Goal: Task Accomplishment & Management: Complete application form

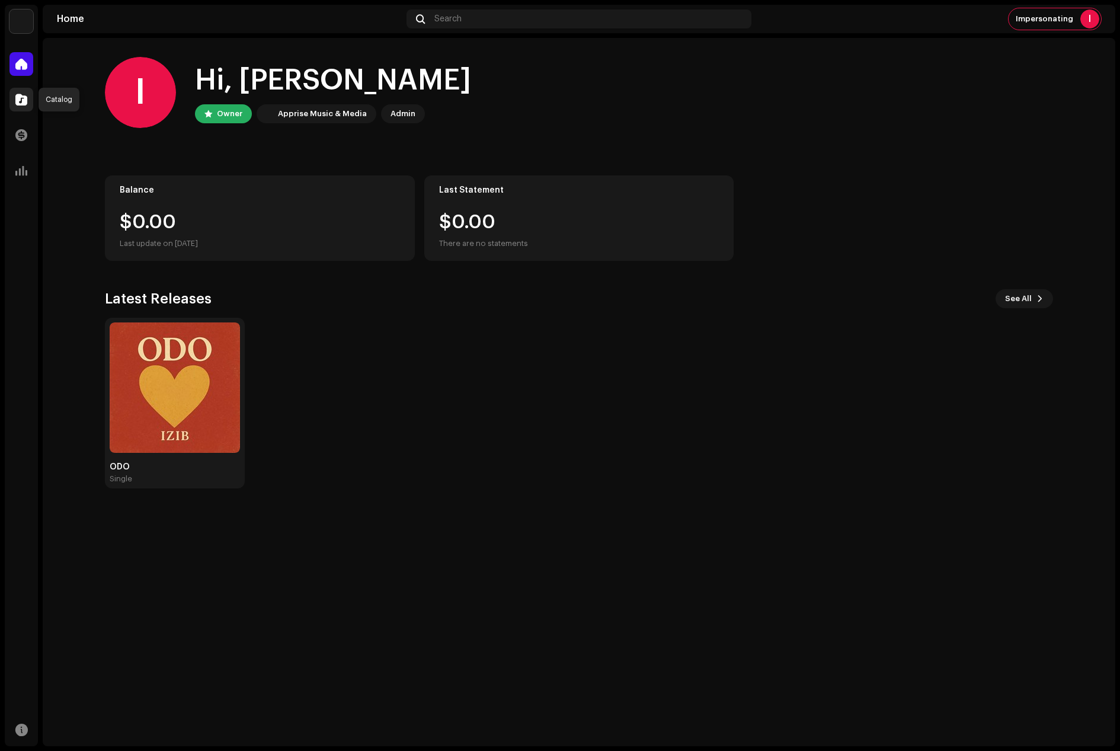
click at [27, 95] on div at bounding box center [21, 100] width 24 height 24
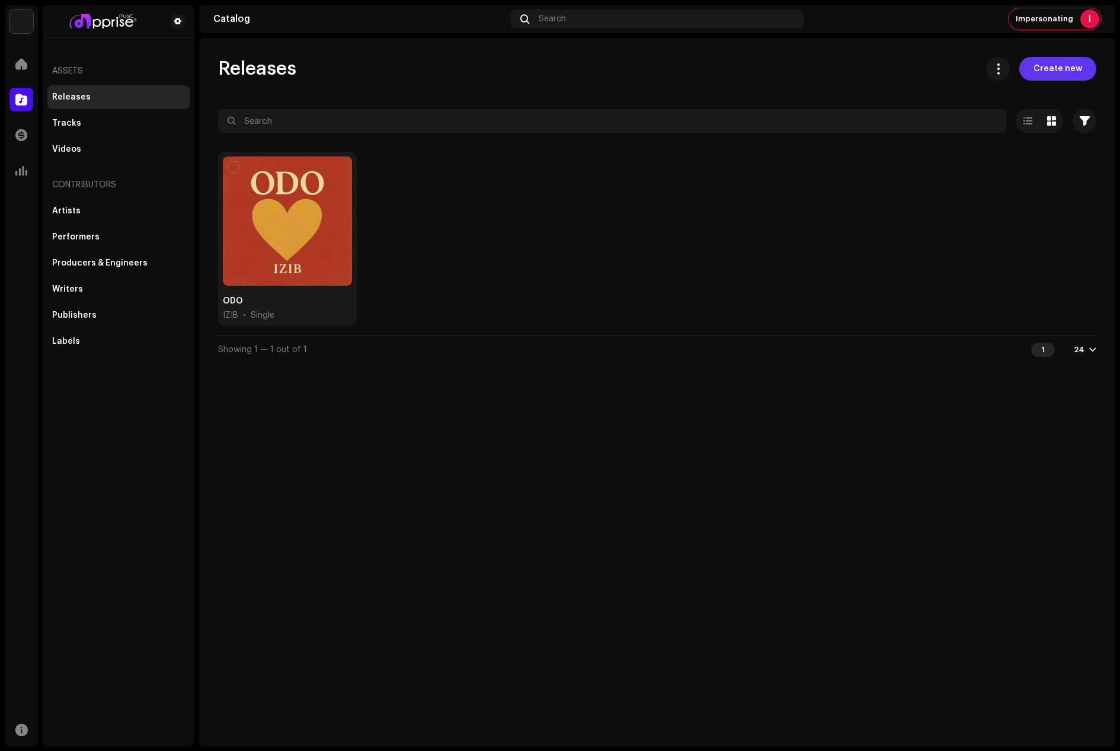
click at [1056, 69] on span "Create new" at bounding box center [1057, 69] width 49 height 24
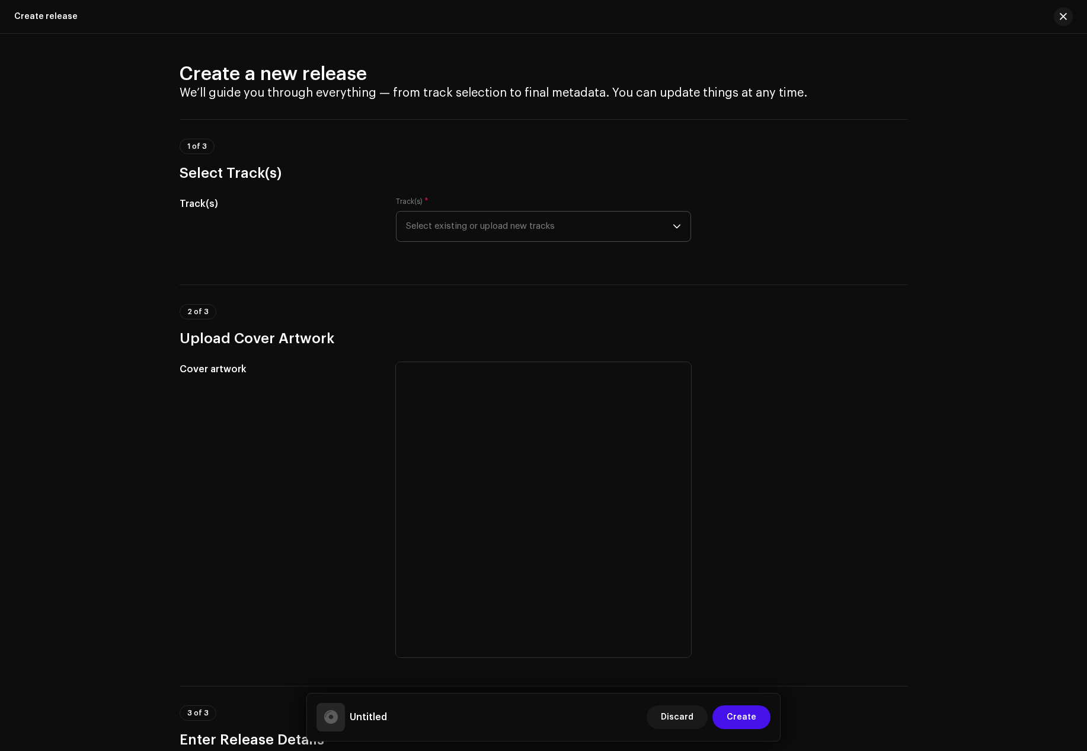
click at [421, 231] on span "Select existing or upload new tracks" at bounding box center [539, 227] width 267 height 30
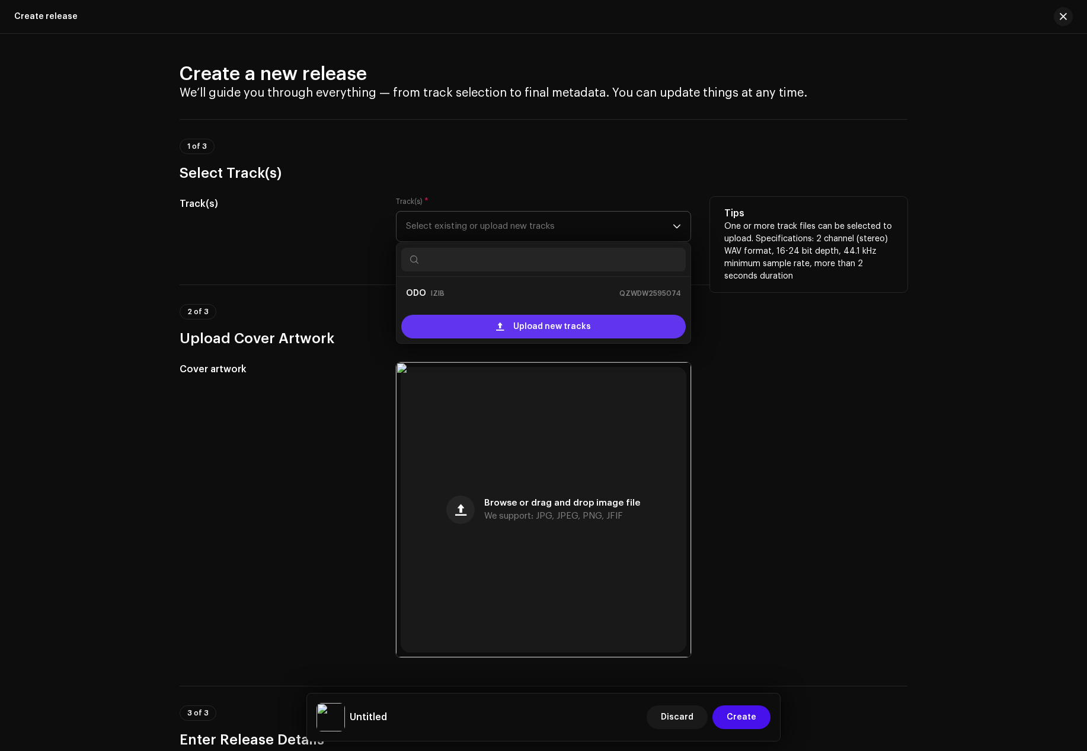
click at [453, 320] on div "Upload new tracks" at bounding box center [543, 327] width 284 height 24
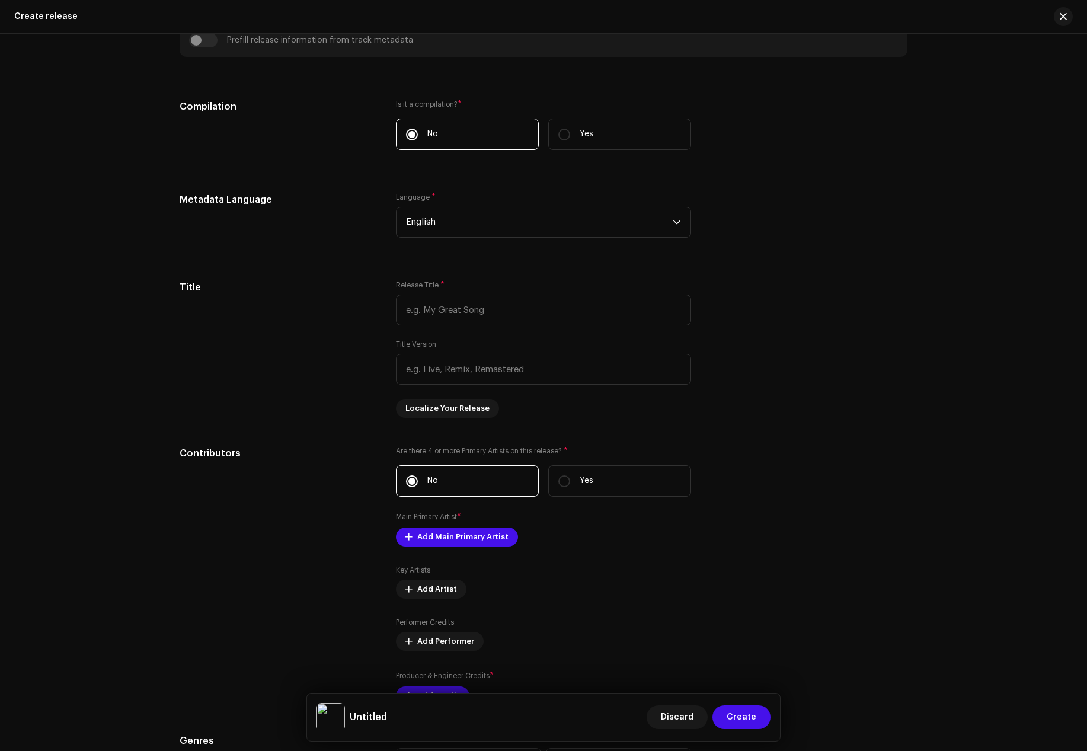
scroll to position [877, 0]
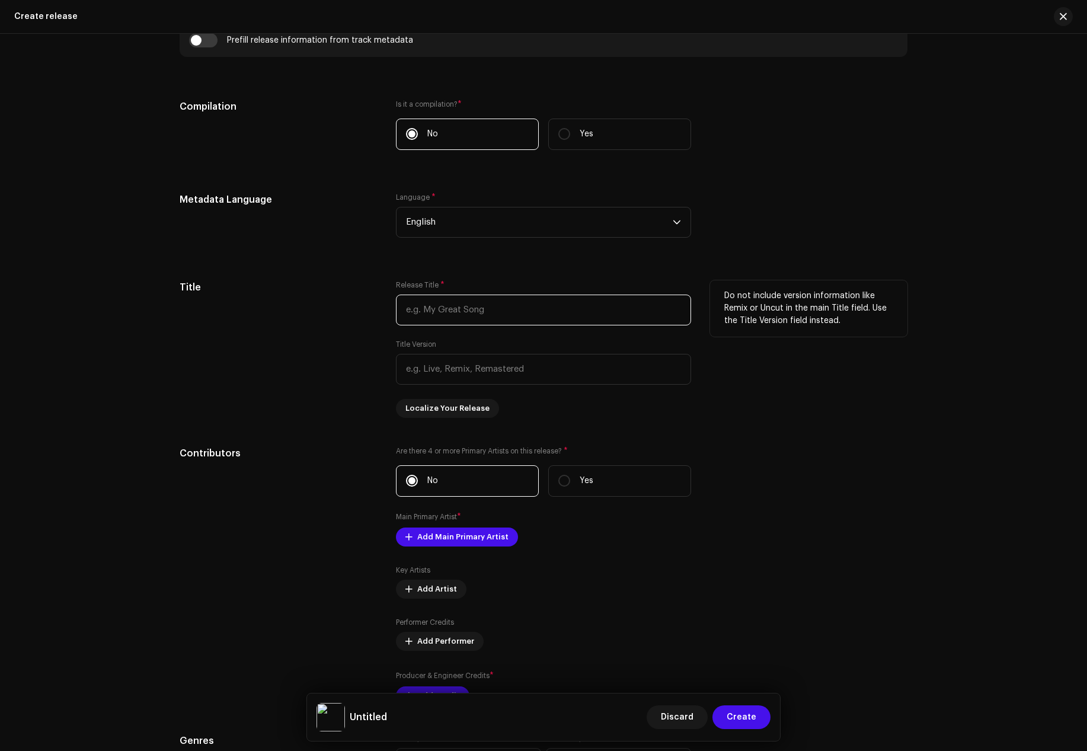
click at [417, 308] on input "text" at bounding box center [543, 309] width 295 height 31
paste input "Akyekyere me"
type input "Akyekyere me"
click at [316, 352] on div "Title" at bounding box center [278, 348] width 197 height 137
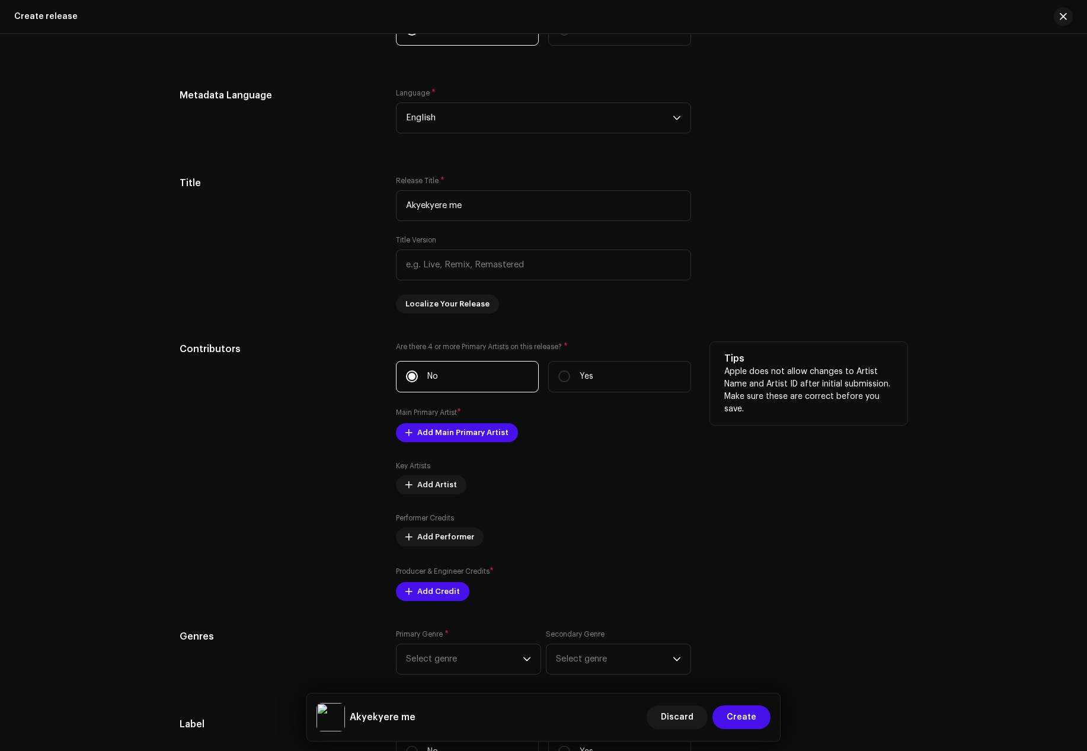
scroll to position [996, 0]
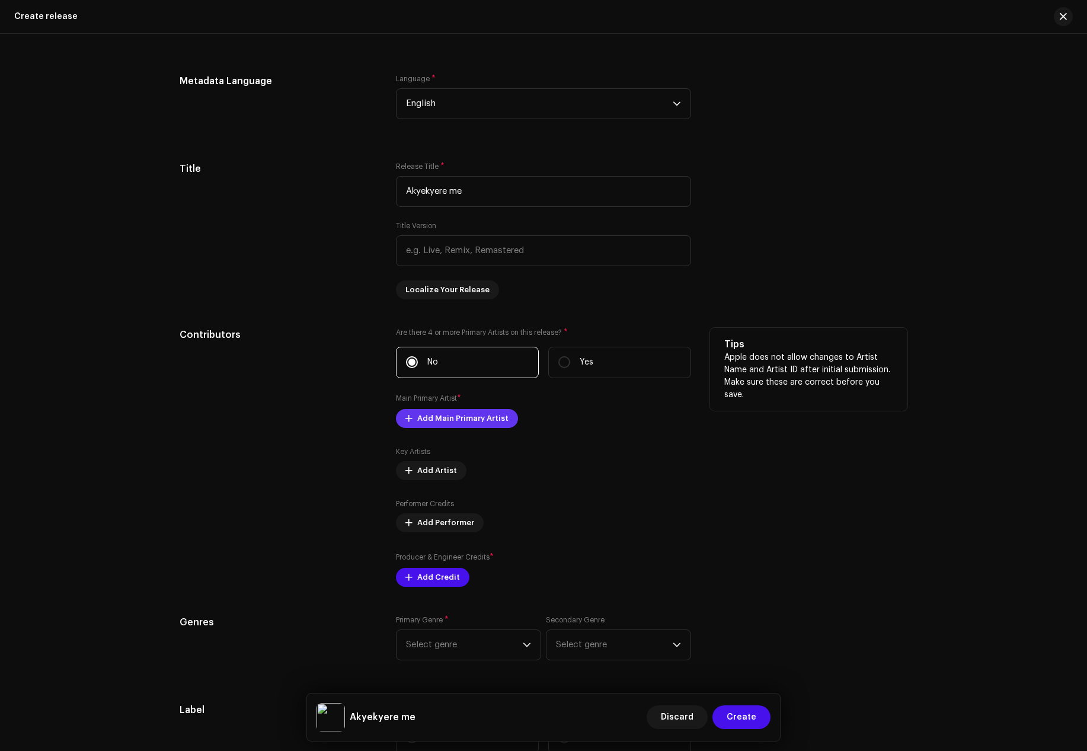
click at [428, 414] on span "Add Main Primary Artist" at bounding box center [462, 418] width 91 height 24
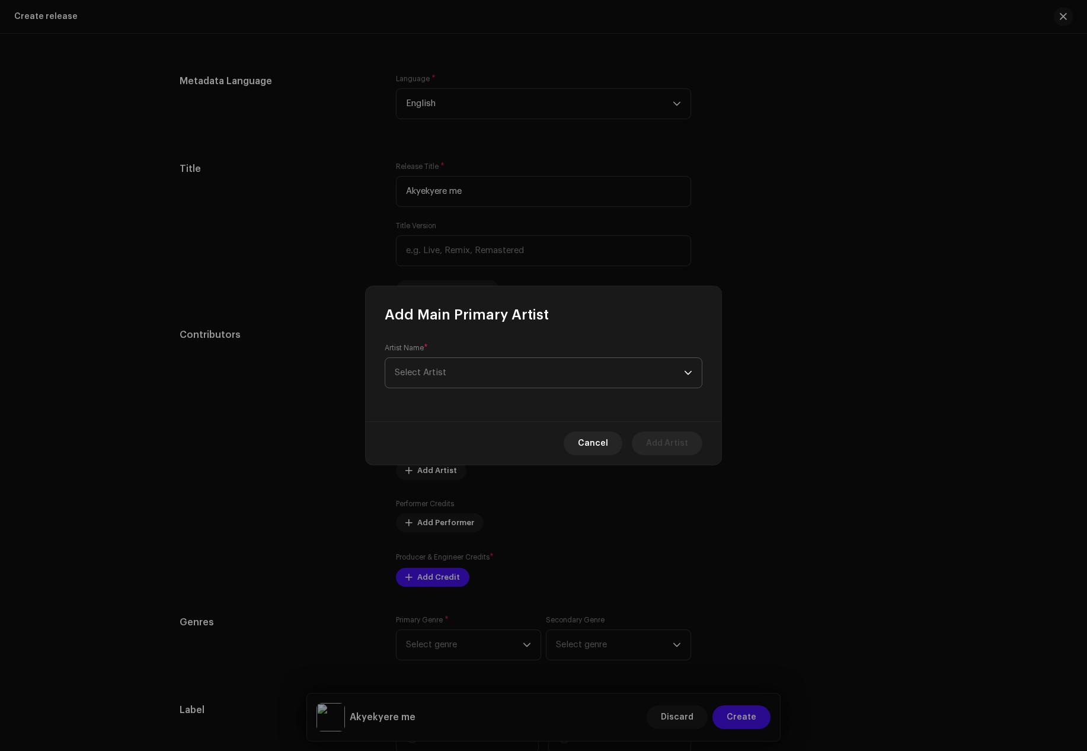
click at [446, 373] on span "Select Artist" at bounding box center [539, 373] width 289 height 30
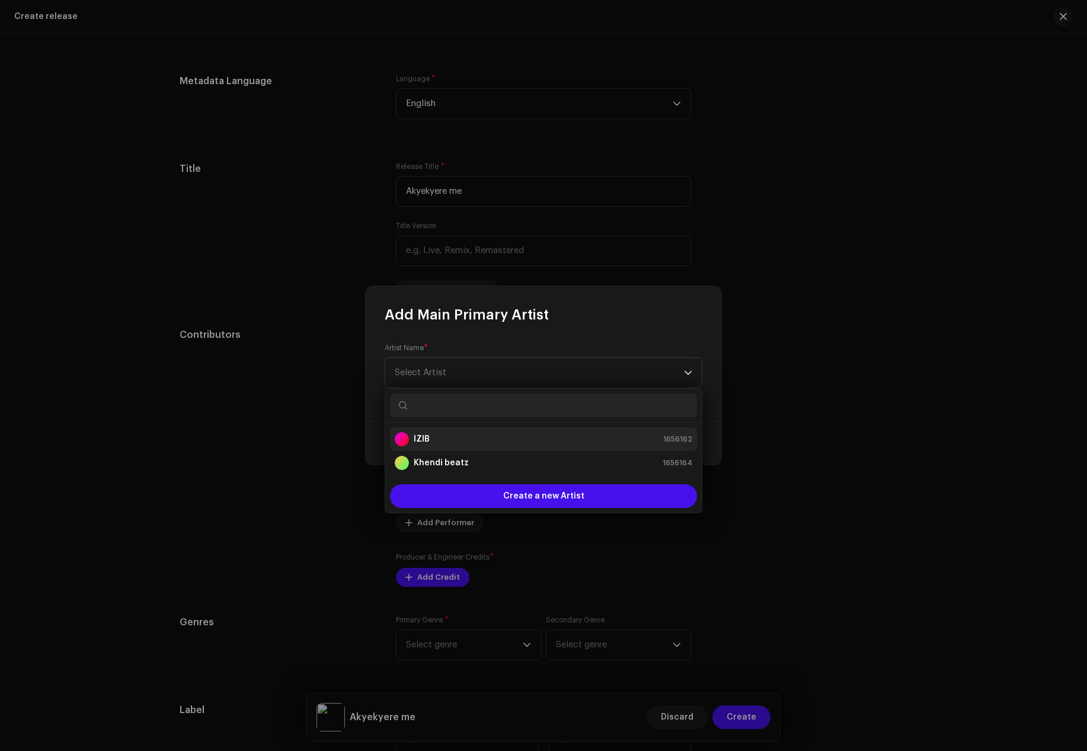
click at [421, 438] on strong "IZIB" at bounding box center [422, 439] width 16 height 12
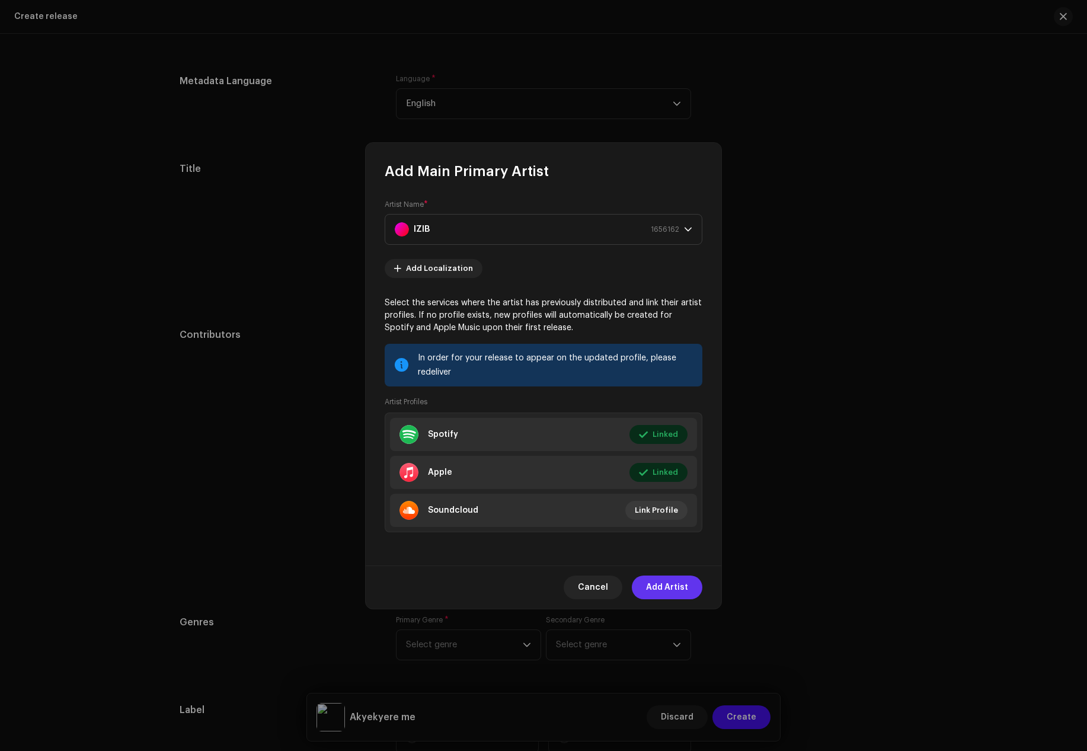
click at [664, 585] on span "Add Artist" at bounding box center [667, 587] width 42 height 24
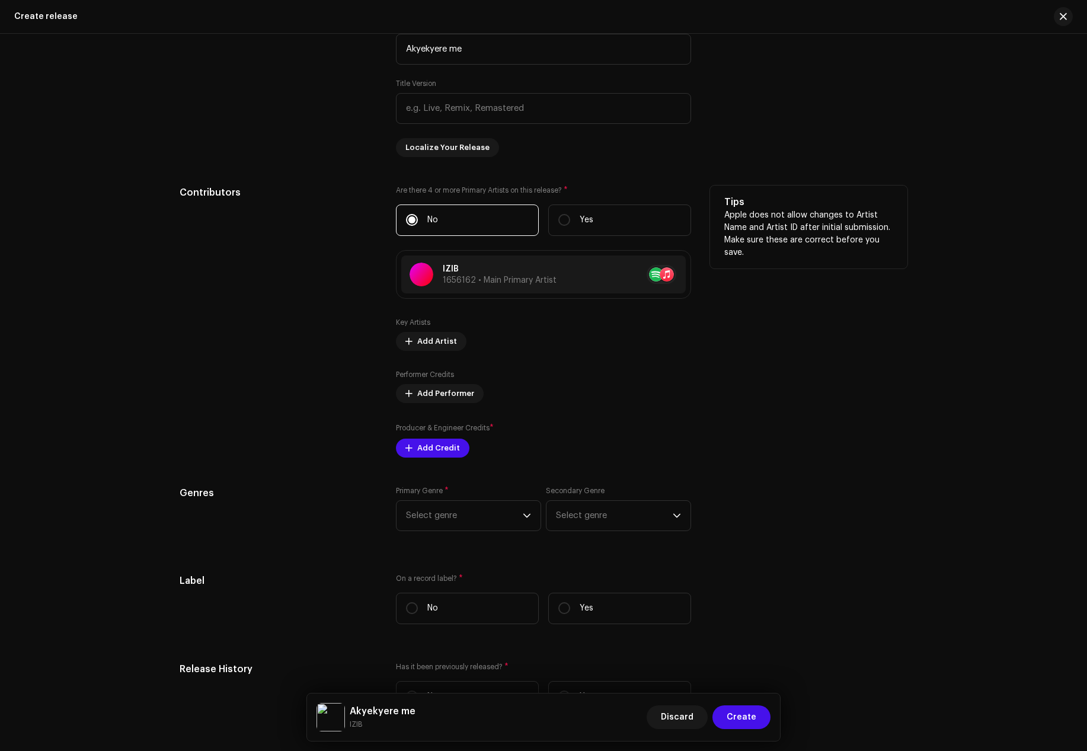
scroll to position [1174, 0]
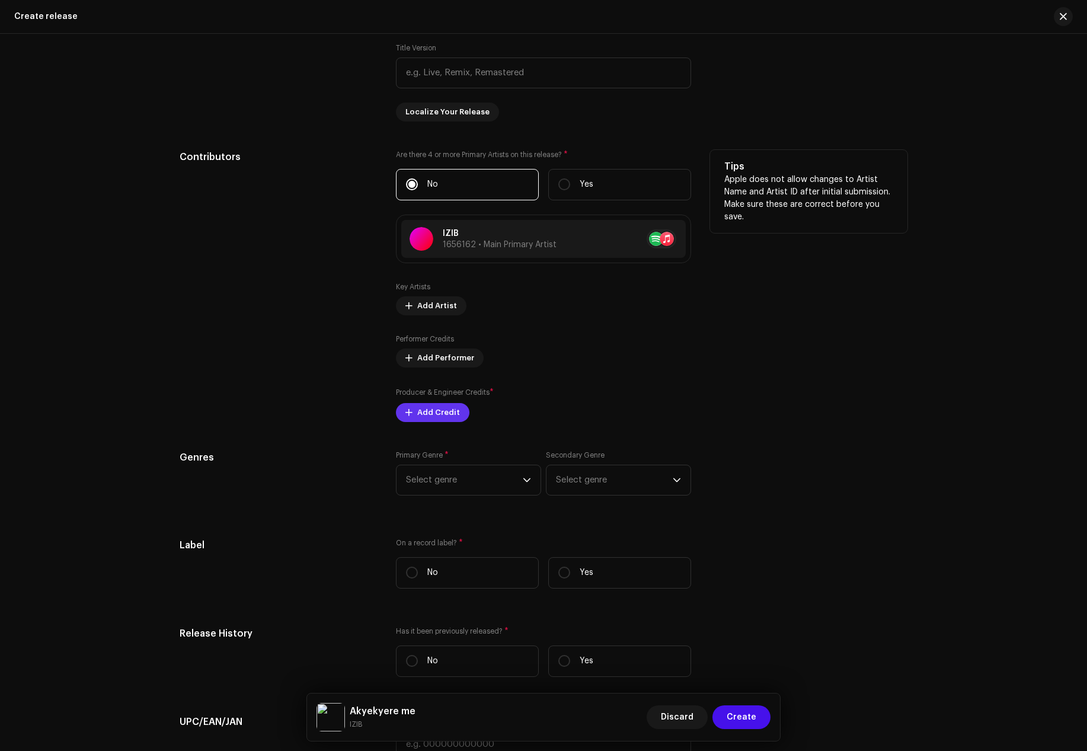
click at [433, 414] on span "Add Credit" at bounding box center [438, 413] width 43 height 24
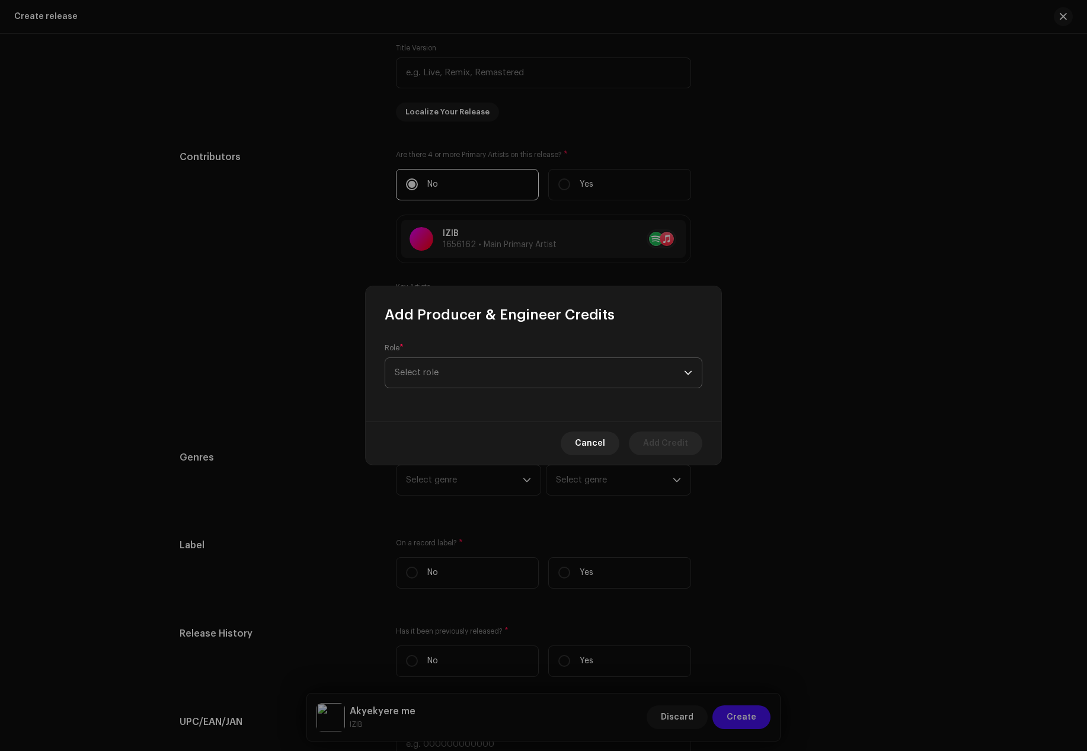
click at [444, 371] on span "Select role" at bounding box center [539, 373] width 289 height 30
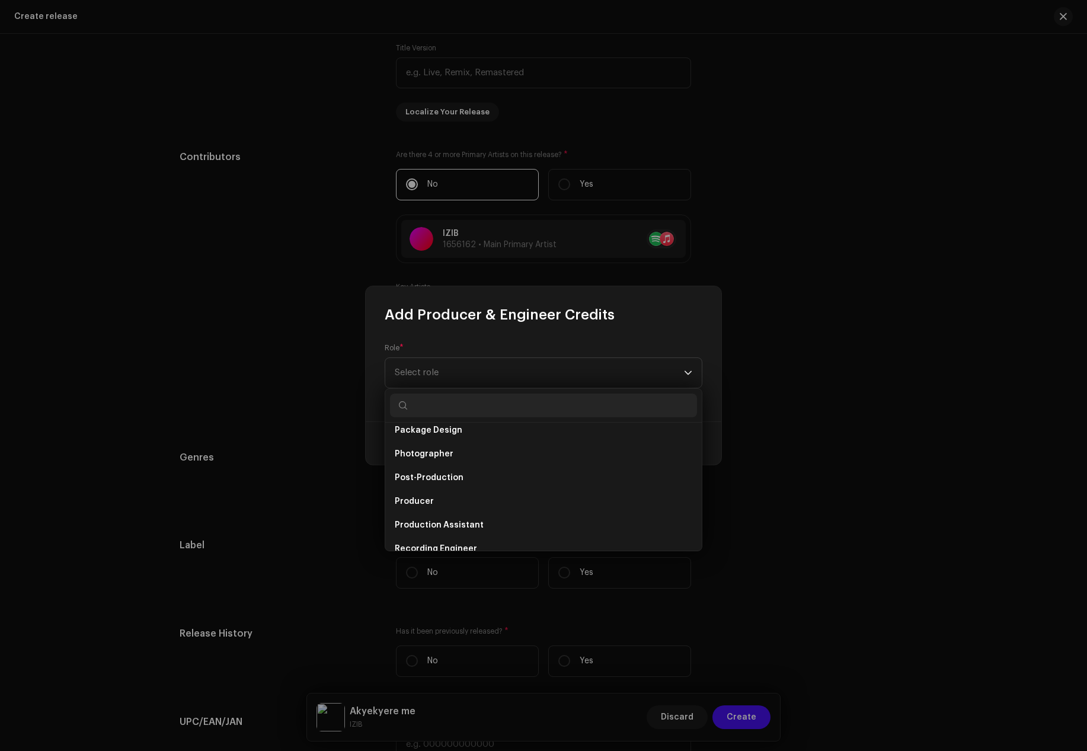
scroll to position [415, 0]
click at [421, 492] on li "Producer" at bounding box center [543, 498] width 307 height 24
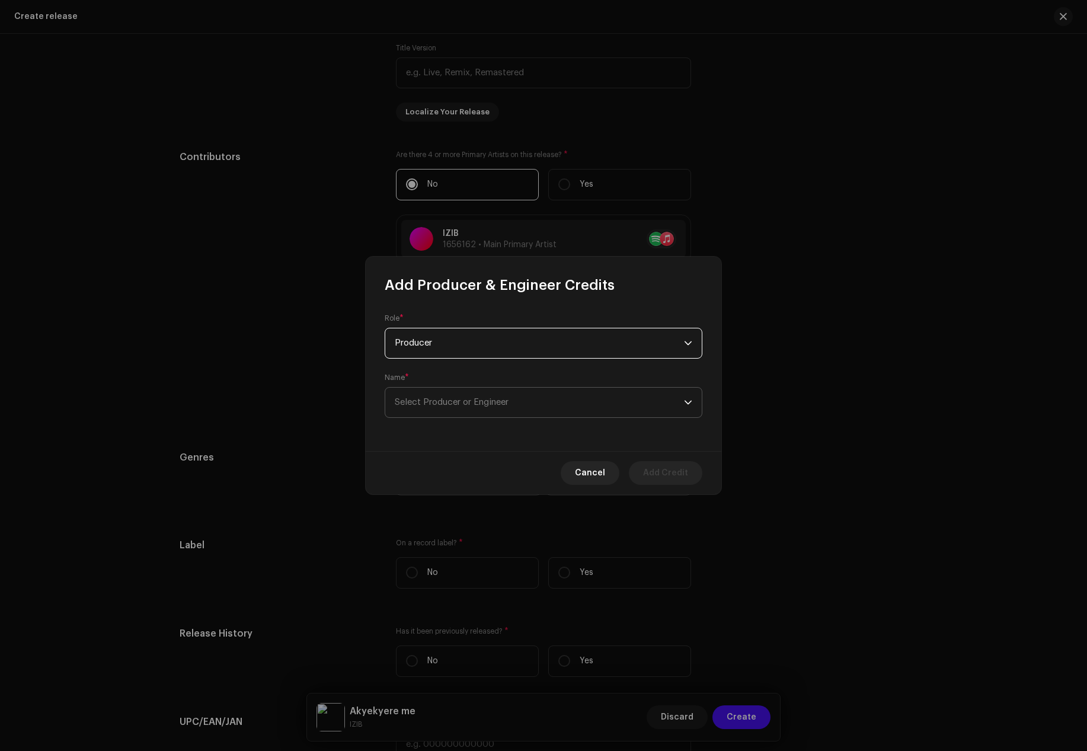
click at [438, 402] on span "Select Producer or Engineer" at bounding box center [452, 402] width 114 height 9
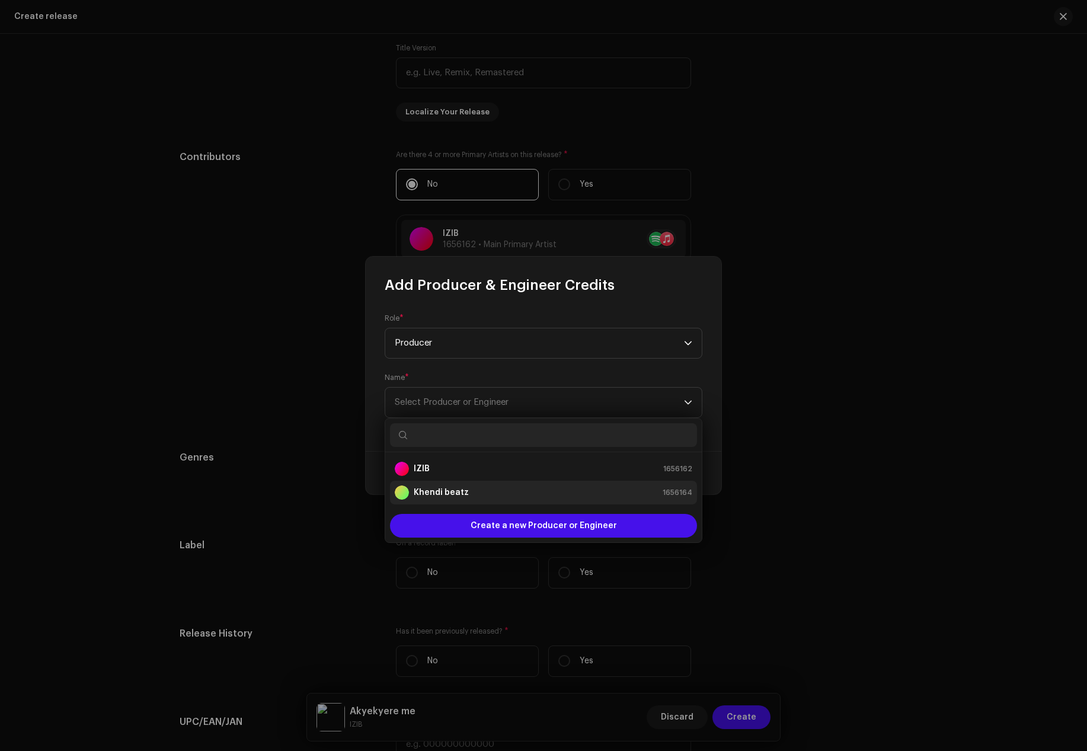
click at [437, 492] on strong "Khendi beatz" at bounding box center [441, 492] width 55 height 12
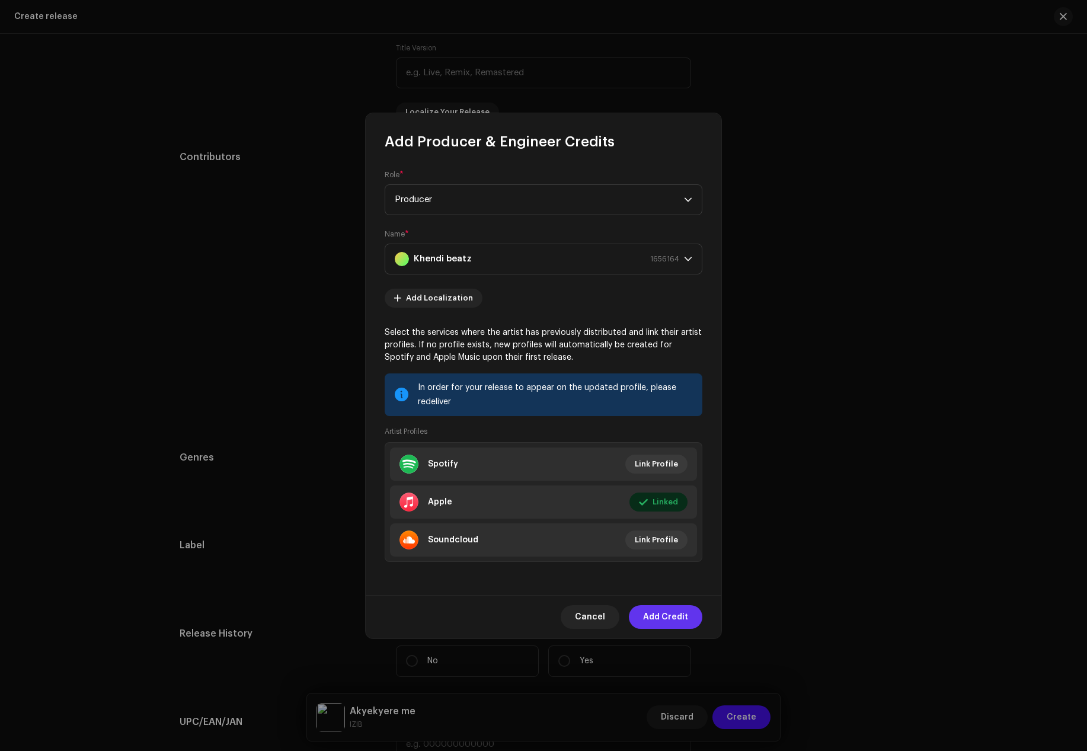
click at [661, 623] on span "Add Credit" at bounding box center [665, 617] width 45 height 24
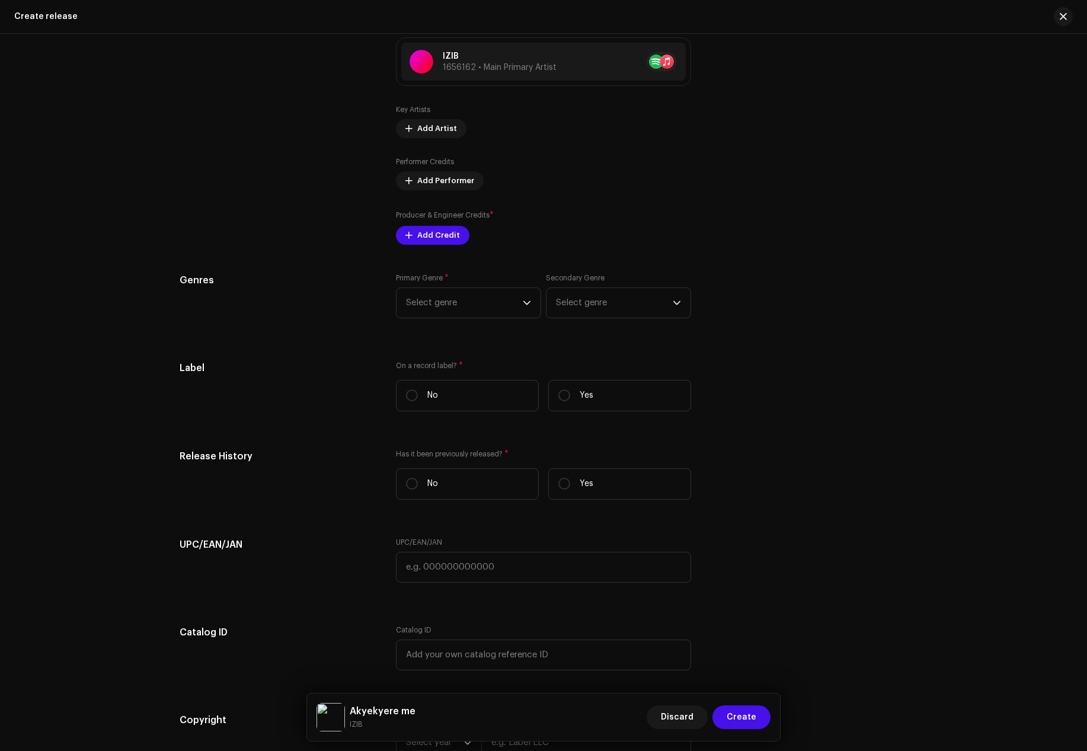
scroll to position [1351, 0]
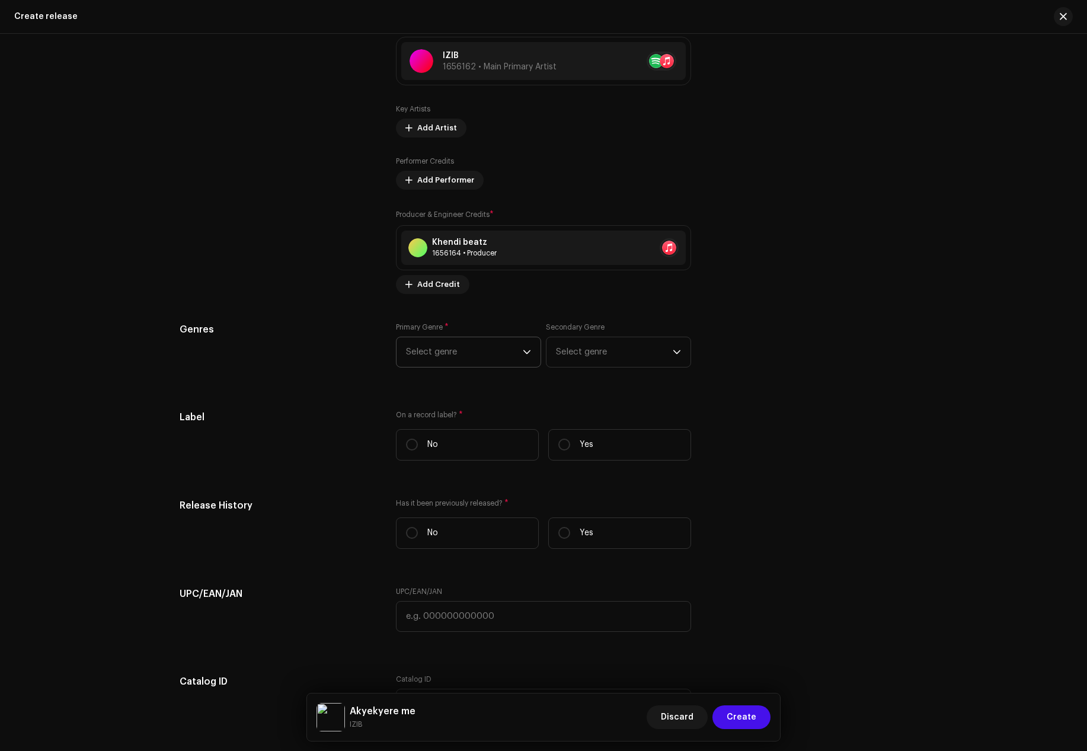
click at [528, 346] on p-select "Select genre" at bounding box center [468, 352] width 145 height 31
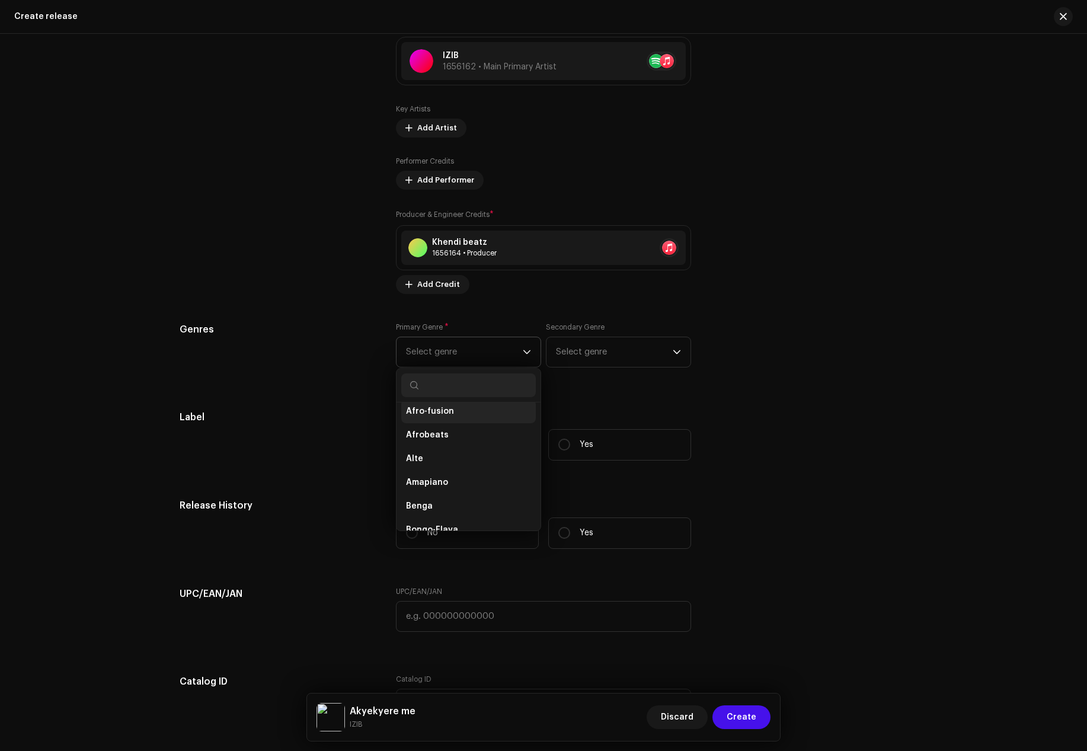
scroll to position [178, 0]
click at [429, 431] on span "Afrobeats" at bounding box center [427, 431] width 43 height 12
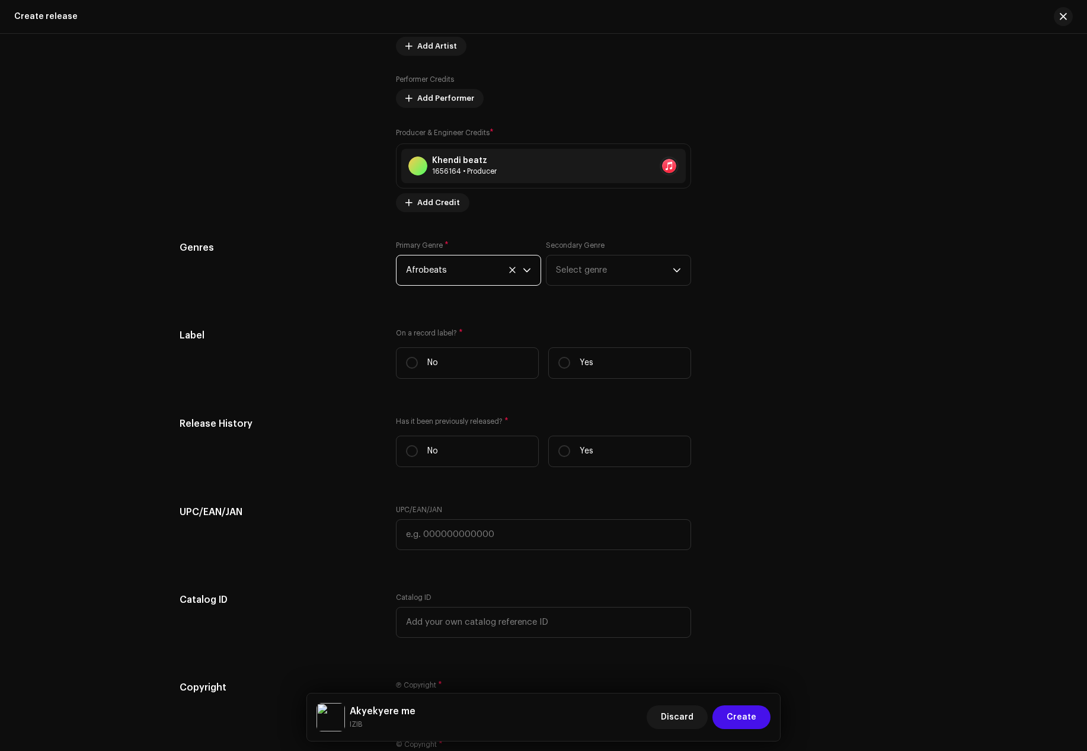
scroll to position [1470, 0]
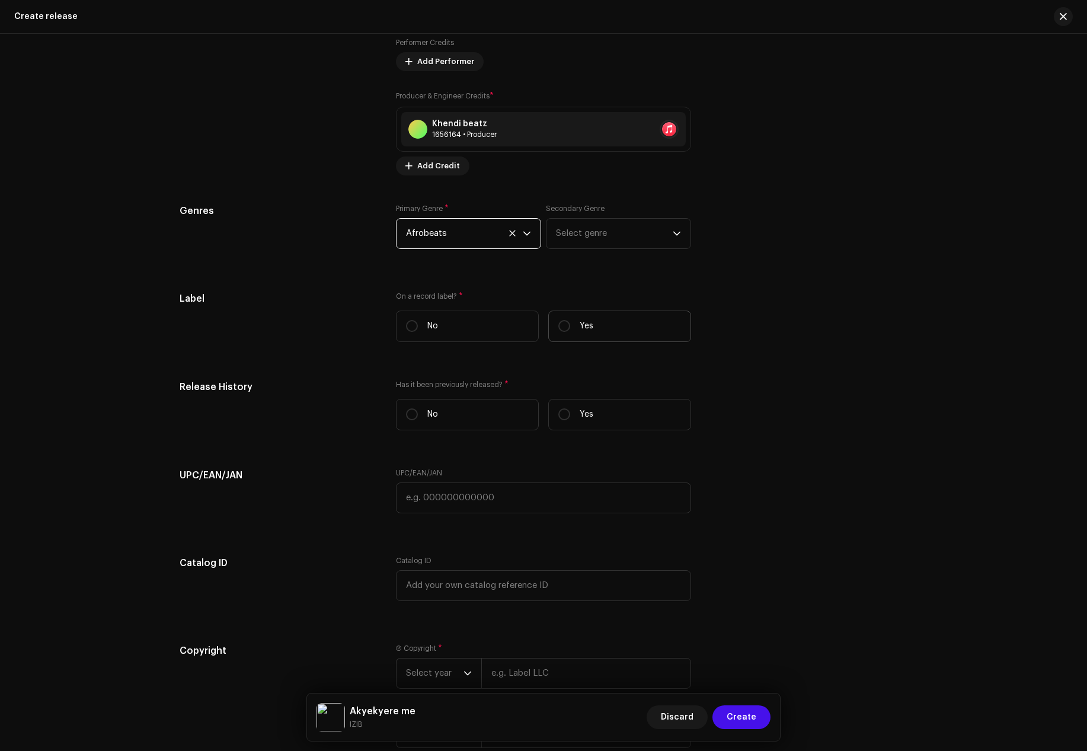
click at [579, 326] on p "Yes" at bounding box center [586, 326] width 14 height 12
click at [570, 326] on input "Yes" at bounding box center [564, 326] width 12 height 12
radio input "true"
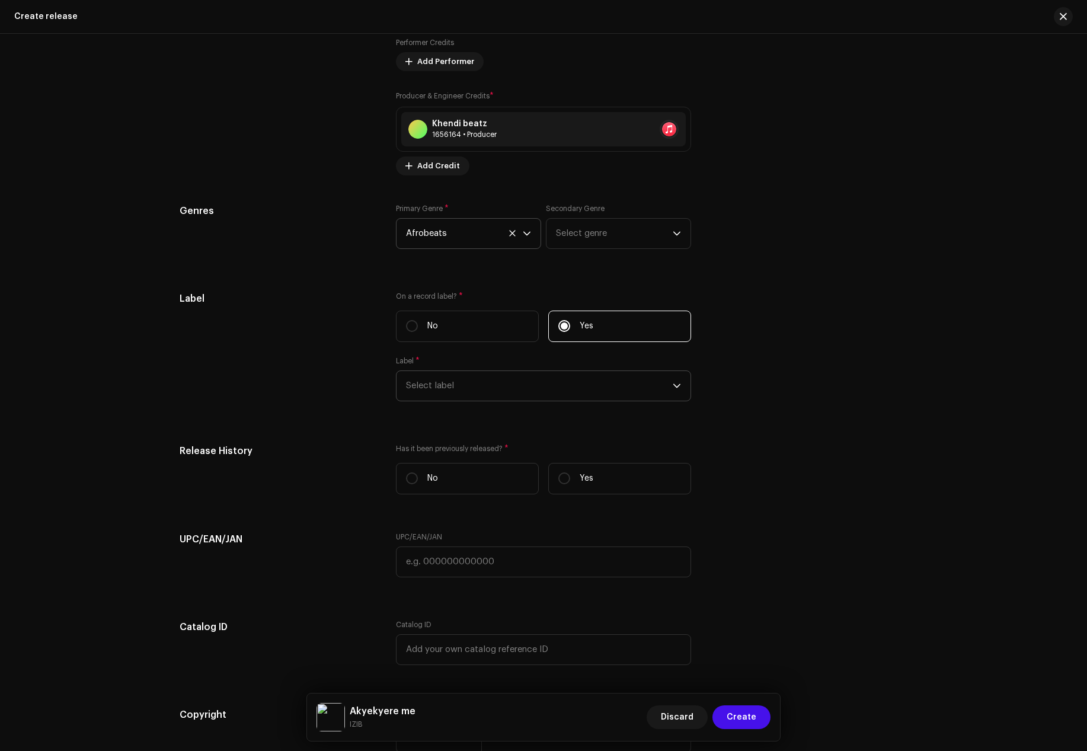
click at [497, 380] on span "Select label" at bounding box center [539, 386] width 267 height 30
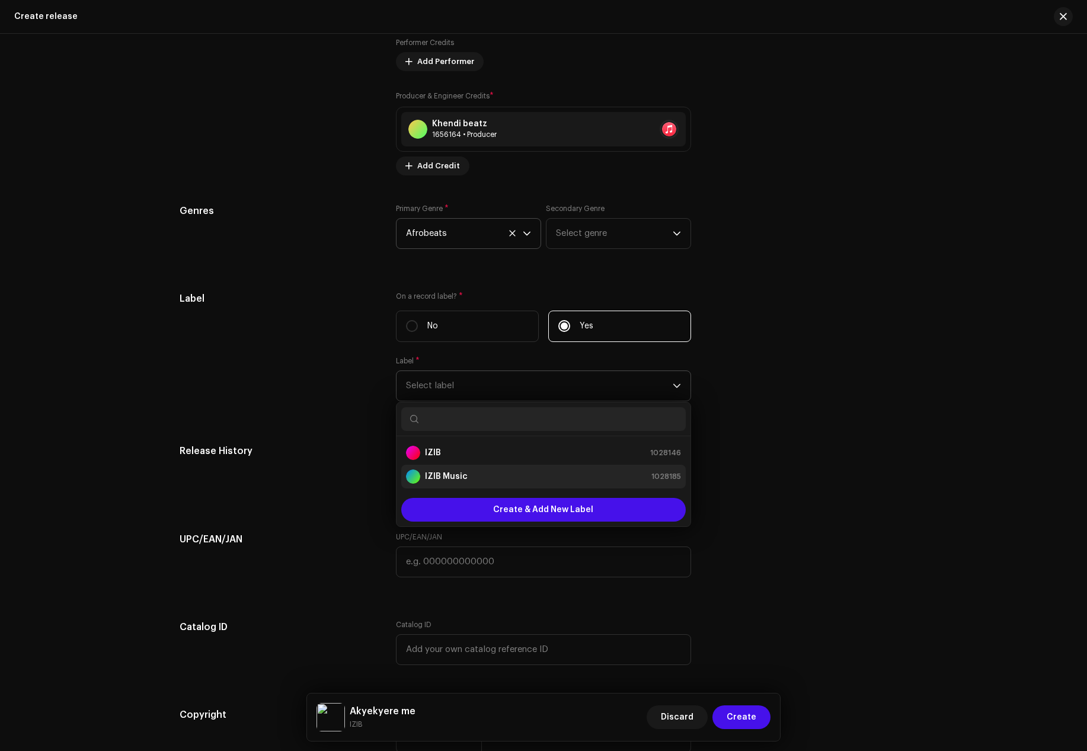
click at [472, 472] on div "IZIB Music 1028185" at bounding box center [543, 476] width 275 height 14
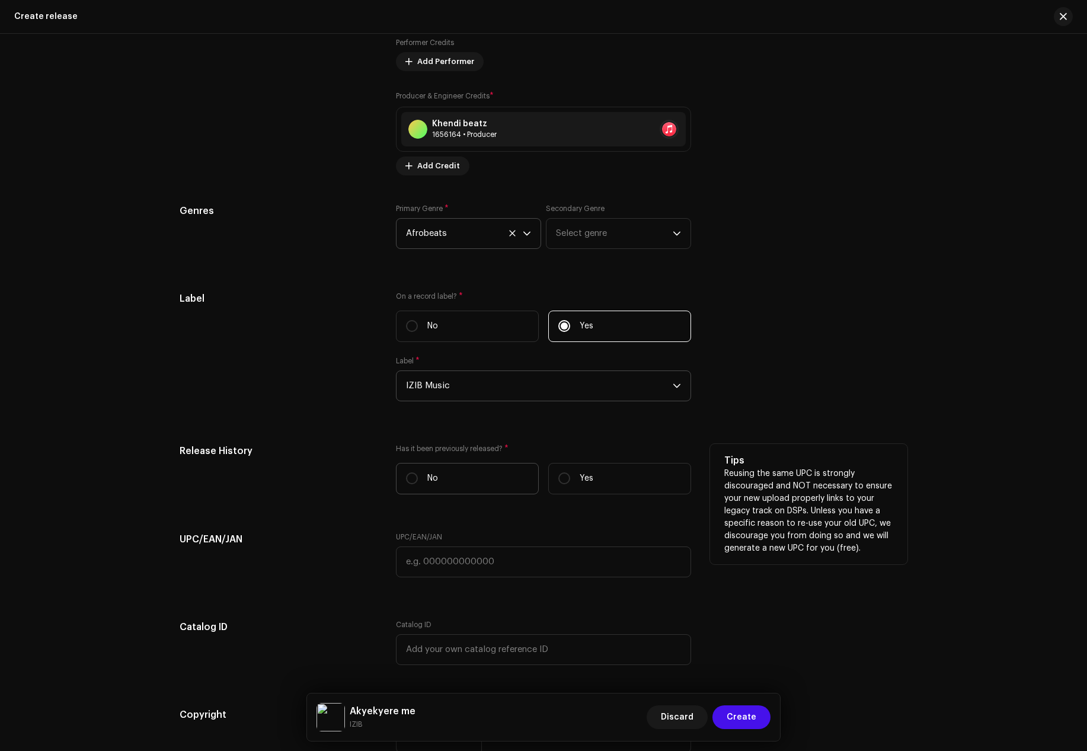
click at [454, 478] on label "No" at bounding box center [467, 478] width 143 height 31
click at [418, 478] on input "No" at bounding box center [412, 478] width 12 height 12
radio input "true"
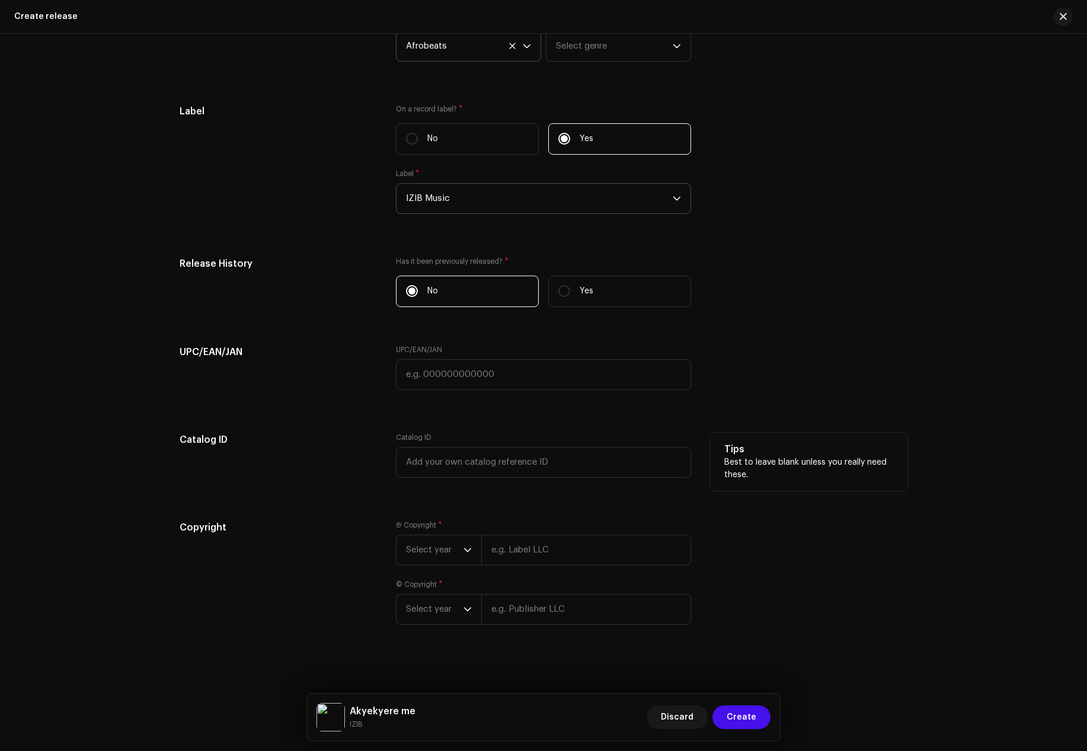
scroll to position [1659, 0]
click at [456, 544] on span "Select year" at bounding box center [434, 548] width 57 height 30
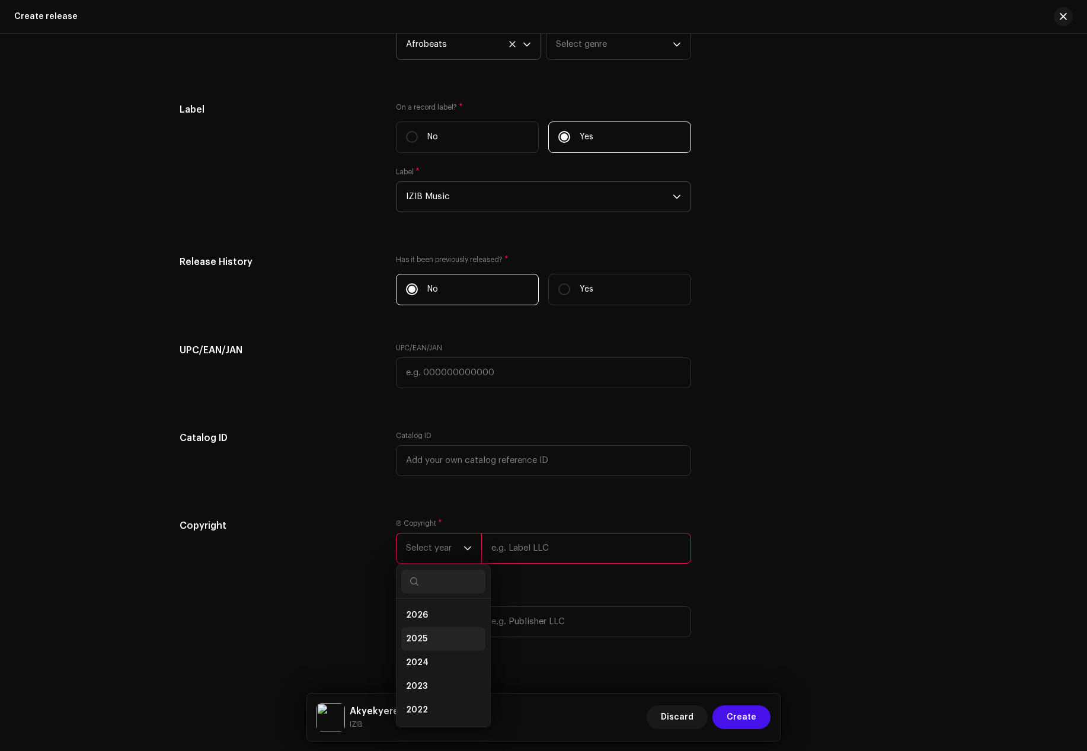
click at [414, 638] on span "2025" at bounding box center [416, 639] width 21 height 12
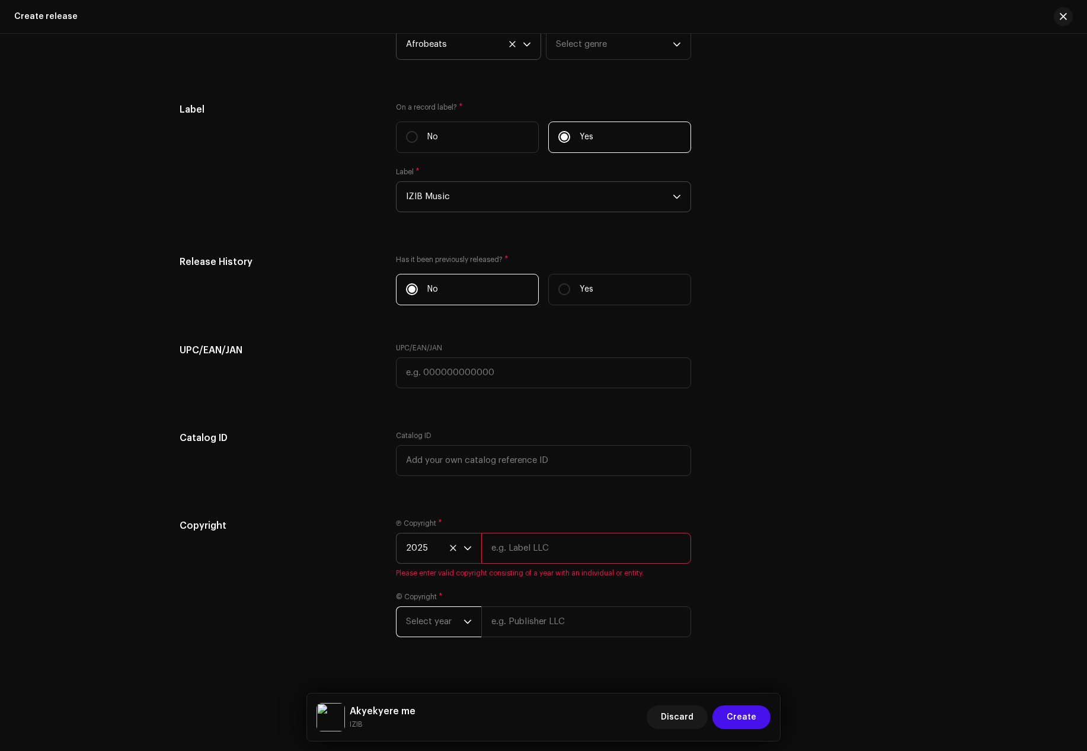
click at [455, 627] on span "Select year" at bounding box center [434, 622] width 57 height 30
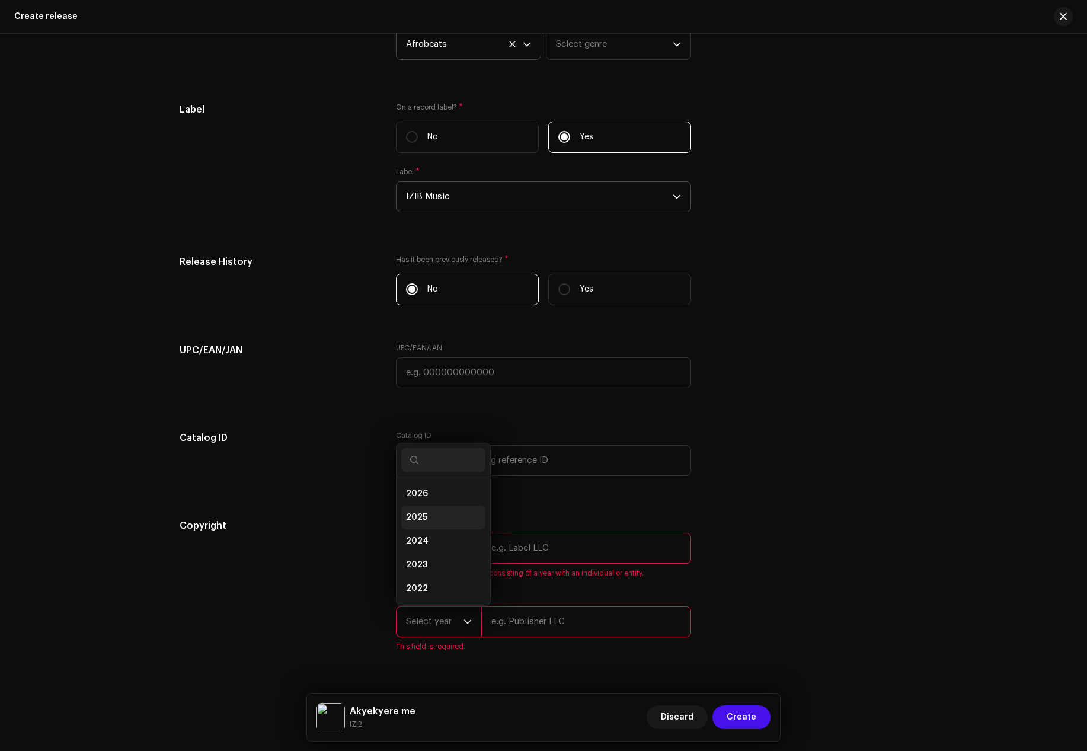
click at [417, 512] on span "2025" at bounding box center [416, 517] width 21 height 12
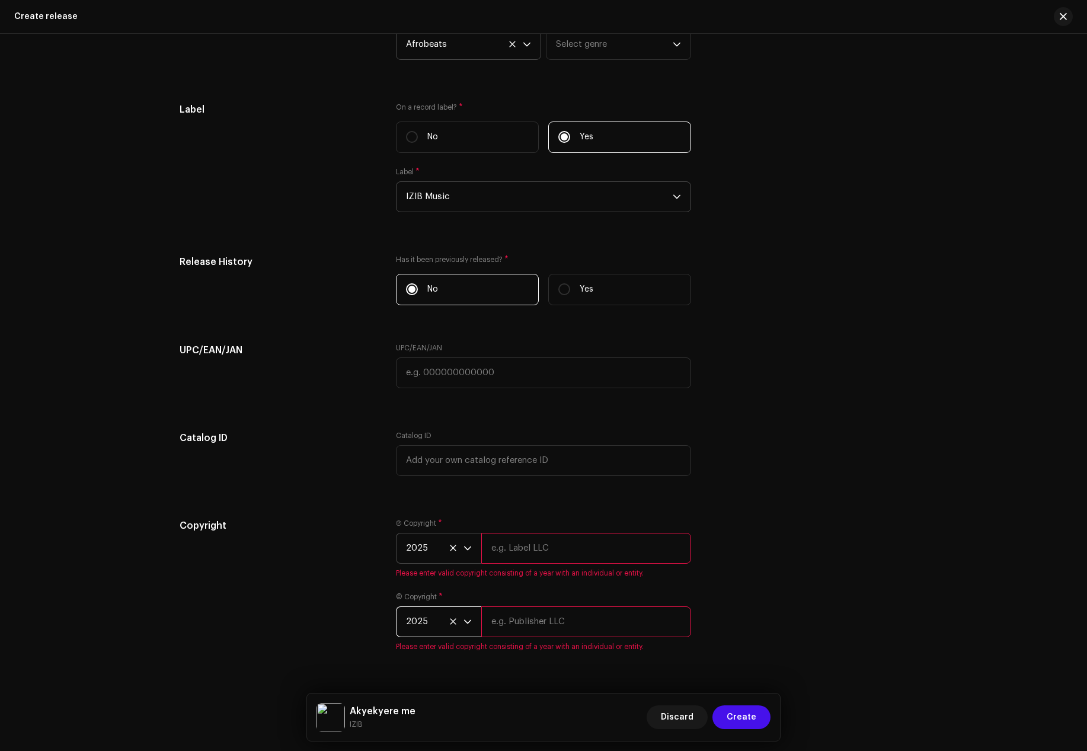
click at [344, 557] on div "Copyright" at bounding box center [278, 591] width 197 height 147
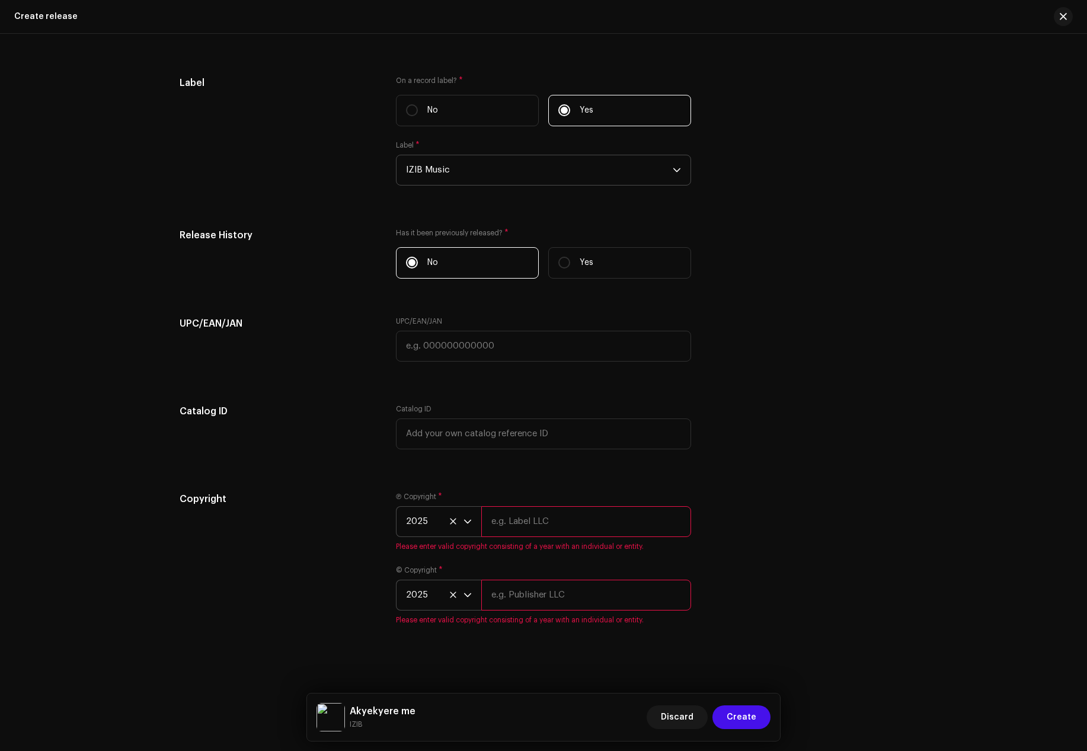
scroll to position [1687, 0]
click at [504, 515] on input "text" at bounding box center [586, 519] width 210 height 31
paste input "IZIB"
type input "IZIB"
click at [512, 516] on input "IZIB" at bounding box center [586, 519] width 210 height 31
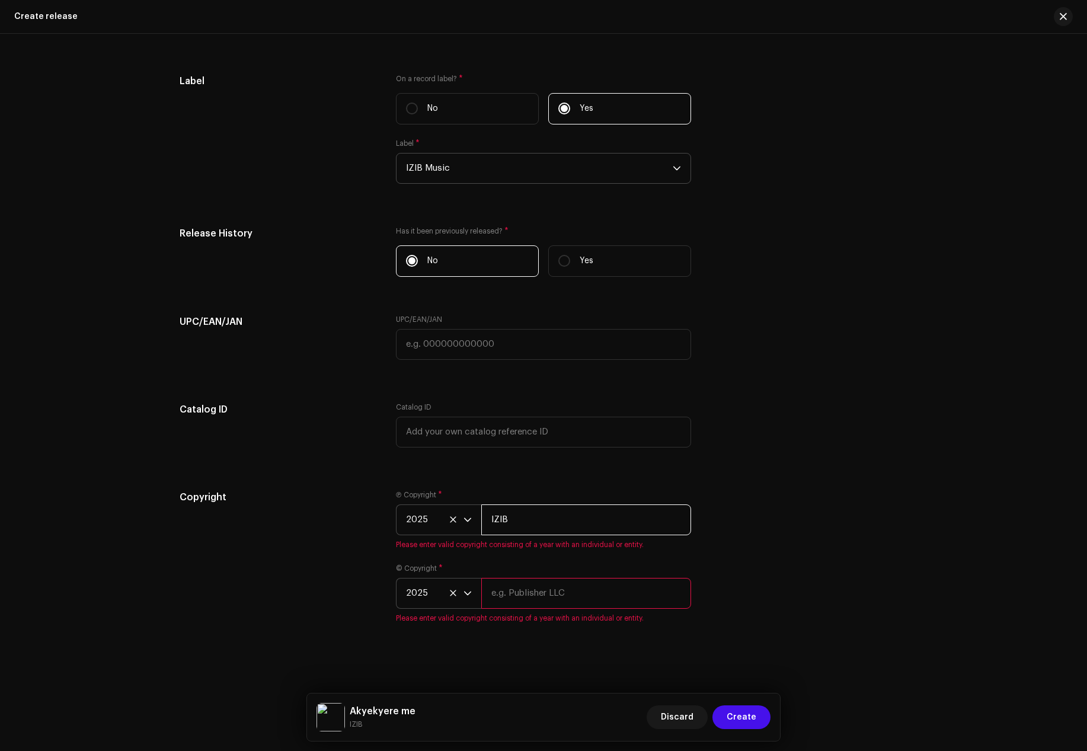
drag, startPoint x: 515, startPoint y: 517, endPoint x: 475, endPoint y: 520, distance: 41.0
click at [475, 520] on div "2025 IZIB" at bounding box center [543, 519] width 295 height 31
click at [505, 512] on input "text" at bounding box center [586, 519] width 210 height 31
drag, startPoint x: 502, startPoint y: 515, endPoint x: 484, endPoint y: 520, distance: 19.1
click at [484, 520] on input "I" at bounding box center [586, 519] width 210 height 31
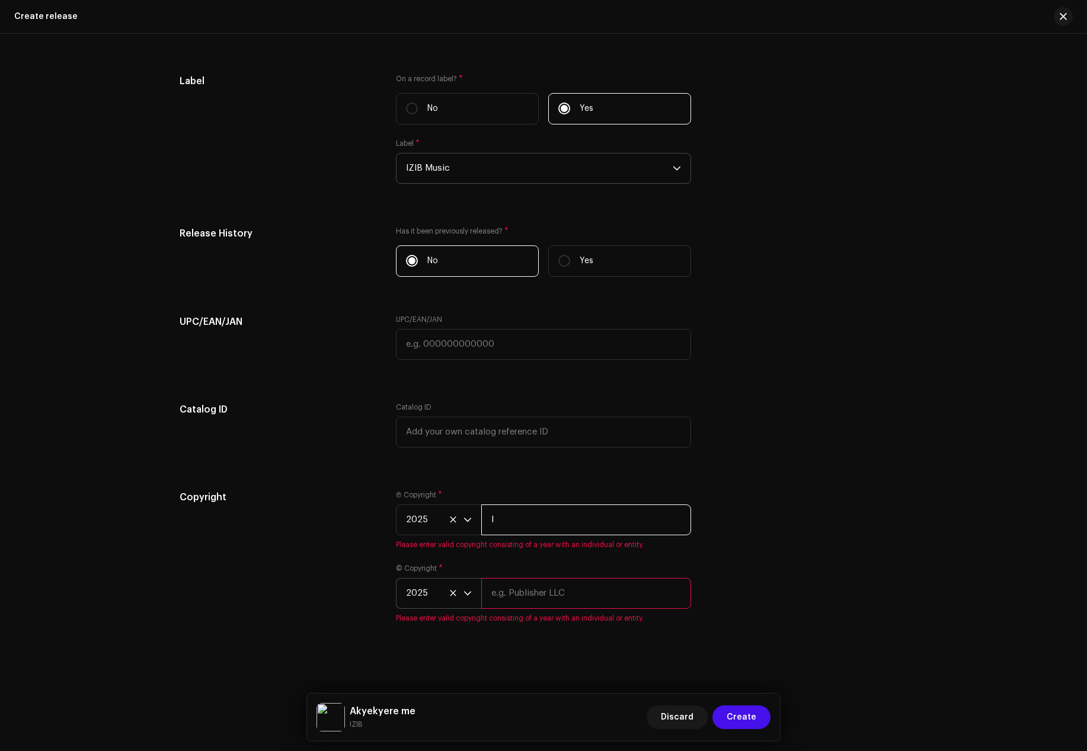
paste input "ZIB"
drag, startPoint x: 497, startPoint y: 517, endPoint x: 477, endPoint y: 517, distance: 19.6
click at [477, 517] on div "2025 IZIB Music" at bounding box center [543, 519] width 295 height 31
type input "IZIB Music"
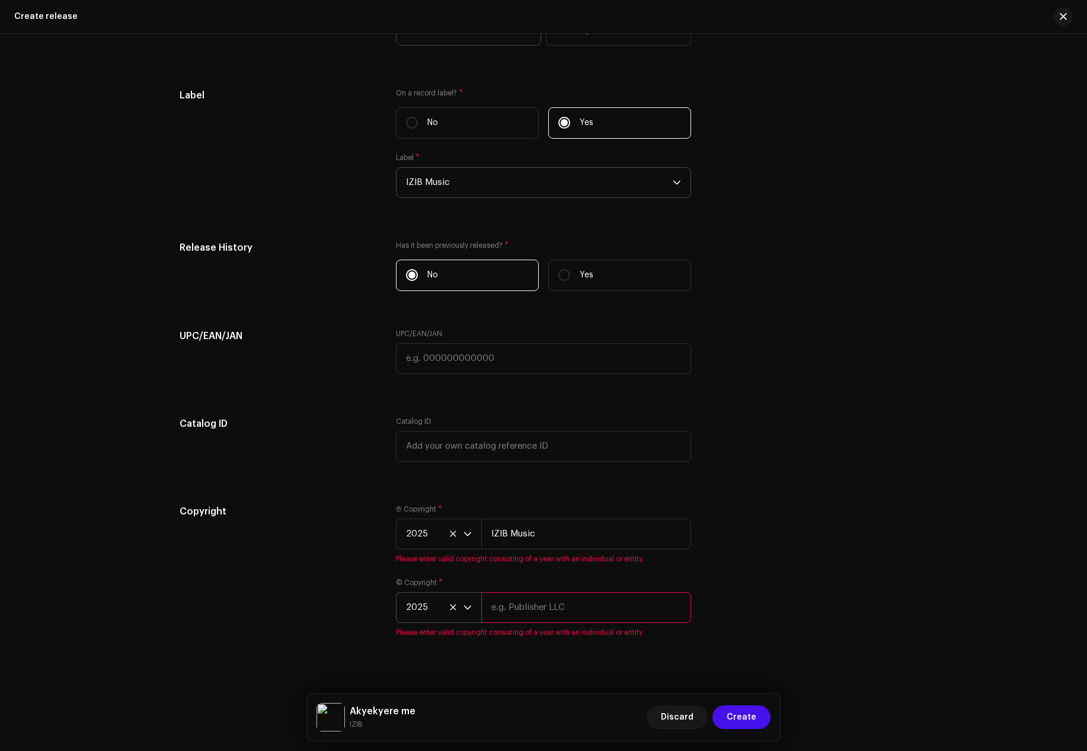
click at [502, 600] on input "text" at bounding box center [586, 607] width 210 height 31
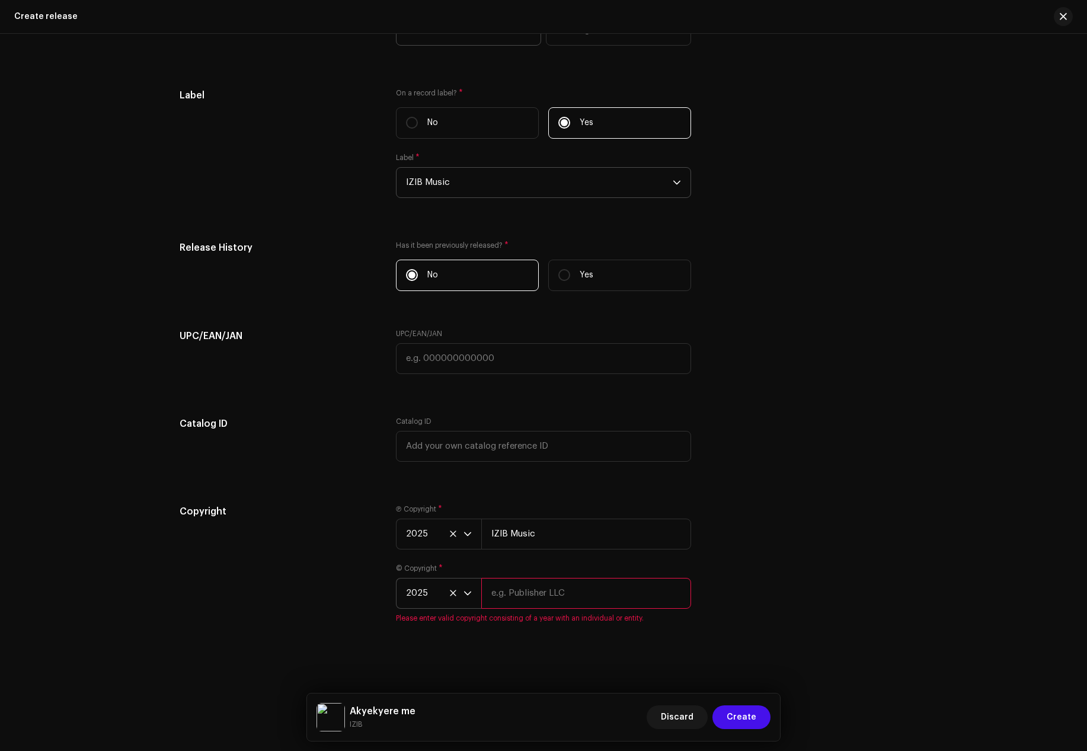
paste input "IZIB Music"
type input "IZIB Music"
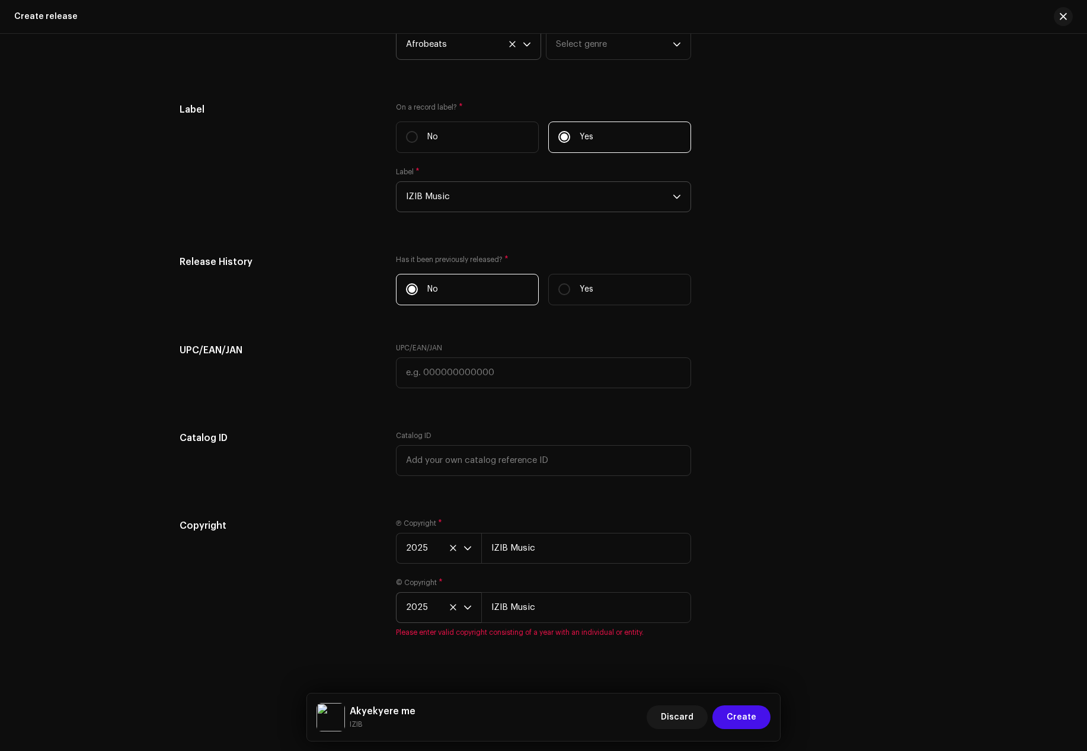
click at [328, 606] on div "Copyright" at bounding box center [278, 584] width 197 height 133
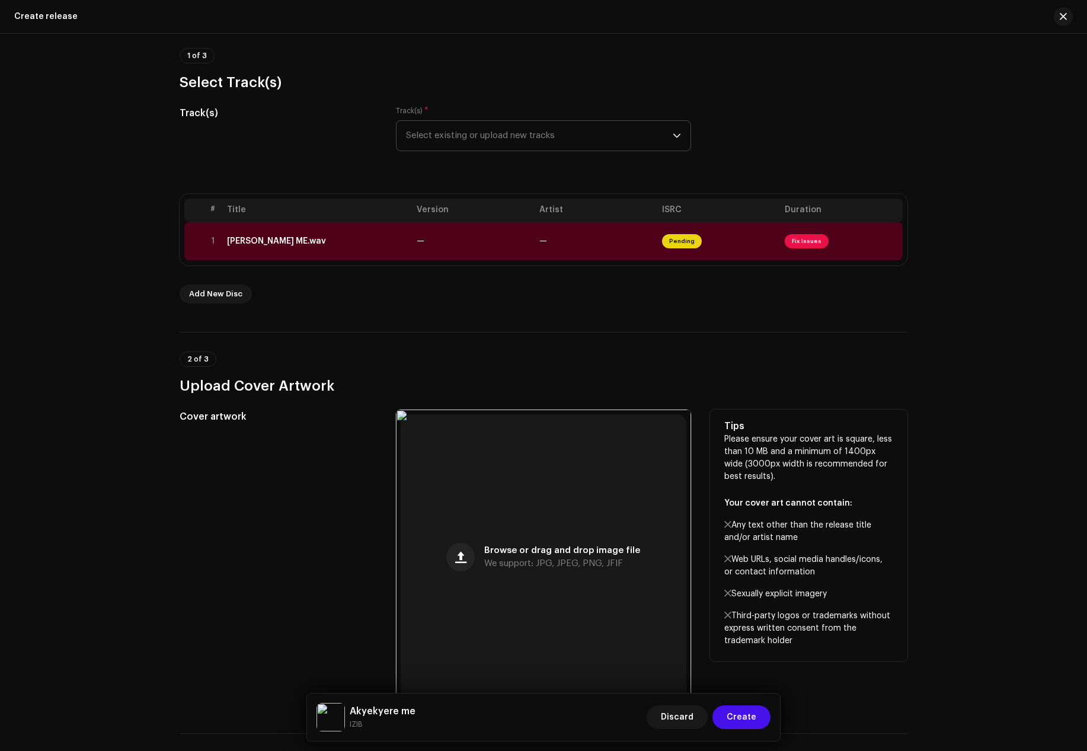
scroll to position [59, 0]
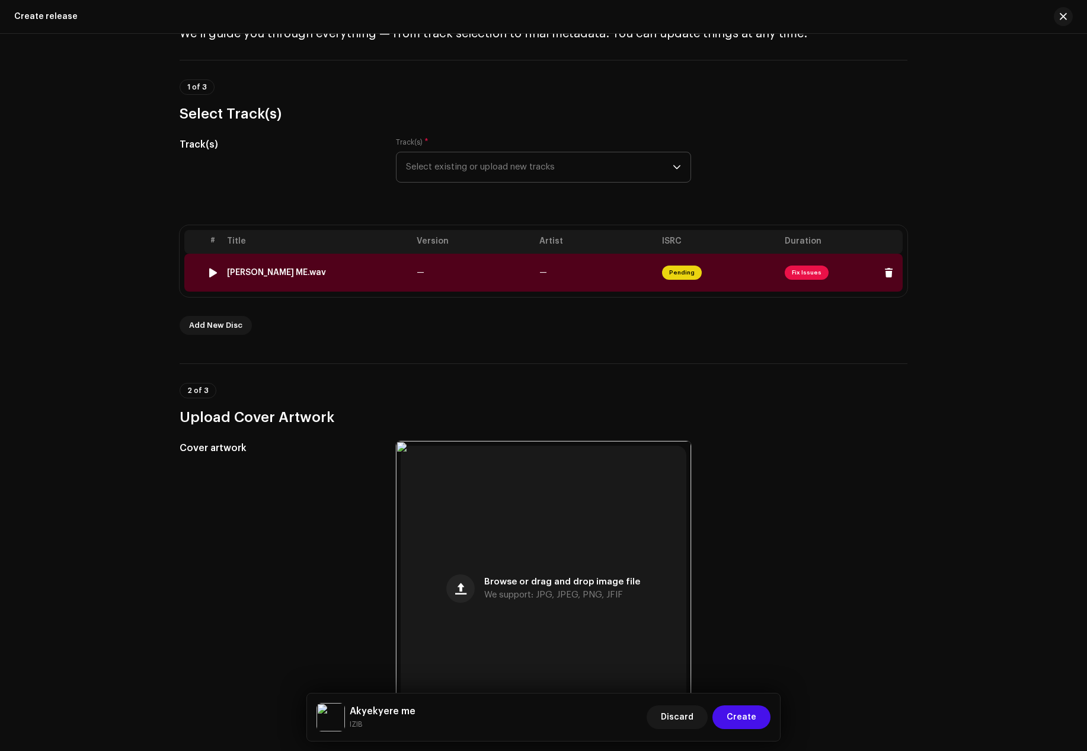
click at [304, 272] on div "[PERSON_NAME] ME.wav" at bounding box center [276, 272] width 99 height 9
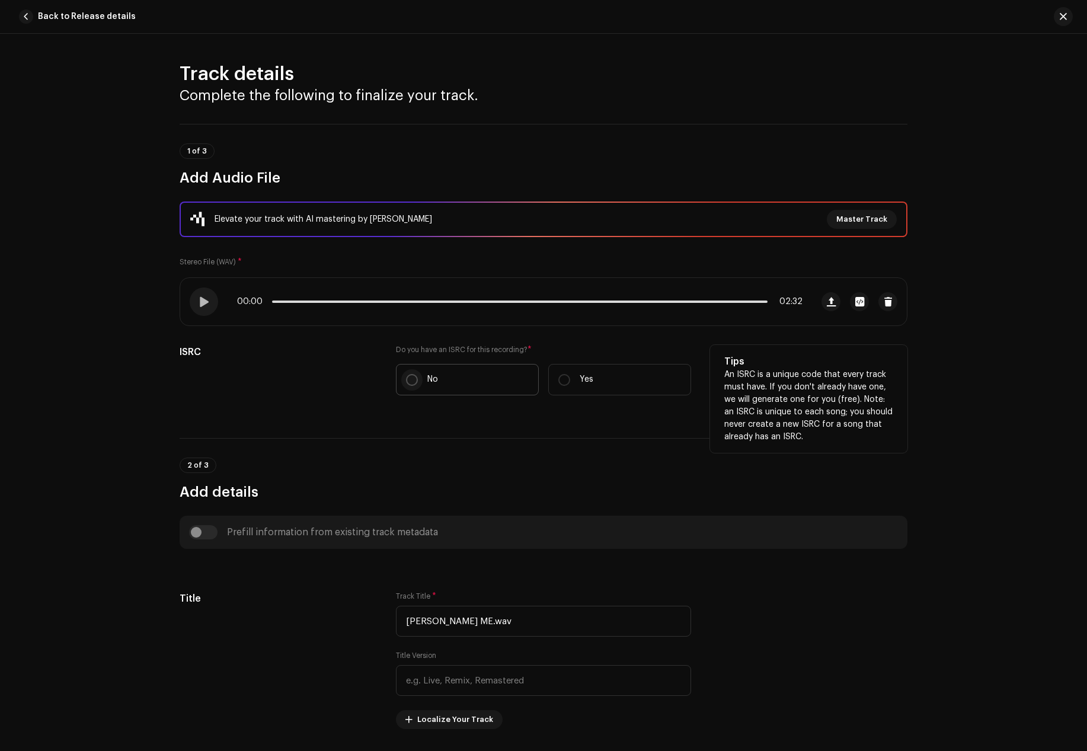
click at [410, 380] on input "No" at bounding box center [412, 380] width 12 height 12
radio input "true"
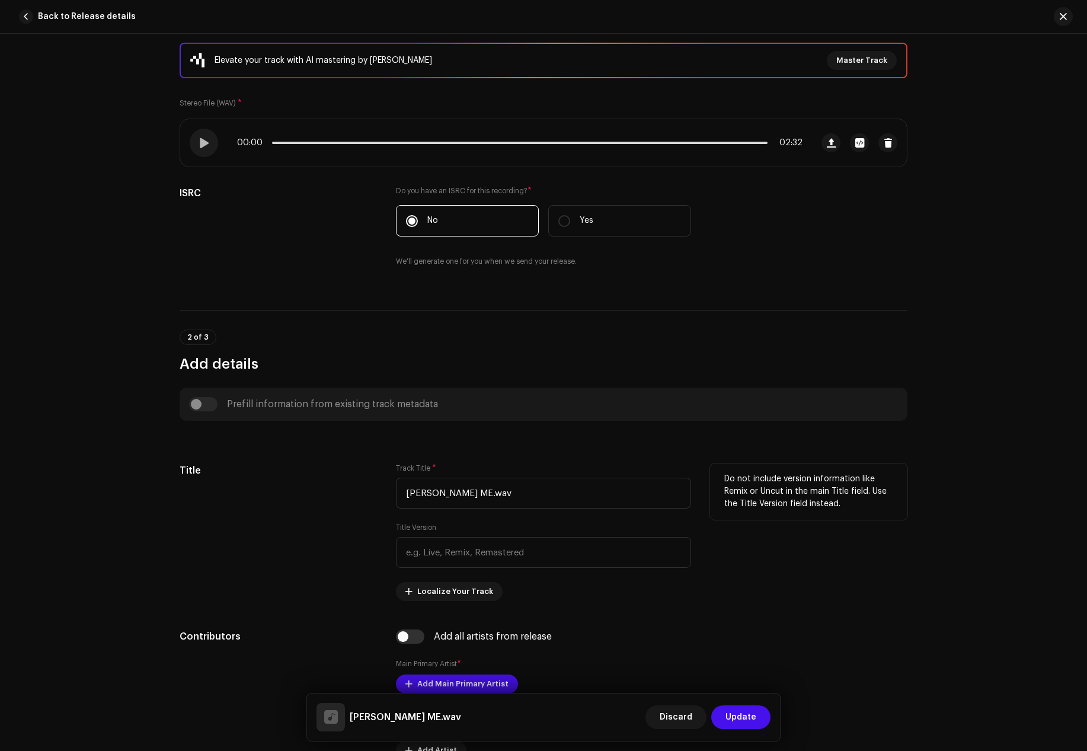
scroll to position [178, 0]
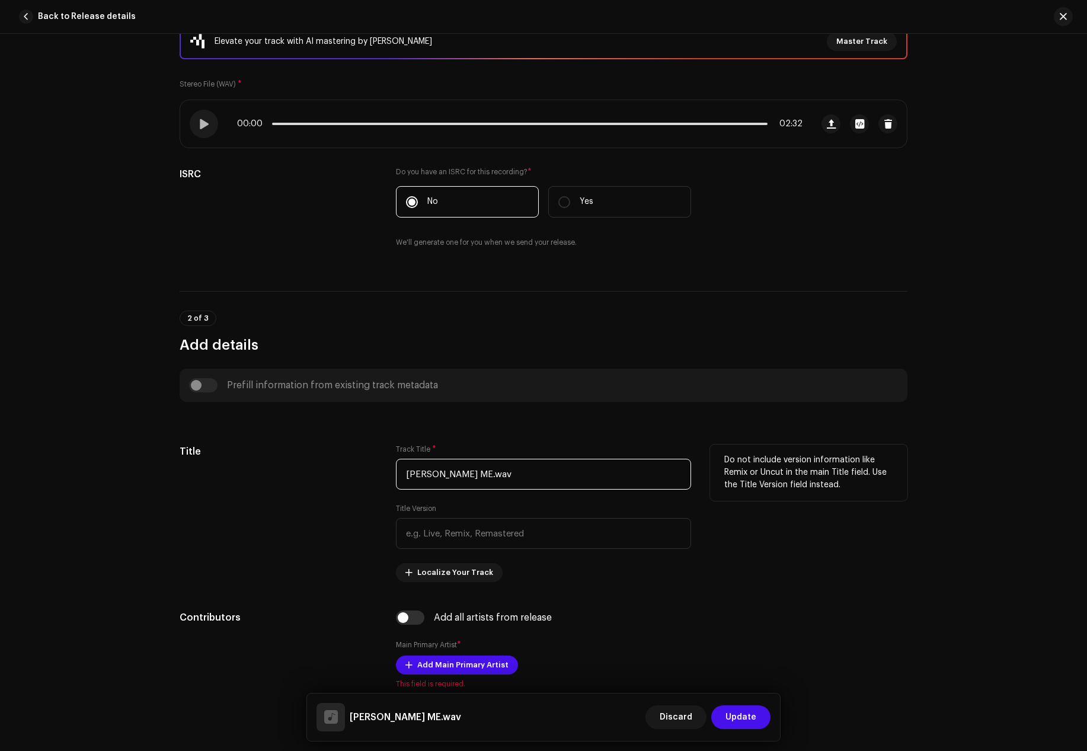
drag, startPoint x: 559, startPoint y: 476, endPoint x: 340, endPoint y: 482, distance: 218.7
click at [340, 482] on div "Title Track Title * [PERSON_NAME] ME.wav Title Version Localize Your Track Do n…" at bounding box center [544, 512] width 728 height 137
paste input "Akyekyere me"
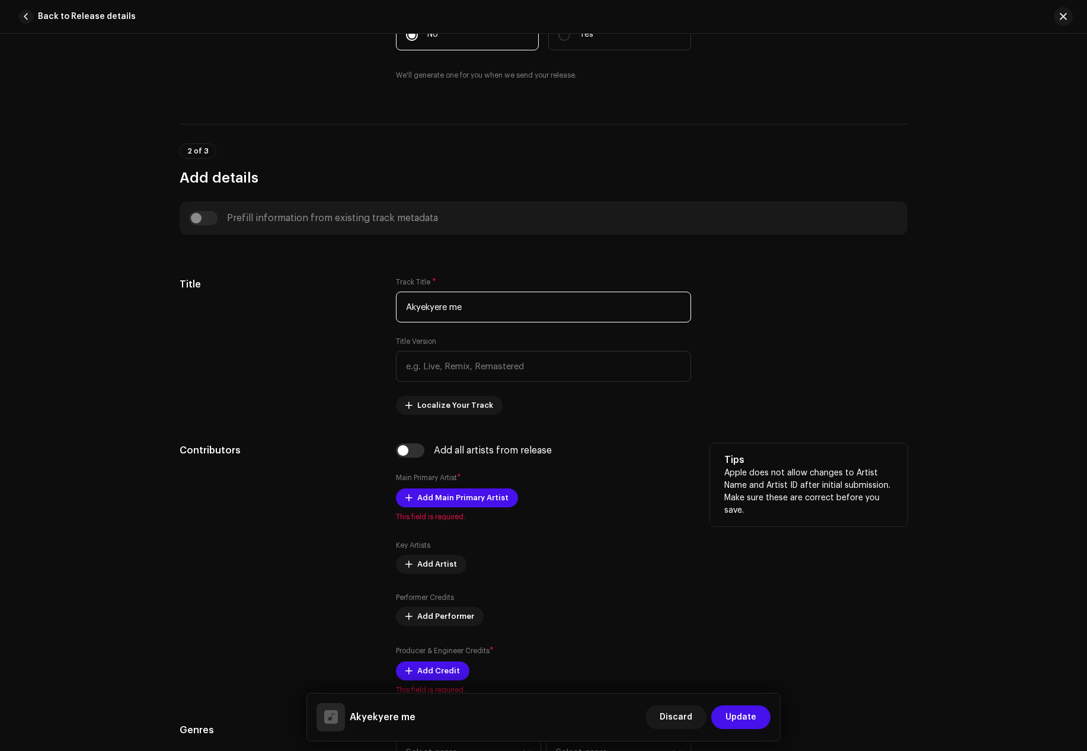
scroll to position [415, 0]
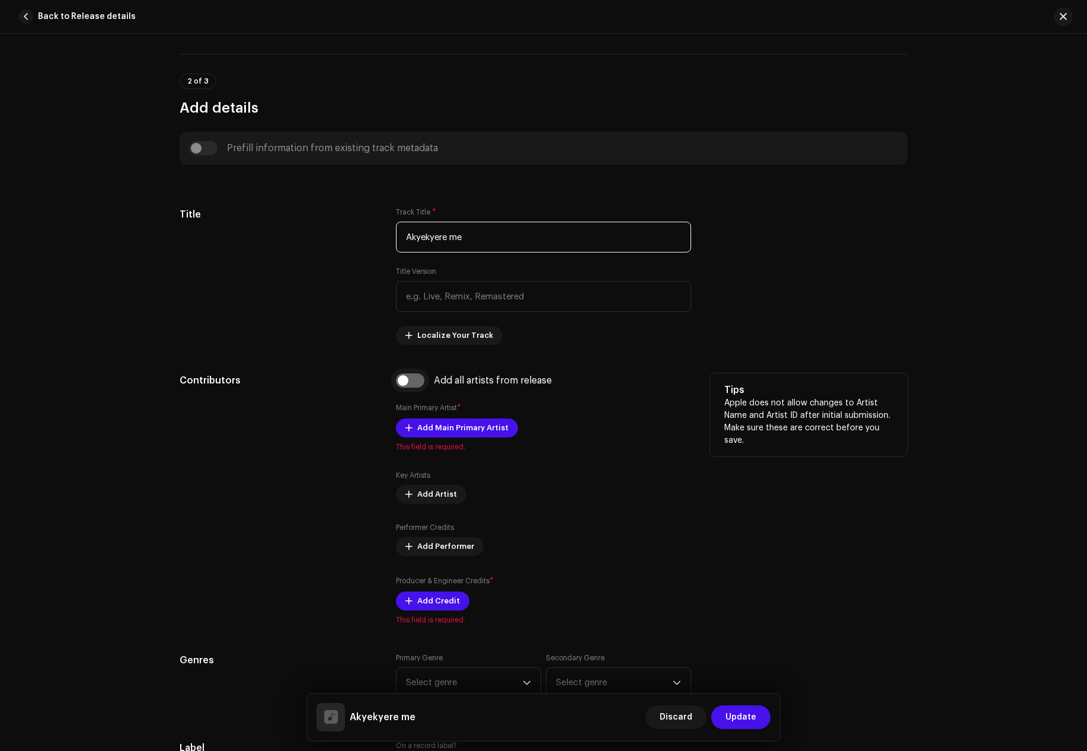
type input "Akyekyere me"
click at [405, 385] on input "checkbox" at bounding box center [410, 380] width 28 height 14
checkbox input "true"
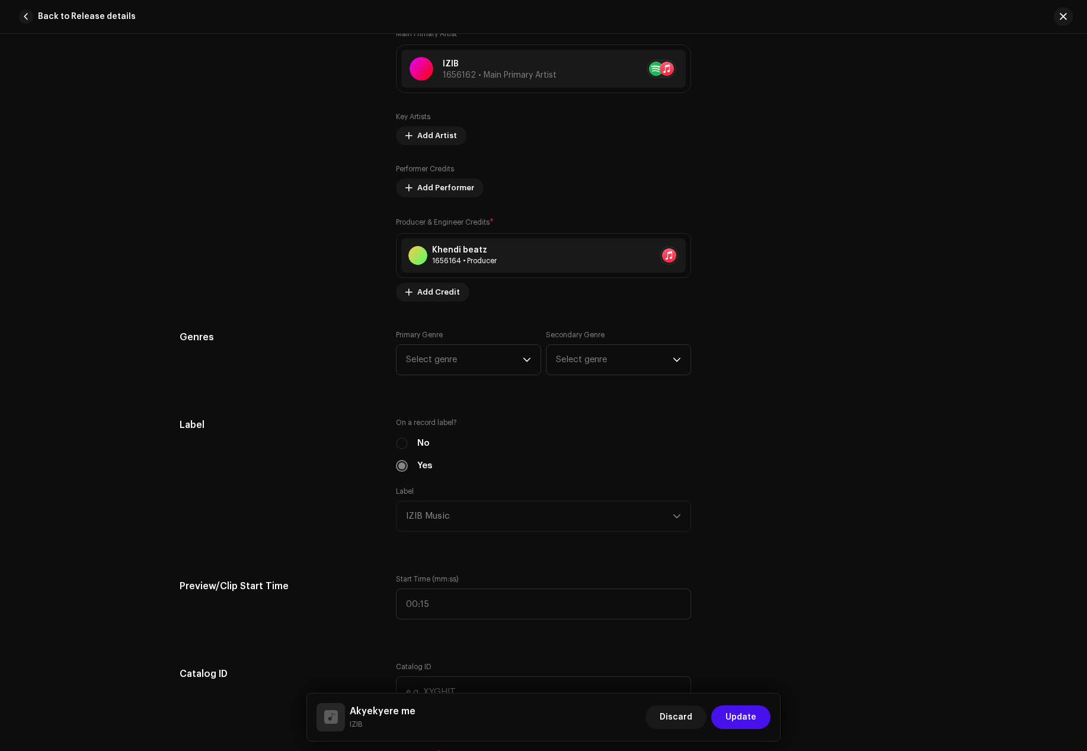
scroll to position [829, 0]
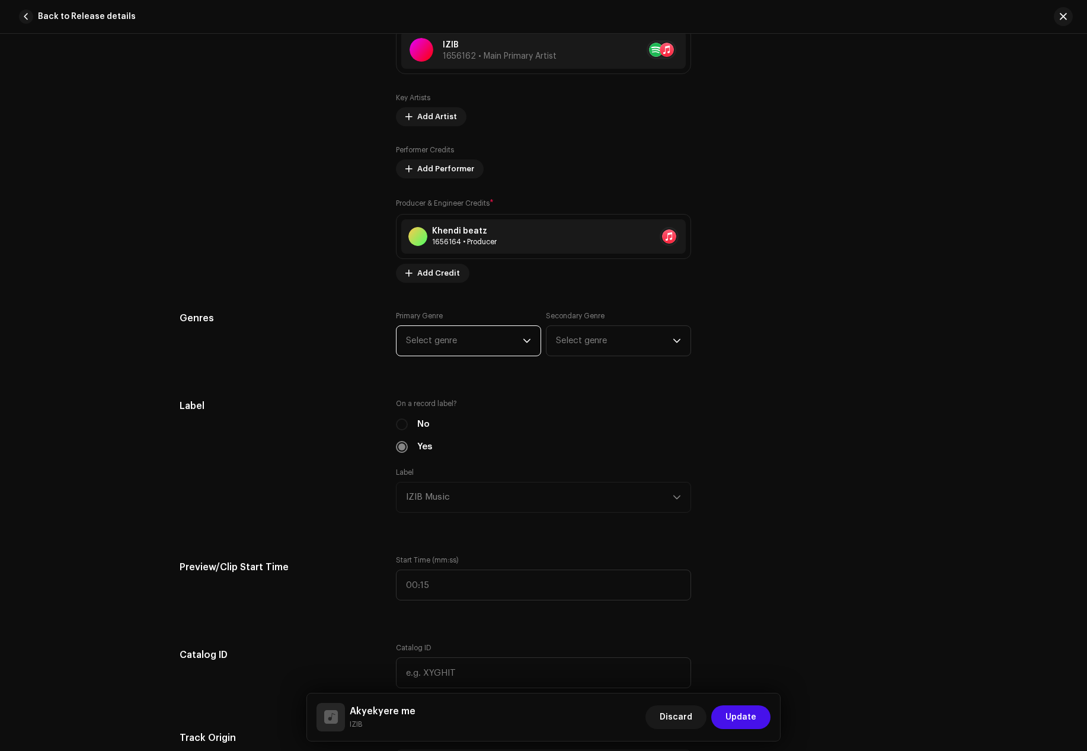
click at [443, 346] on span "Select genre" at bounding box center [464, 341] width 117 height 30
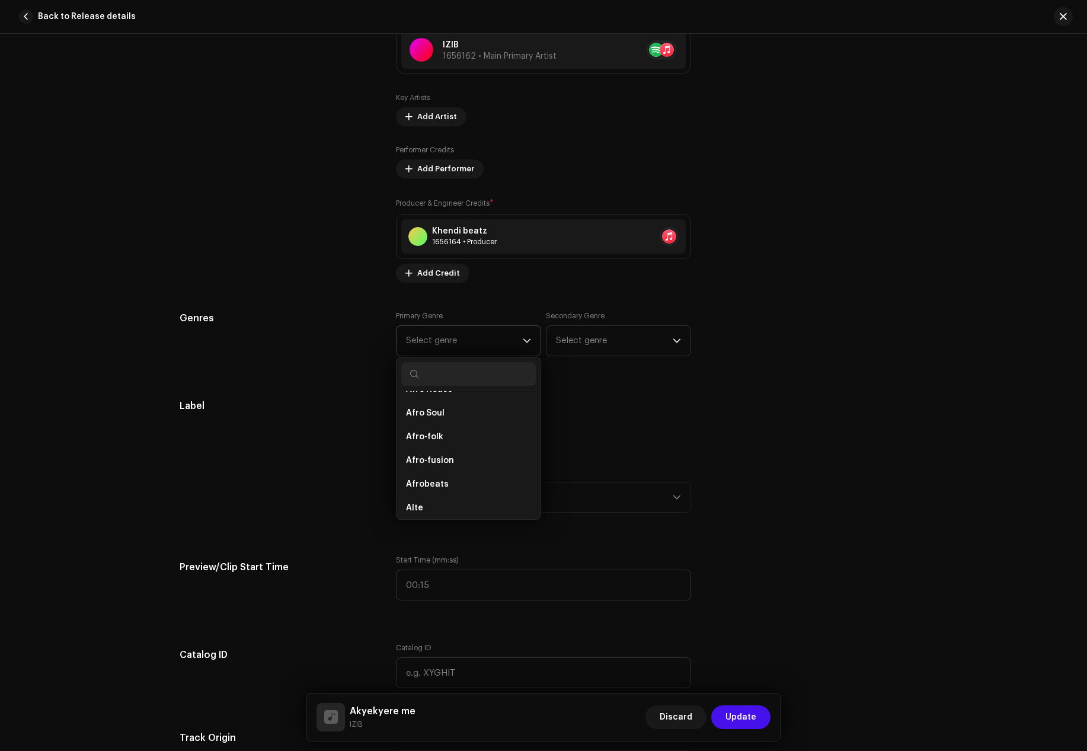
scroll to position [118, 0]
click at [433, 478] on span "Afrobeats" at bounding box center [427, 479] width 43 height 12
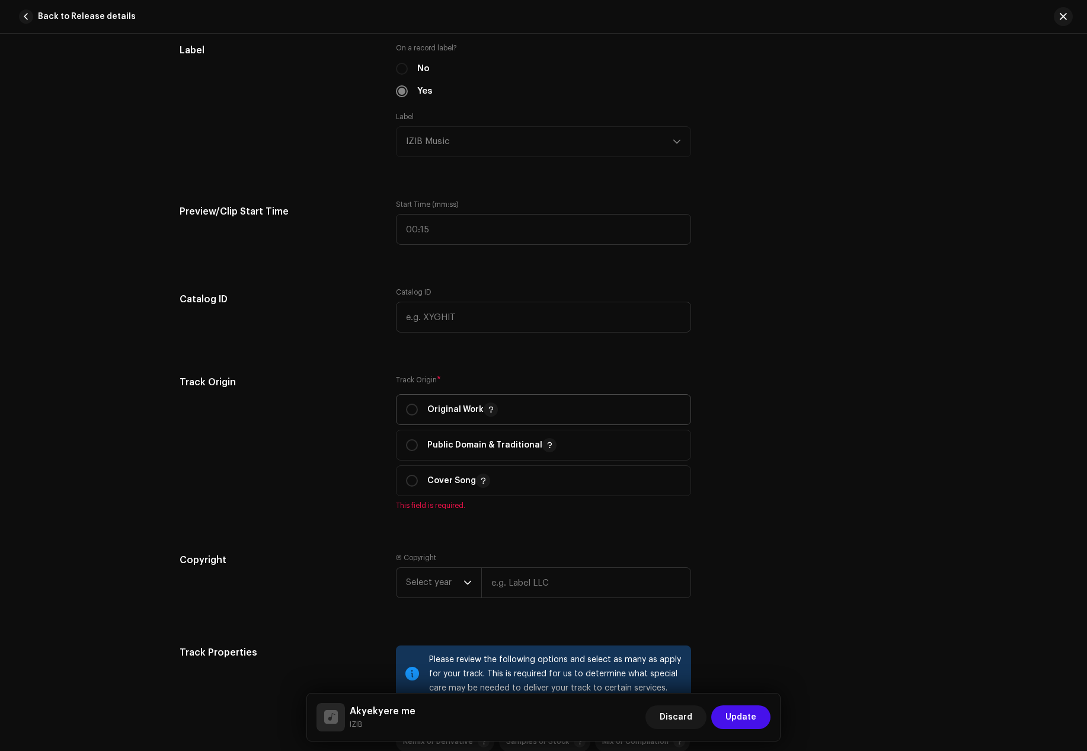
click at [419, 405] on div "Original Work" at bounding box center [452, 409] width 92 height 14
radio input "true"
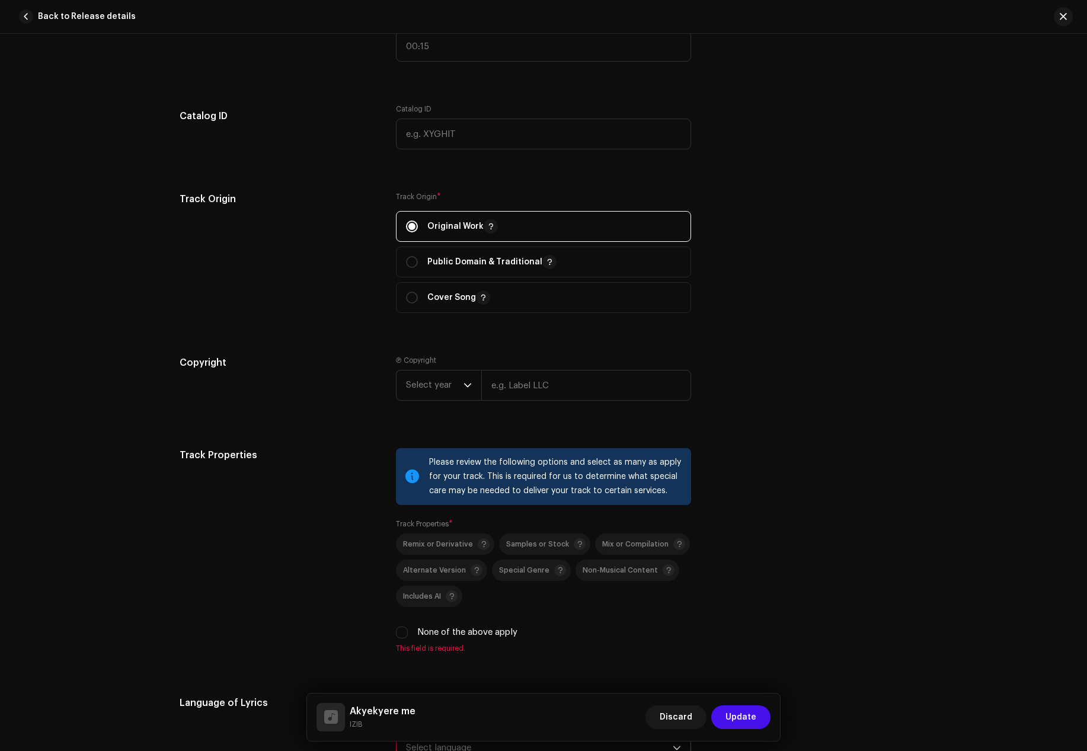
scroll to position [1422, 0]
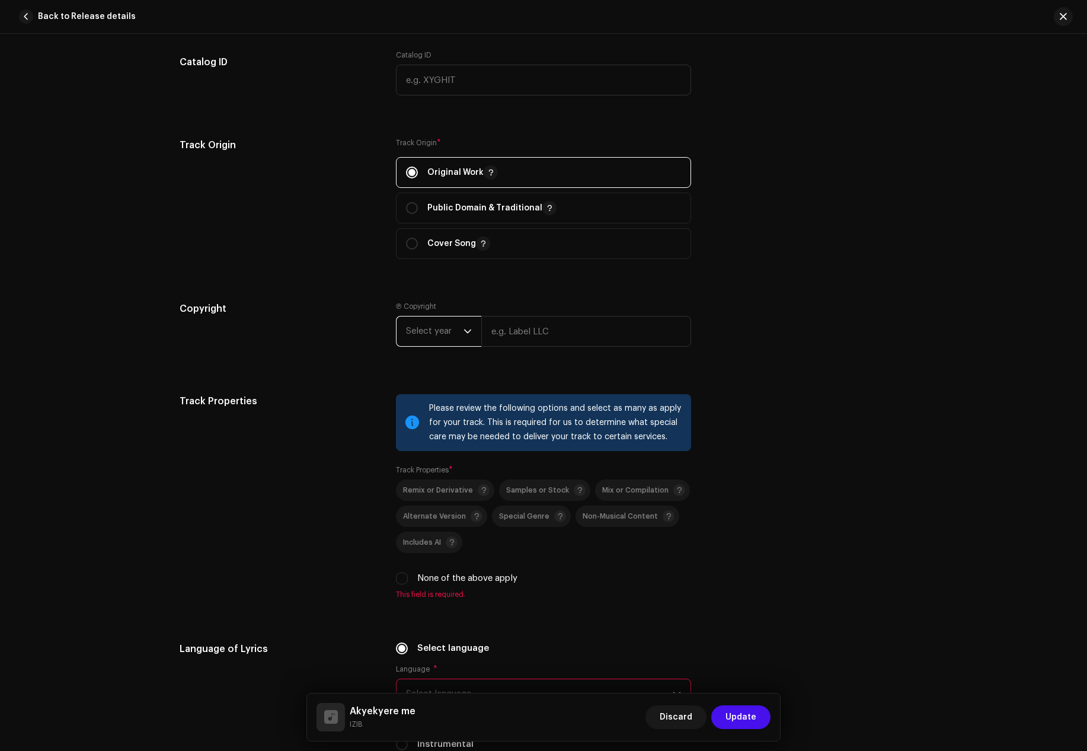
click at [453, 326] on span "Select year" at bounding box center [434, 331] width 57 height 30
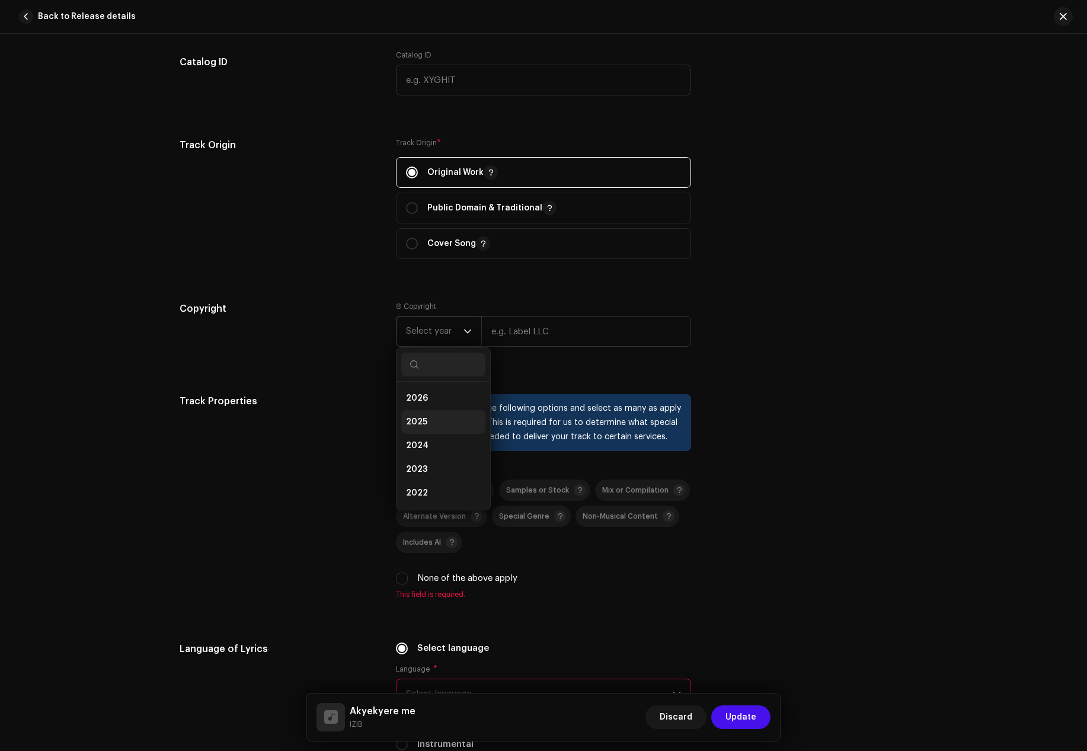
click at [428, 421] on li "2025" at bounding box center [443, 422] width 84 height 24
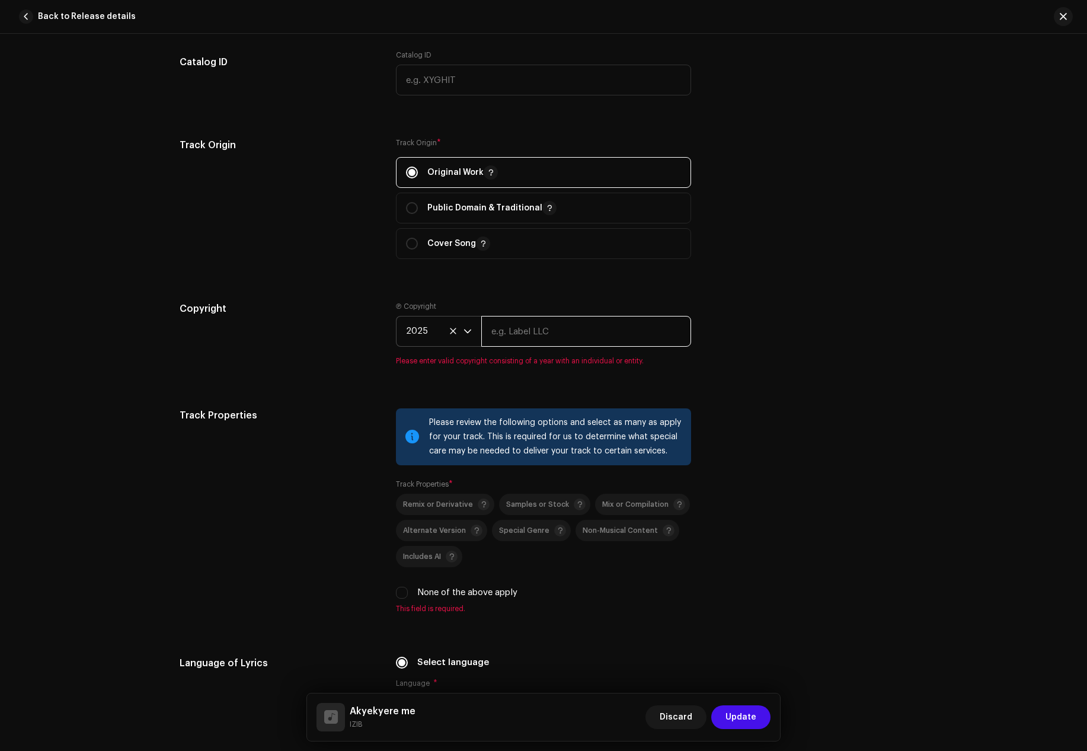
click at [507, 332] on input "text" at bounding box center [586, 331] width 210 height 31
paste input "IZIB"
click at [533, 331] on input "IZIB M" at bounding box center [586, 331] width 210 height 31
type input "IZIB Music"
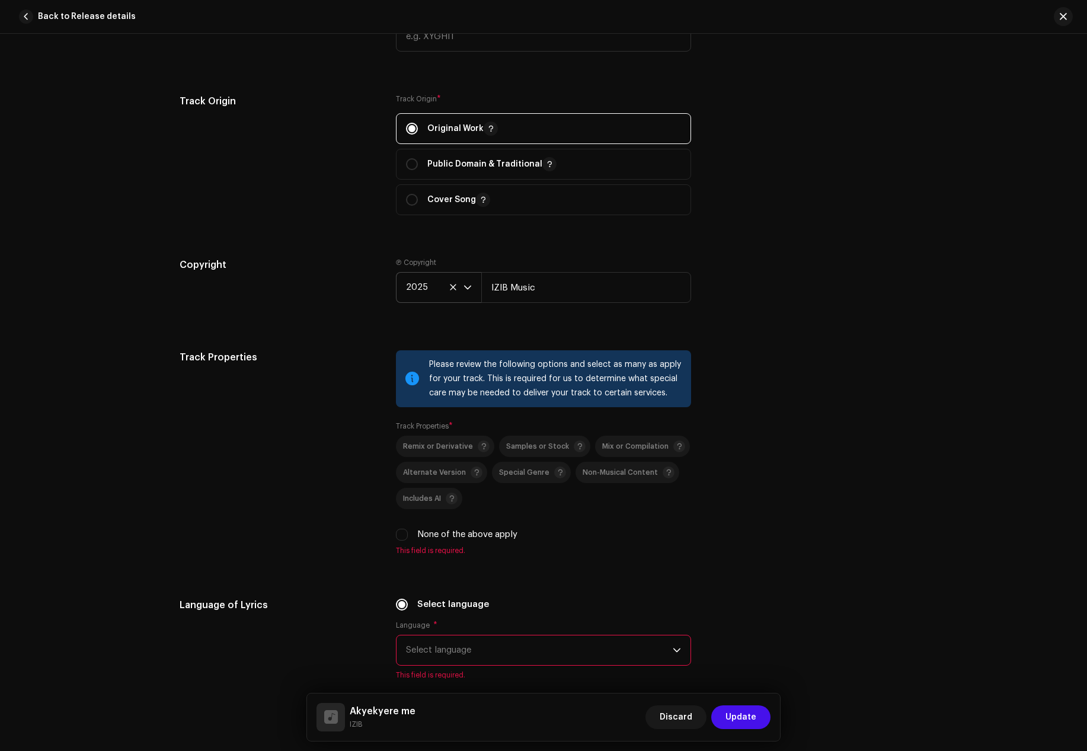
scroll to position [1659, 0]
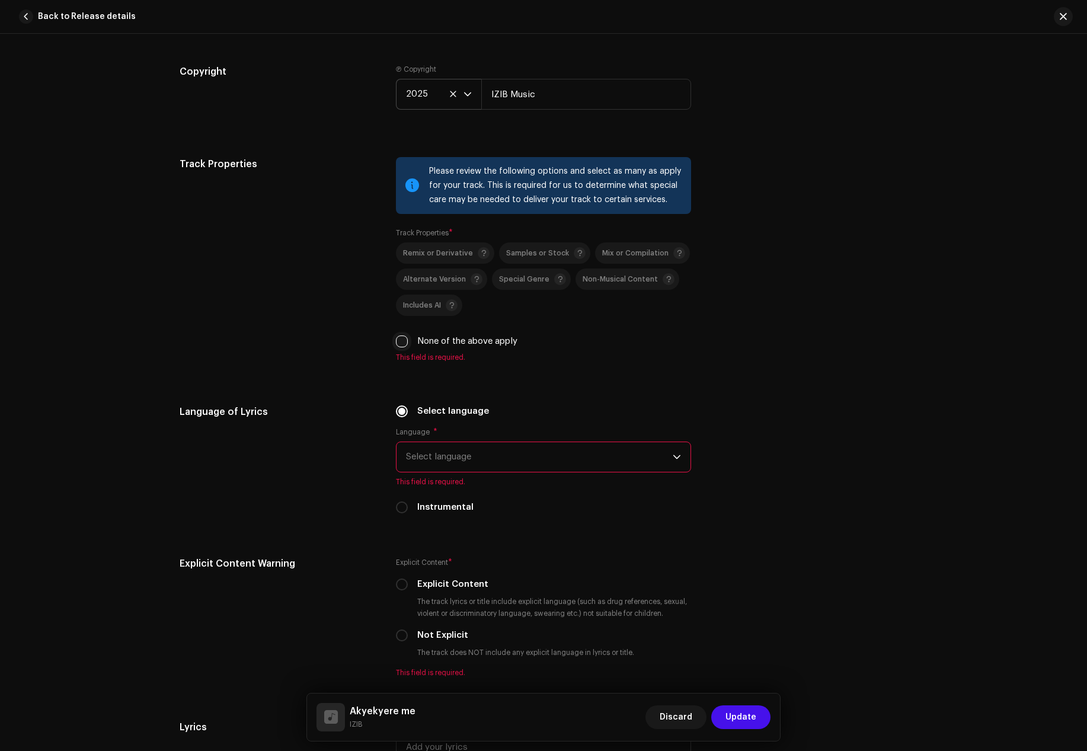
click at [403, 341] on input "None of the above apply" at bounding box center [402, 341] width 12 height 12
checkbox input "true"
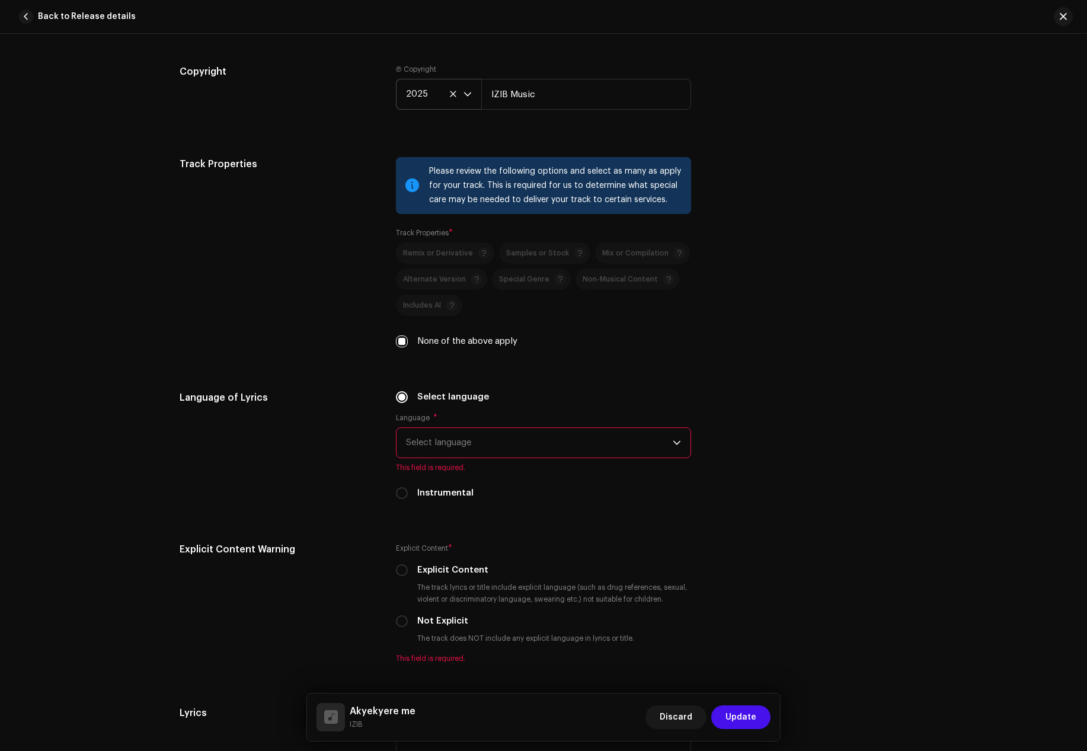
click at [465, 447] on span "Select language" at bounding box center [539, 443] width 267 height 30
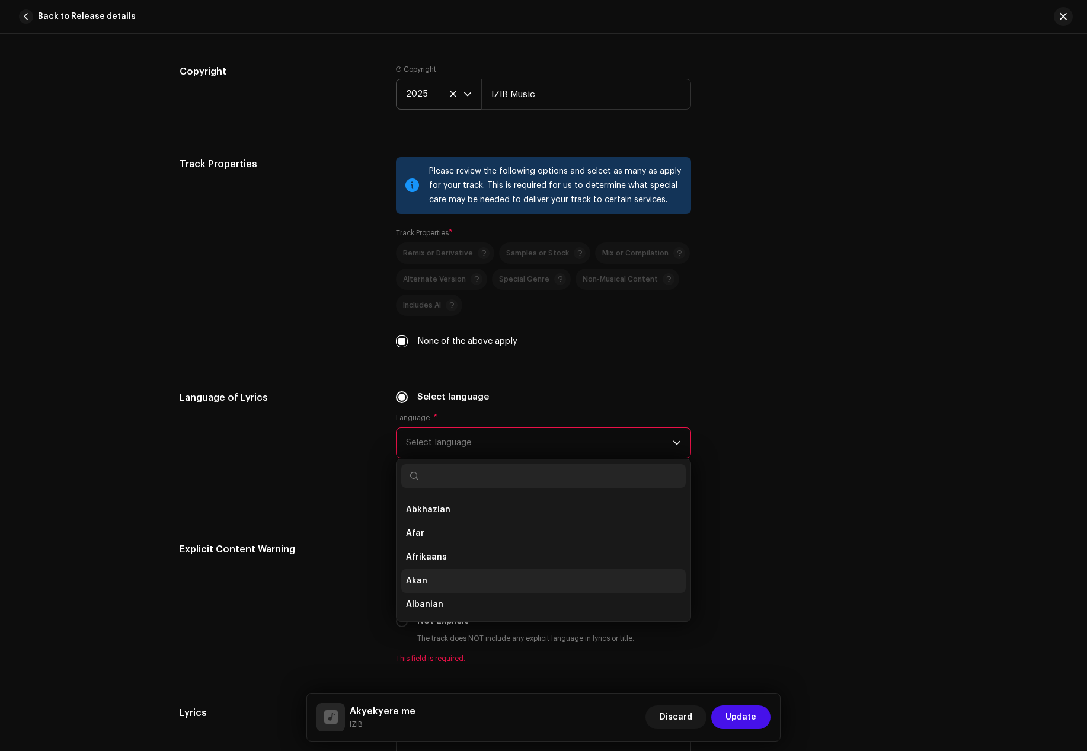
click at [430, 575] on li "Akan" at bounding box center [543, 581] width 284 height 24
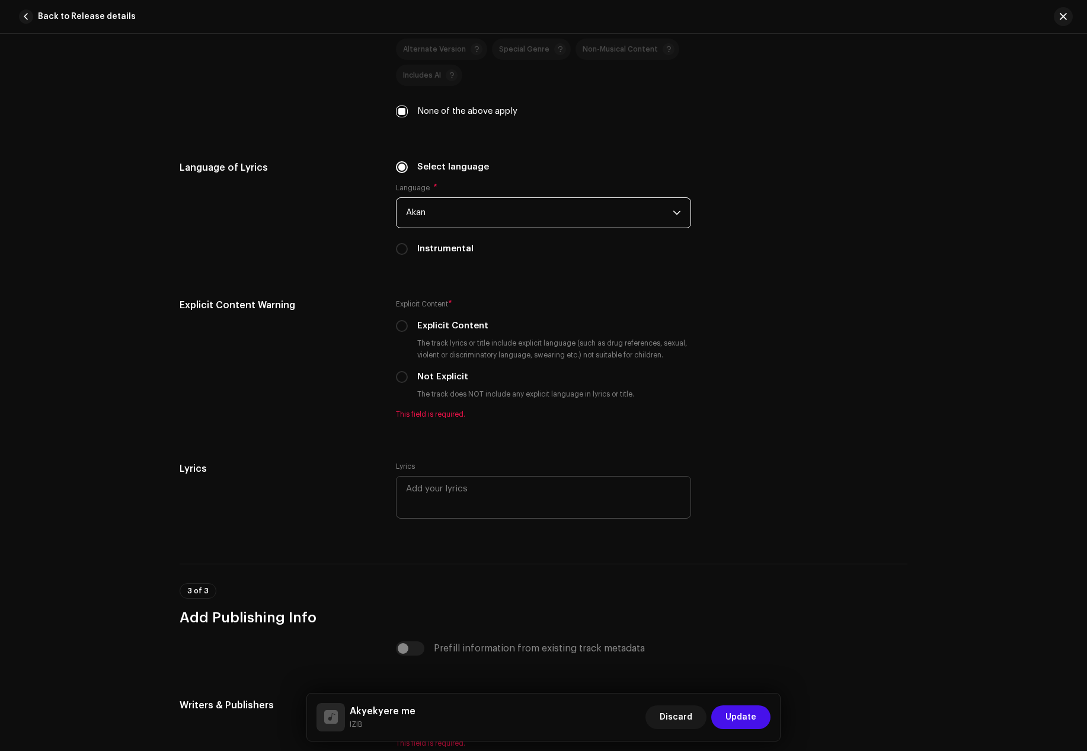
scroll to position [1896, 0]
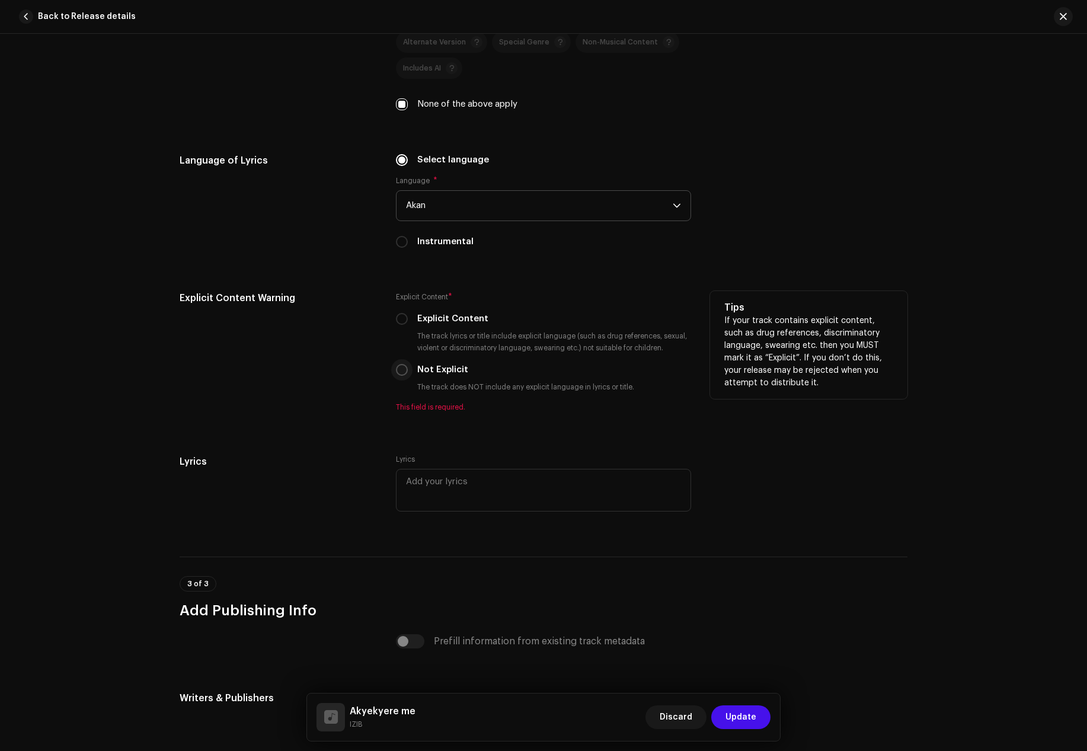
click at [396, 369] on input "Not Explicit" at bounding box center [402, 370] width 12 height 12
radio input "true"
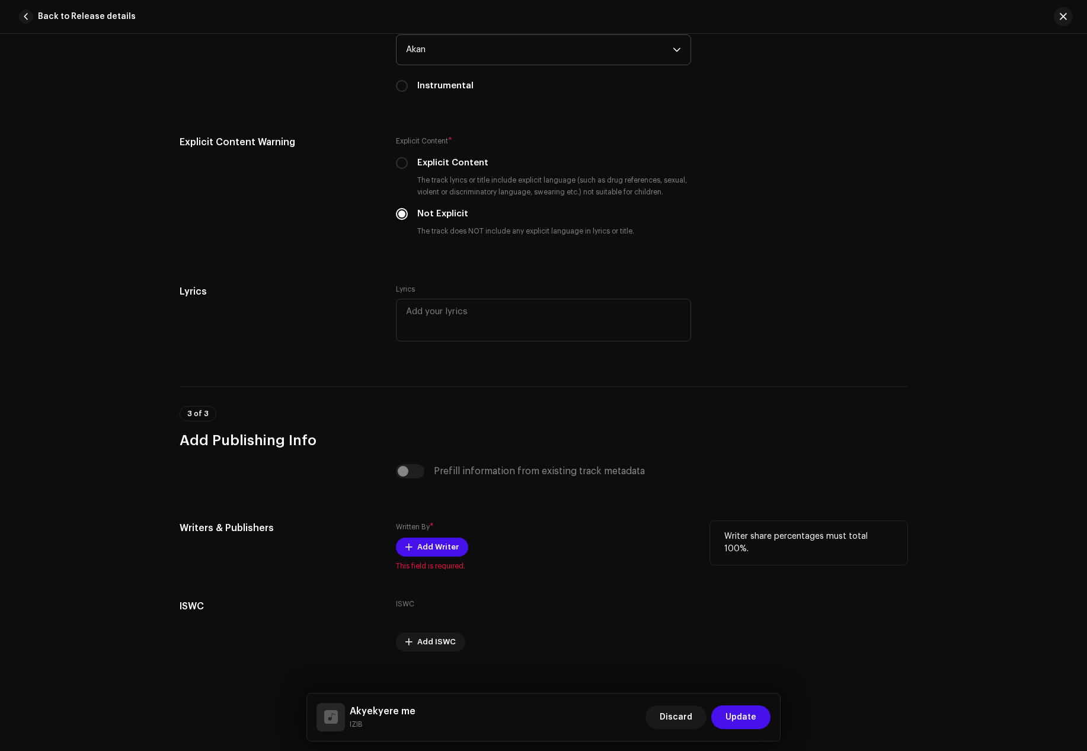
scroll to position [2066, 0]
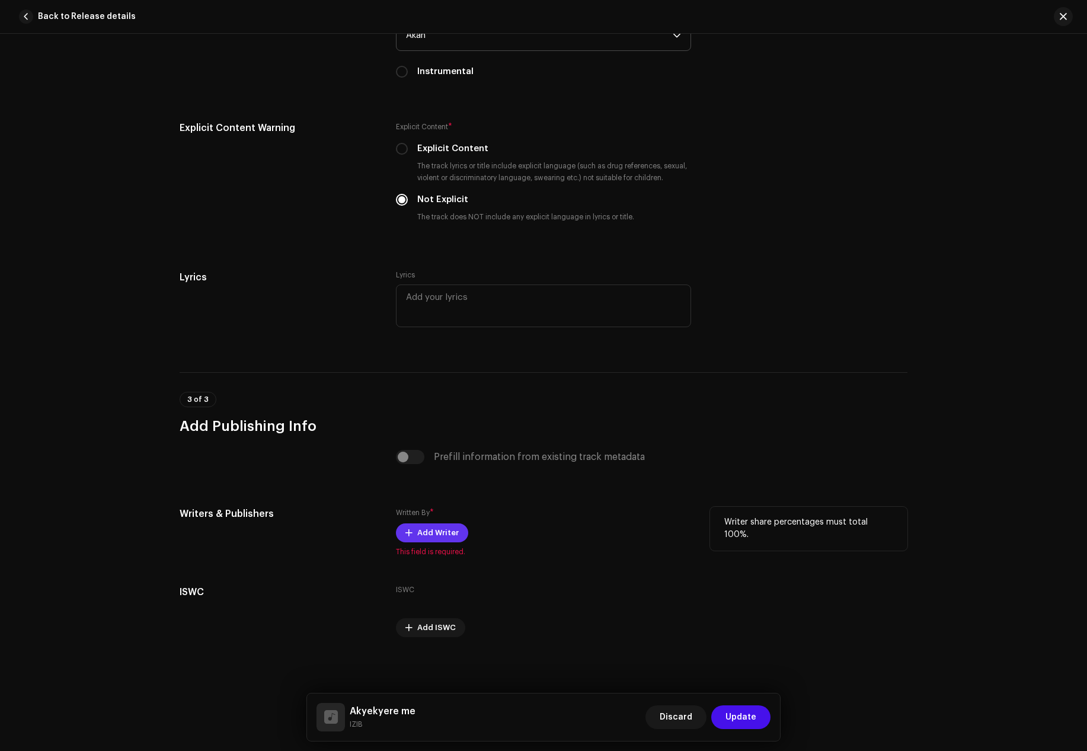
click at [417, 531] on span "Add Writer" at bounding box center [437, 533] width 41 height 24
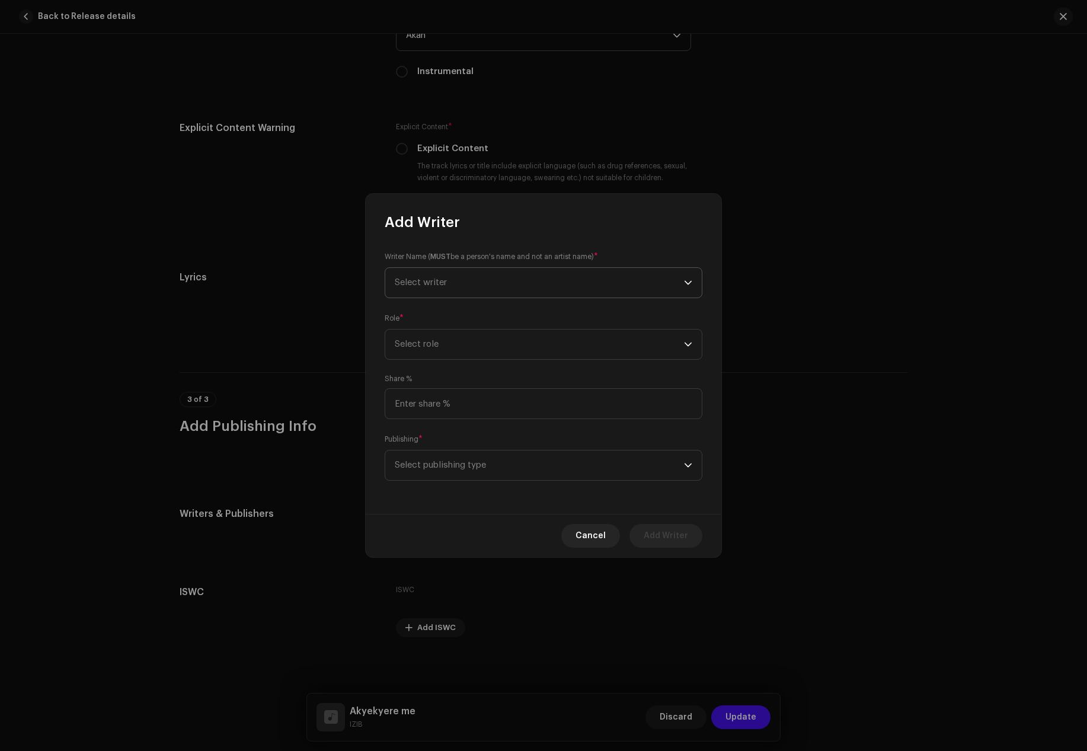
click at [431, 276] on span "Select writer" at bounding box center [539, 283] width 289 height 30
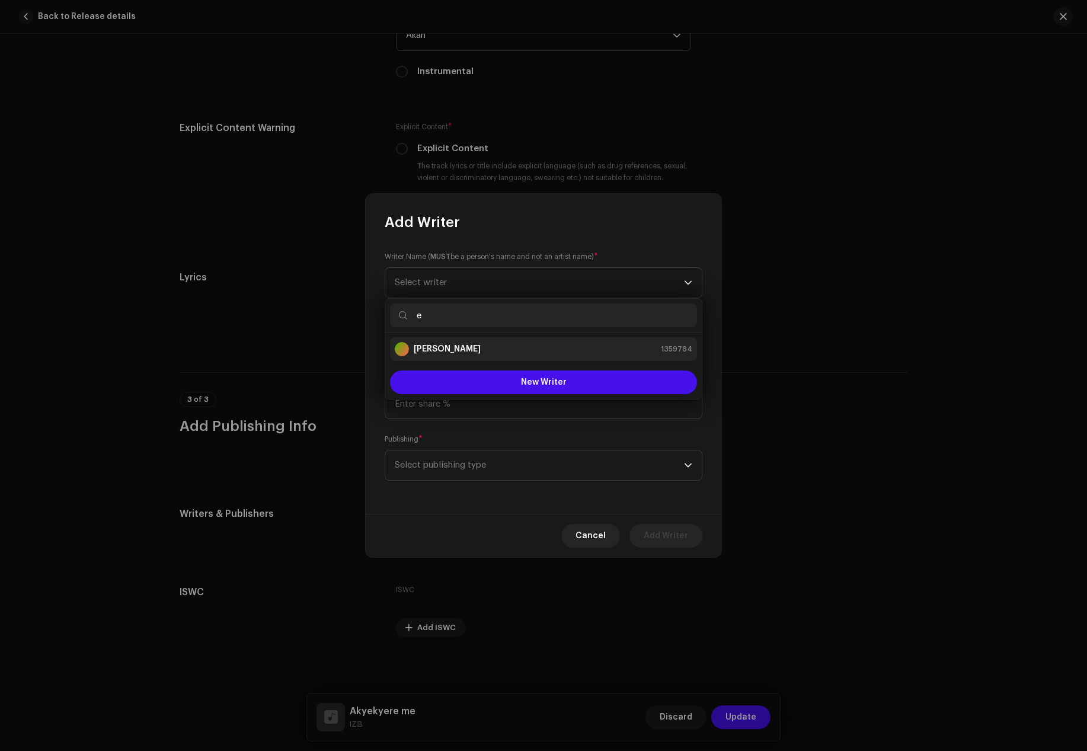
type input "e"
click at [444, 345] on strong "[PERSON_NAME]" at bounding box center [447, 349] width 67 height 12
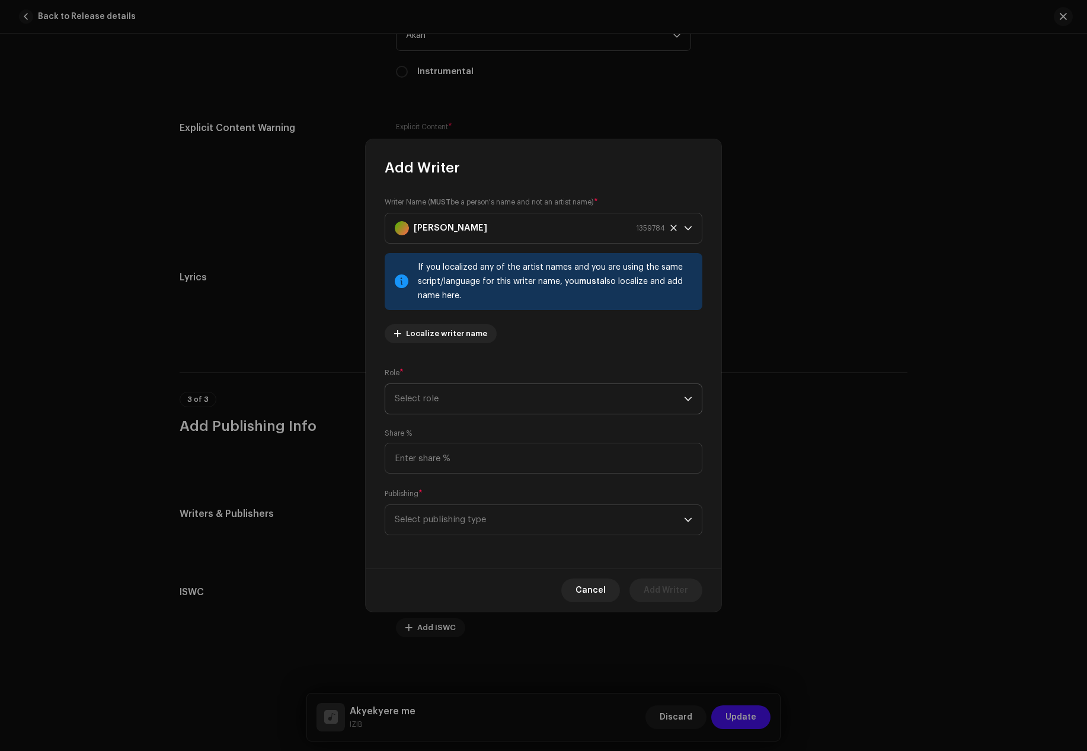
click at [432, 398] on span "Select role" at bounding box center [539, 399] width 289 height 30
click at [448, 500] on span "Composer & Lyricist" at bounding box center [437, 503] width 84 height 12
click at [417, 467] on input at bounding box center [544, 458] width 318 height 31
type input "100.00"
click at [425, 514] on span "Select publishing type" at bounding box center [539, 520] width 289 height 30
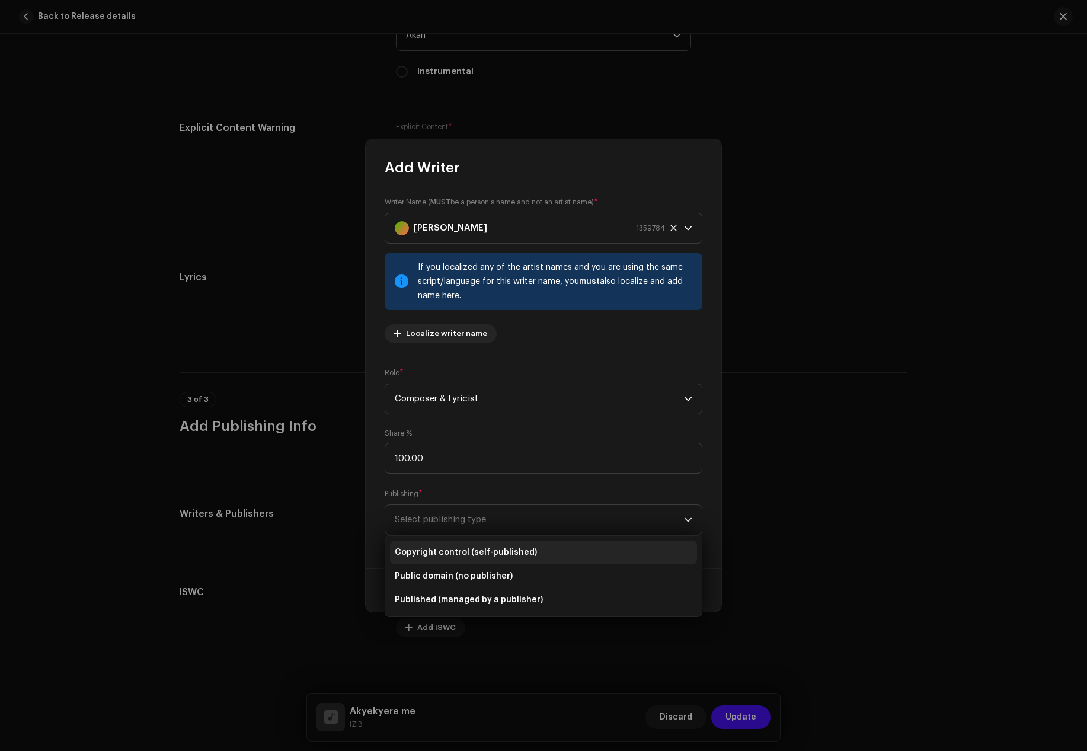
click at [427, 556] on span "Copyright control (self-published)" at bounding box center [466, 552] width 142 height 12
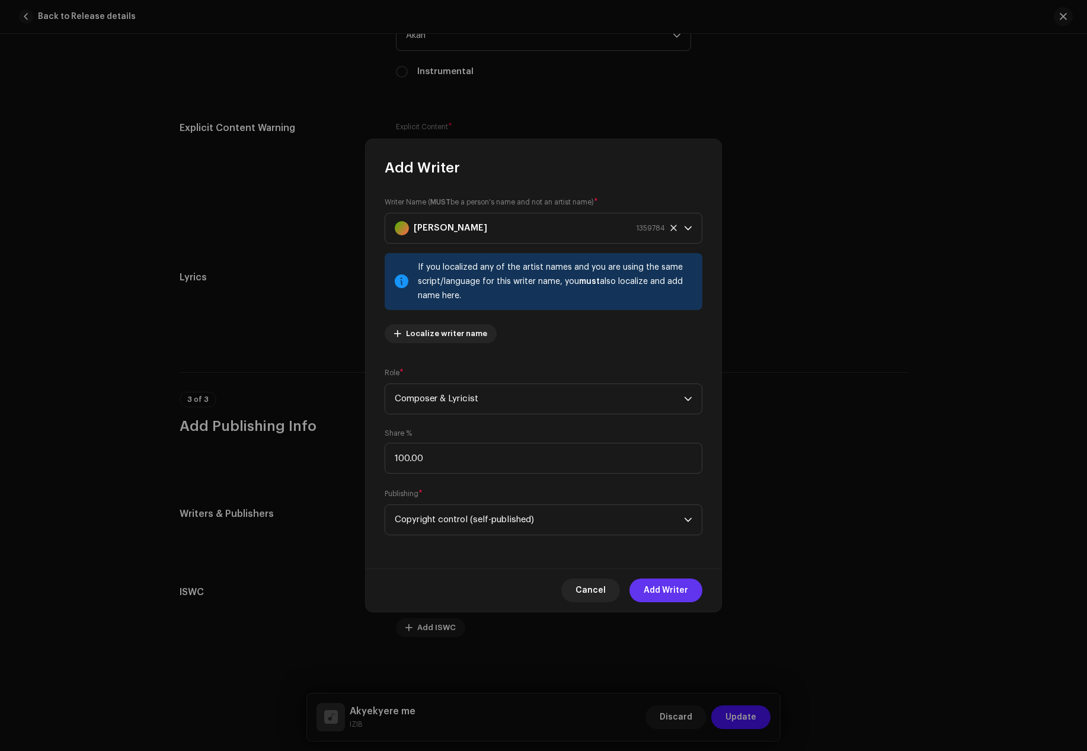
click at [661, 583] on span "Add Writer" at bounding box center [665, 590] width 44 height 24
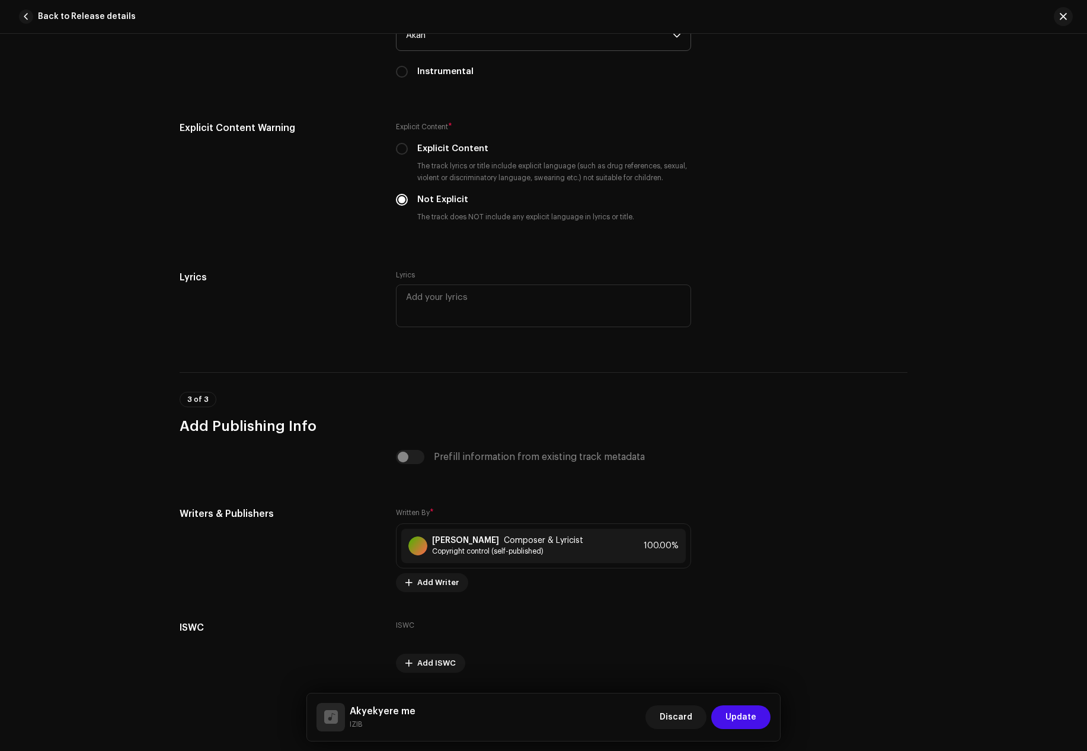
click at [742, 715] on span "Update" at bounding box center [740, 717] width 31 height 24
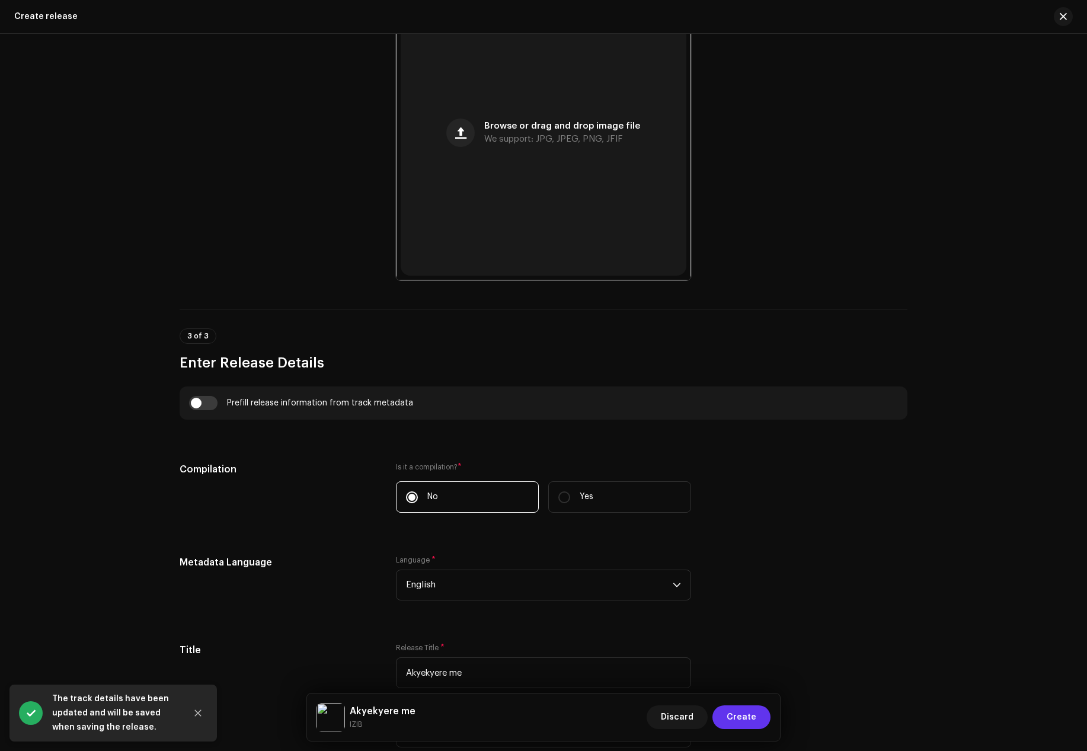
scroll to position [533, 0]
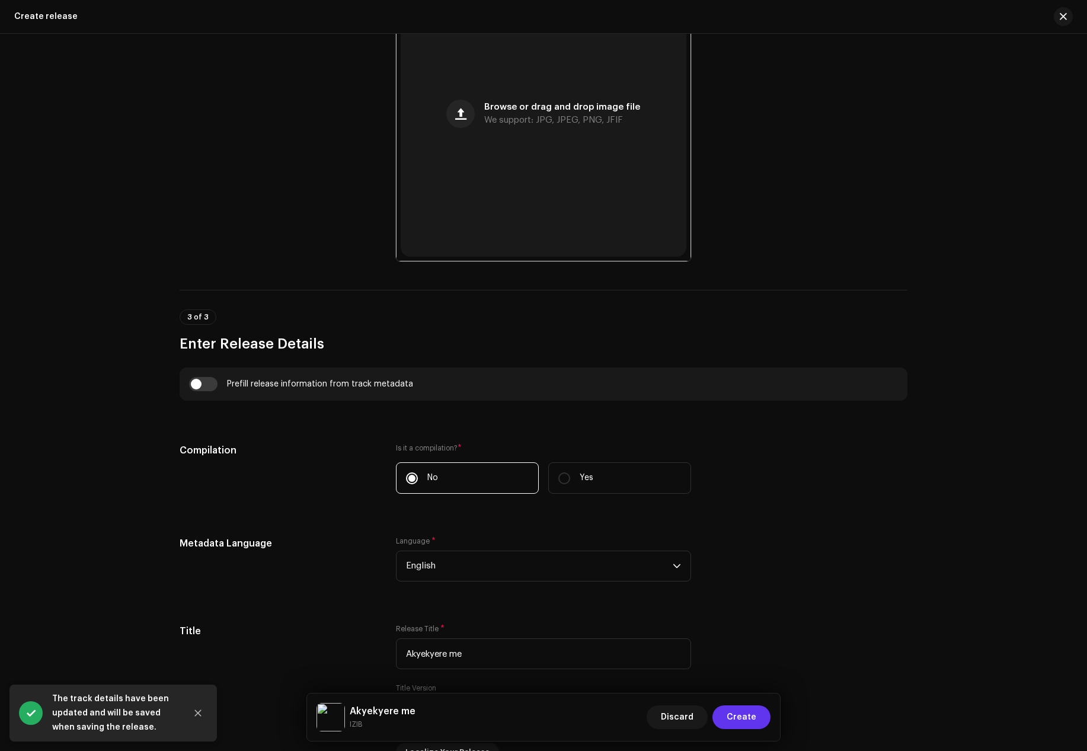
click at [746, 712] on span "Create" at bounding box center [741, 717] width 30 height 24
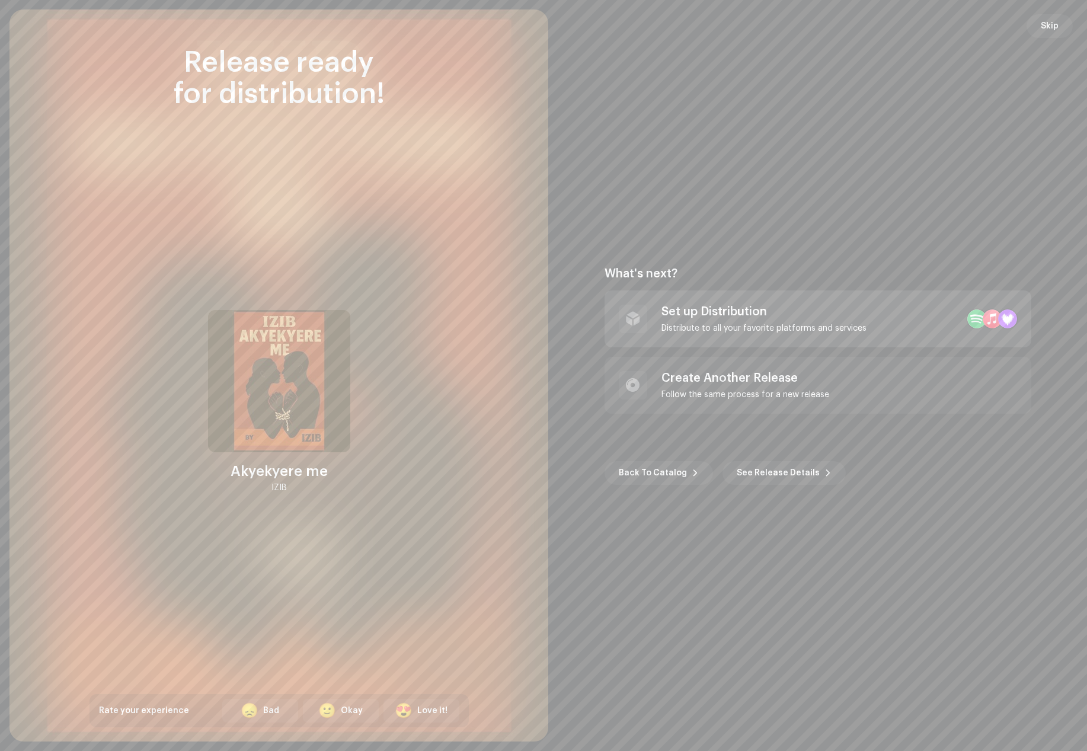
click at [714, 306] on div "Set up Distribution" at bounding box center [763, 312] width 205 height 14
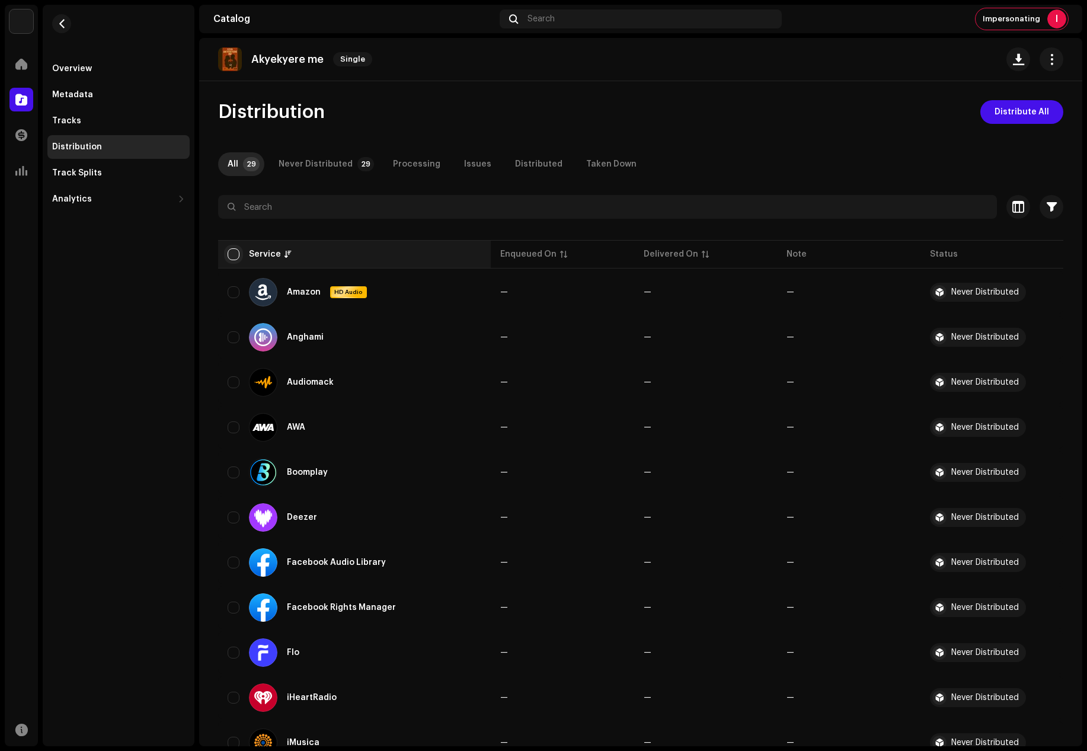
click at [236, 255] on input "checkbox" at bounding box center [234, 254] width 12 height 12
checkbox input "true"
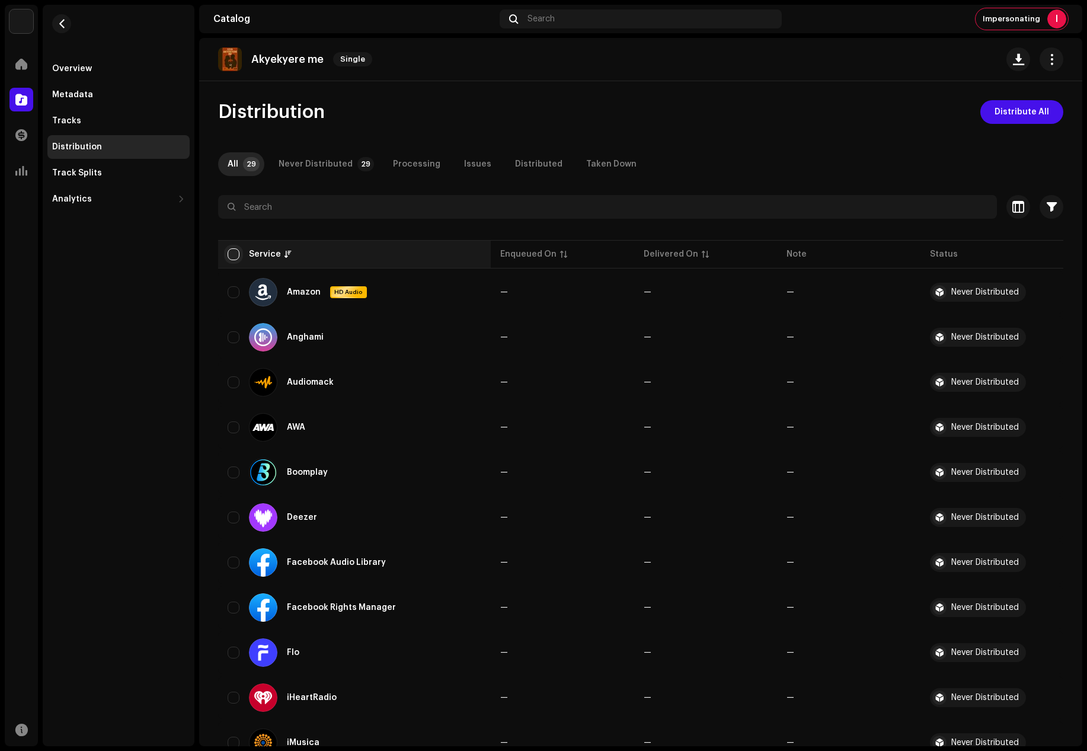
checkbox input "true"
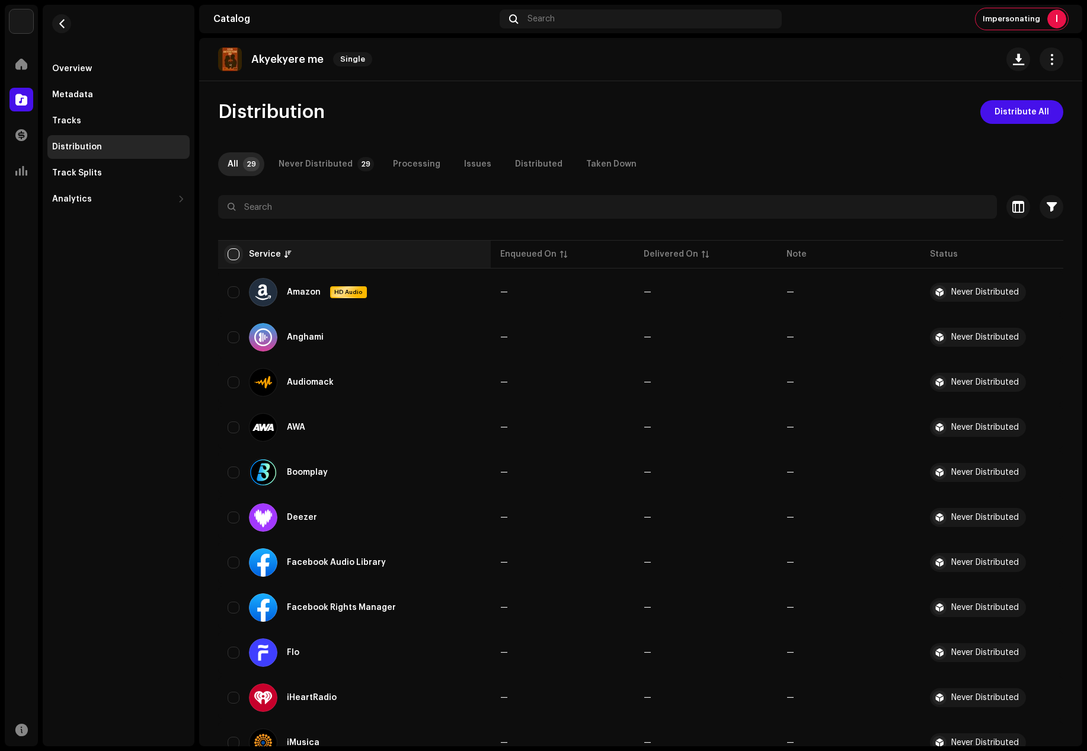
checkbox input "true"
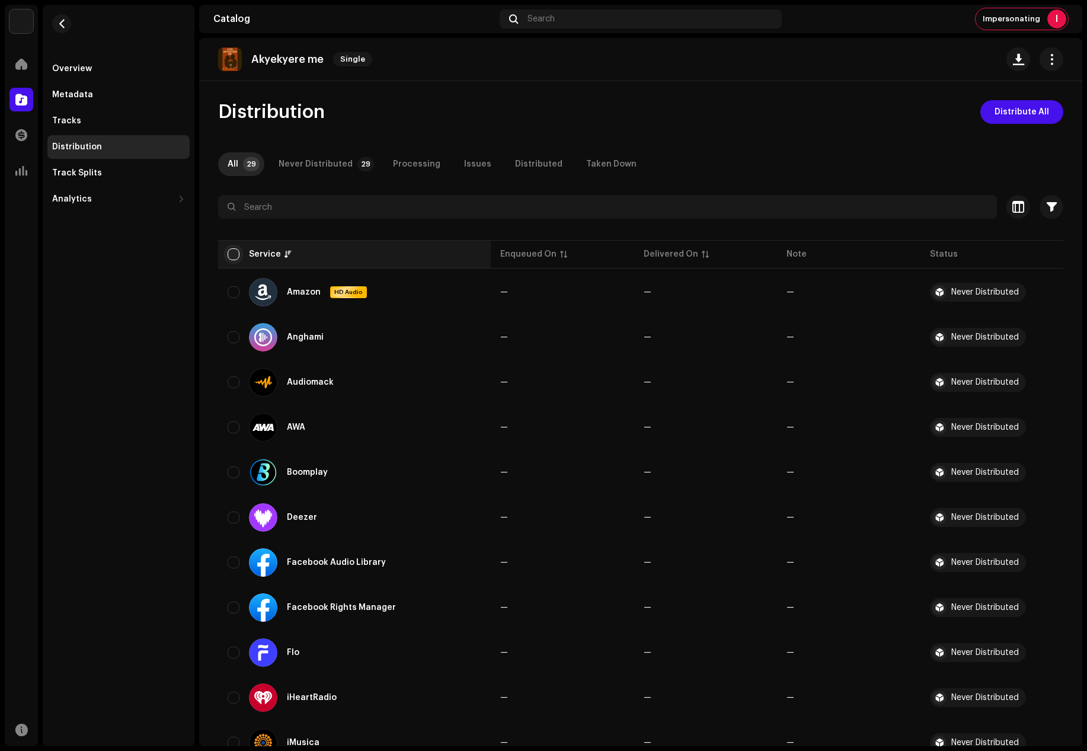
checkbox input "true"
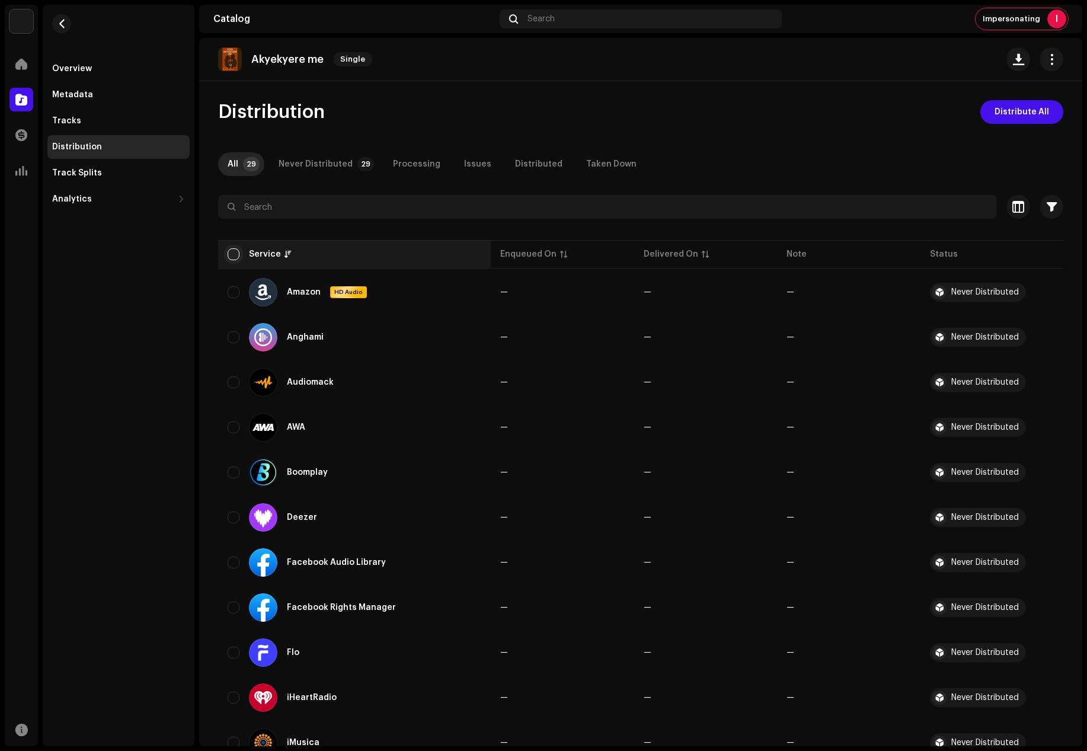
checkbox input "true"
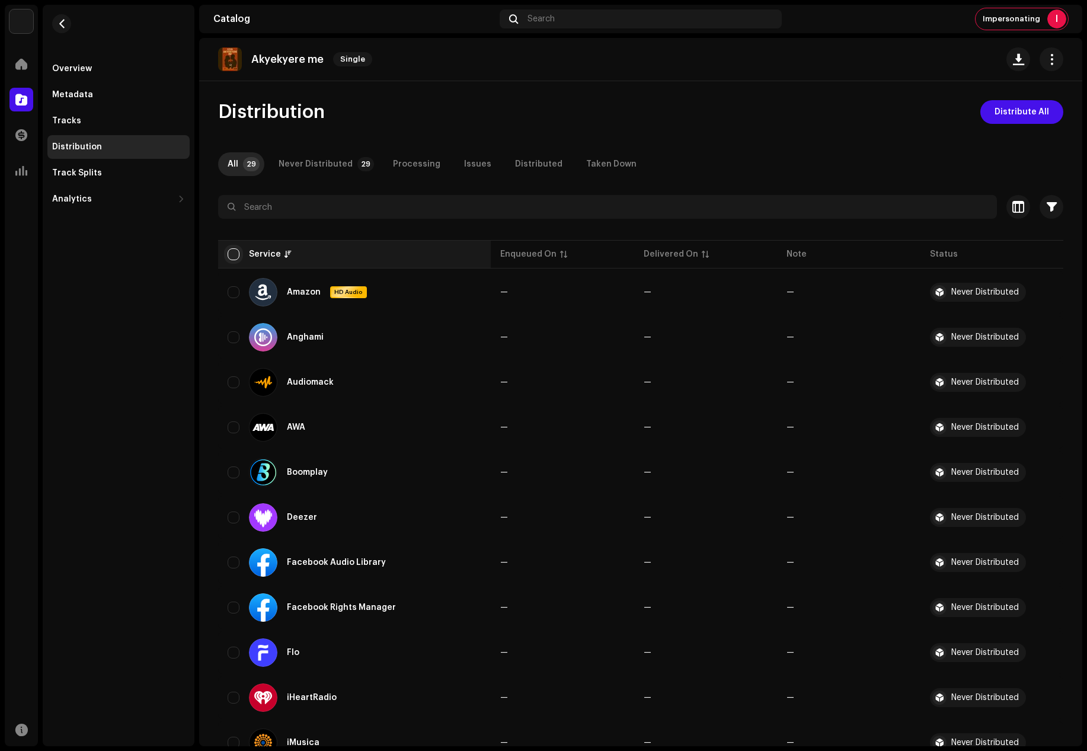
checkbox input "true"
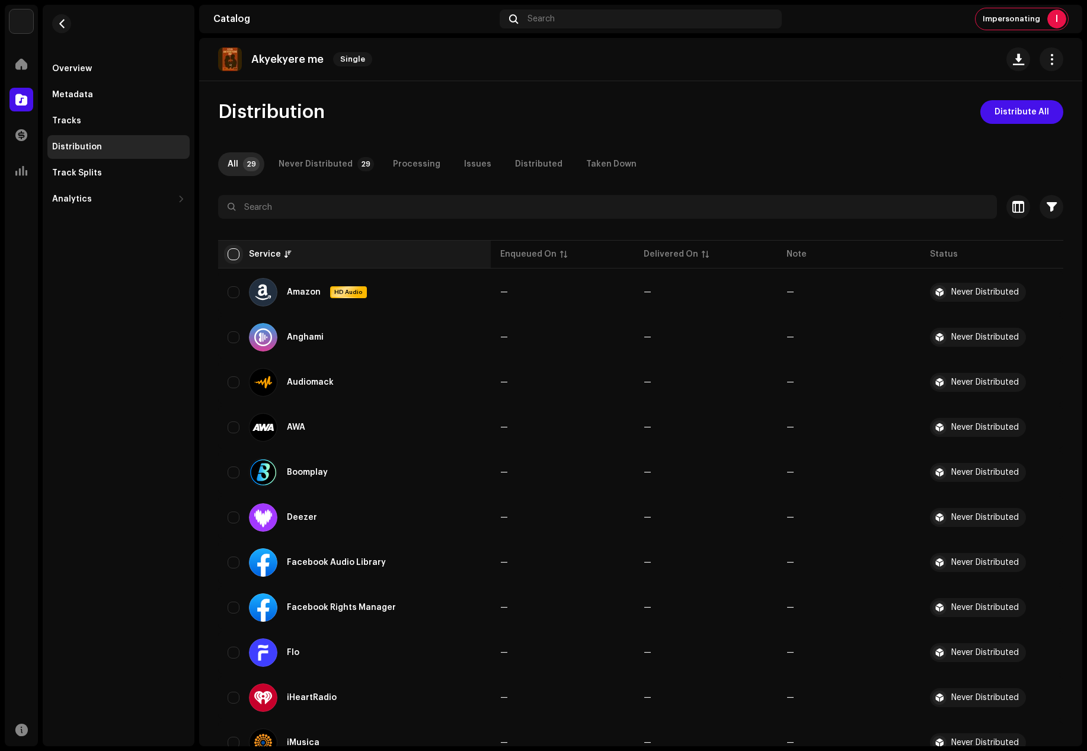
checkbox input "true"
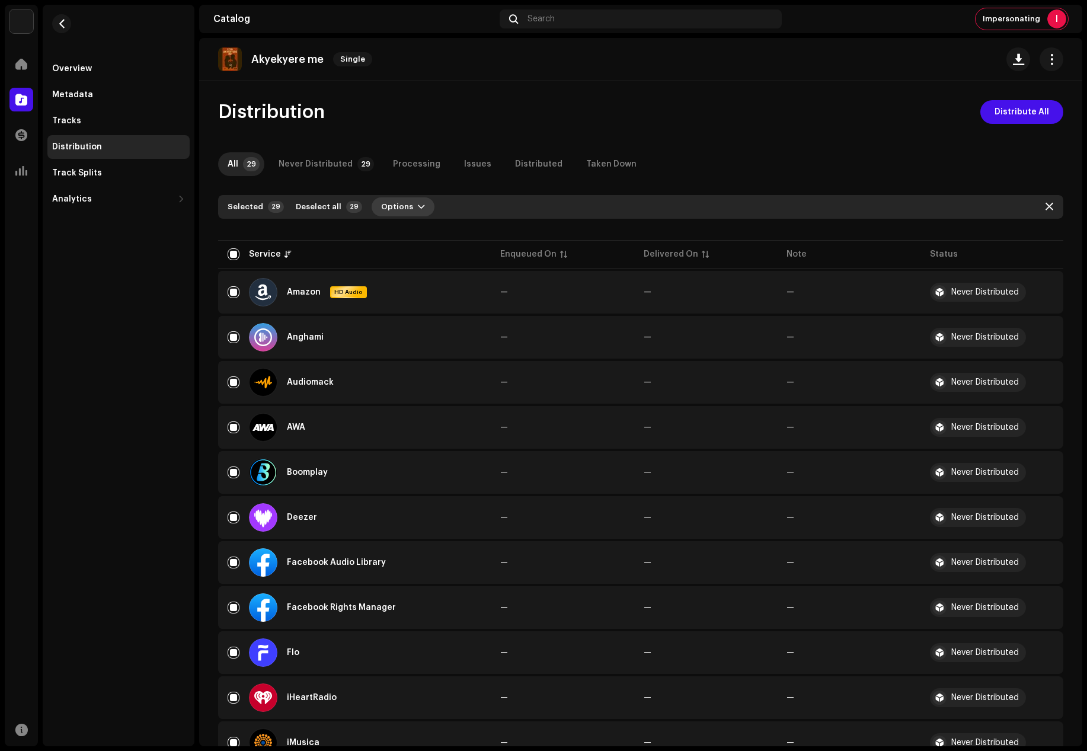
click at [404, 200] on button "Options" at bounding box center [402, 206] width 63 height 19
click at [405, 226] on div "Distribute" at bounding box center [429, 234] width 120 height 24
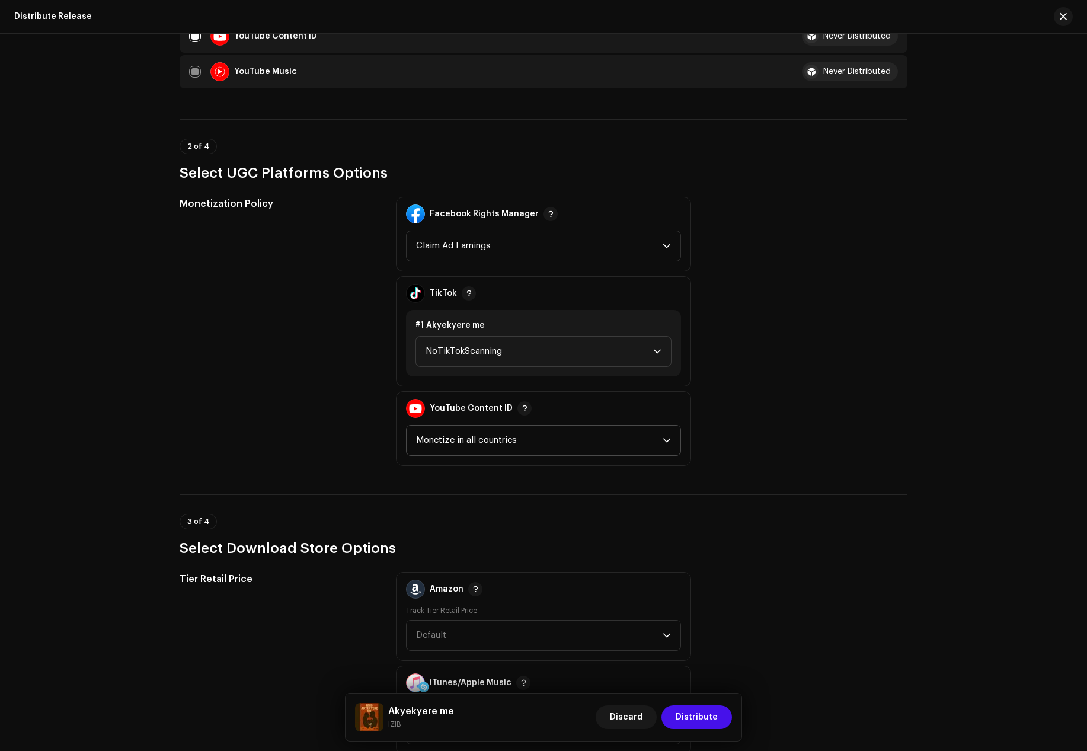
scroll to position [1185, 0]
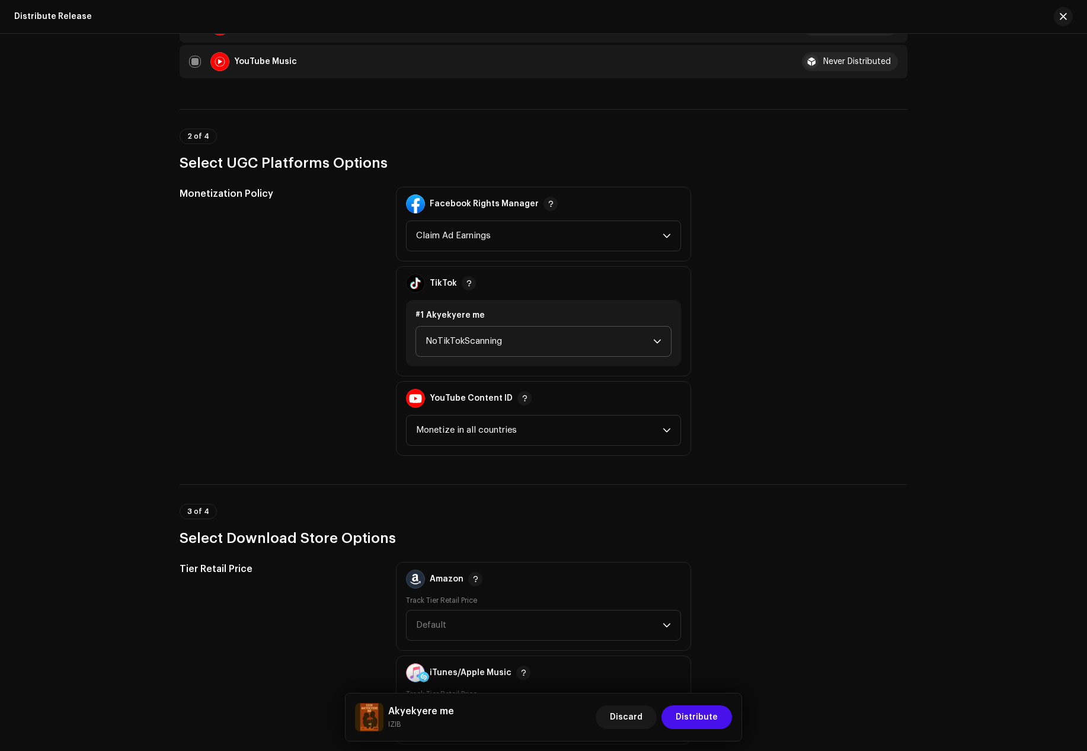
click at [470, 329] on span "NoTikTokScanning" at bounding box center [539, 341] width 228 height 30
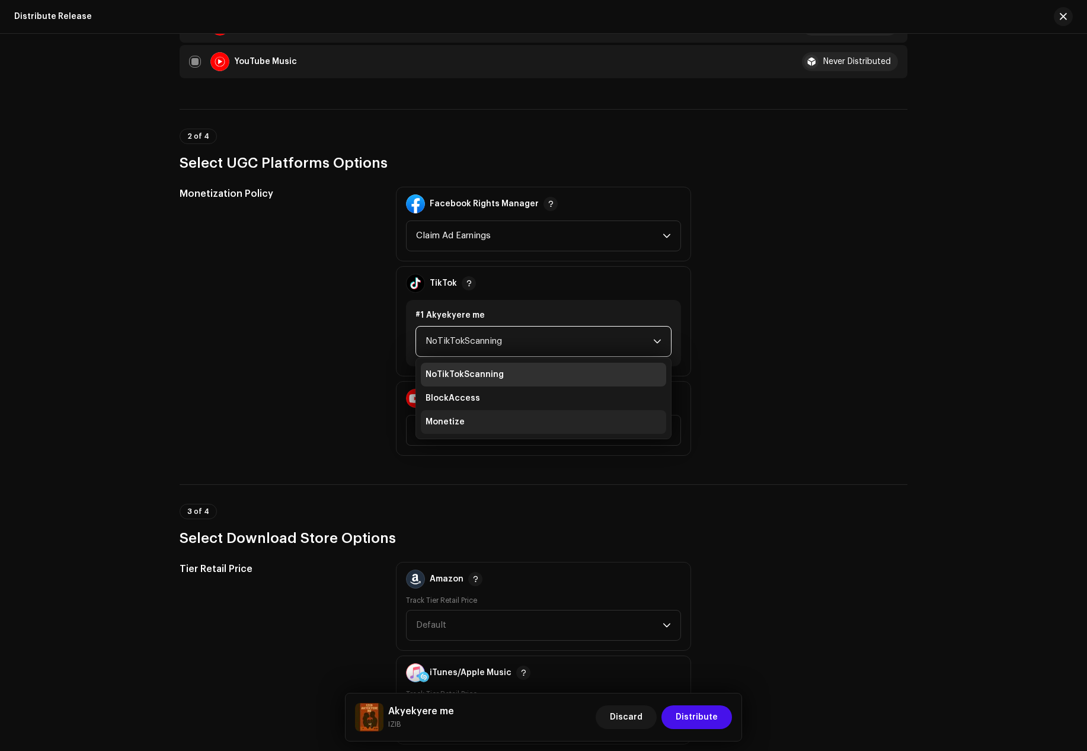
click at [470, 419] on li "Monetize" at bounding box center [543, 422] width 245 height 24
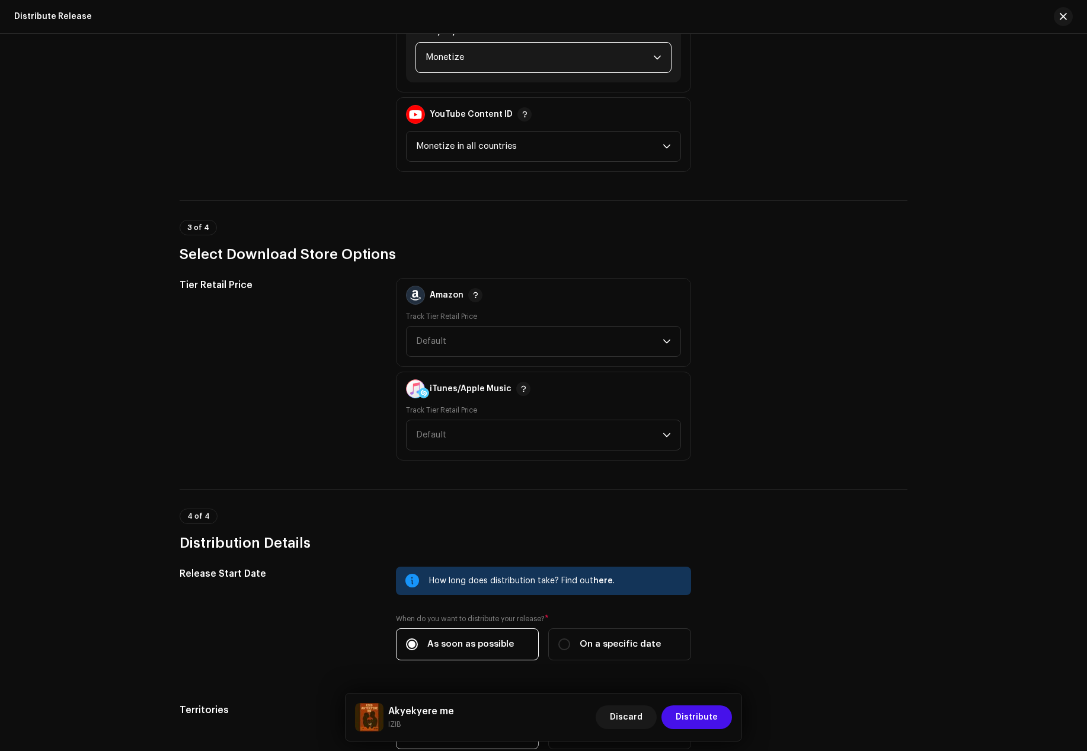
scroll to position [1481, 0]
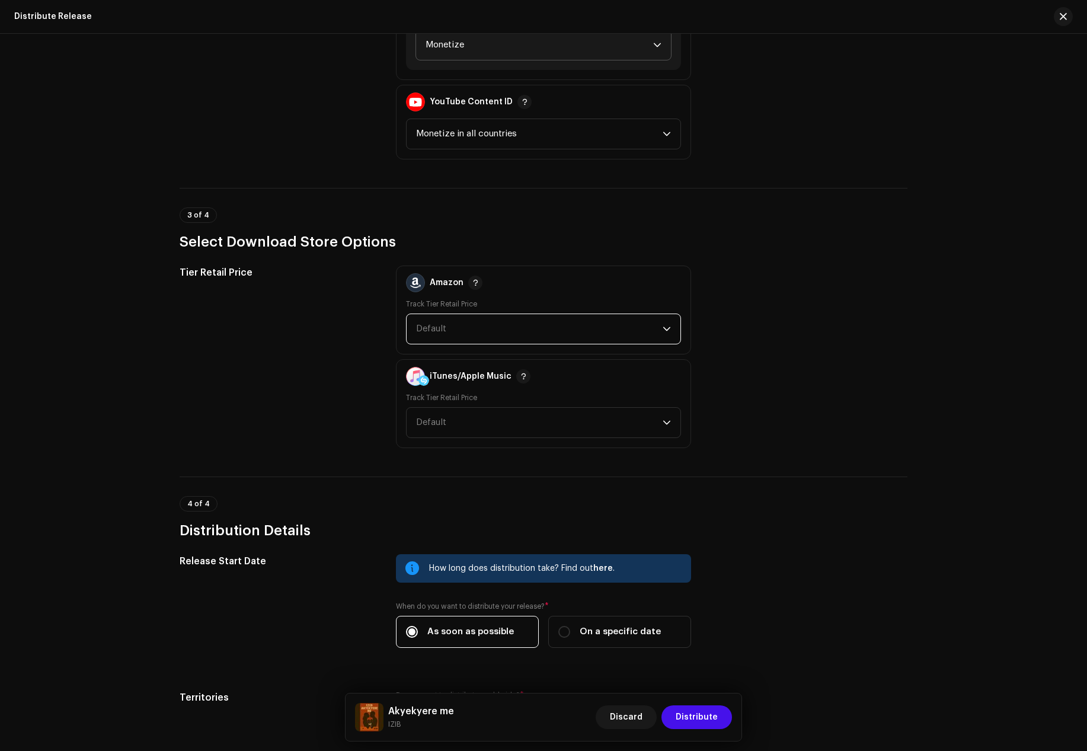
click at [436, 330] on span "Default" at bounding box center [431, 328] width 30 height 9
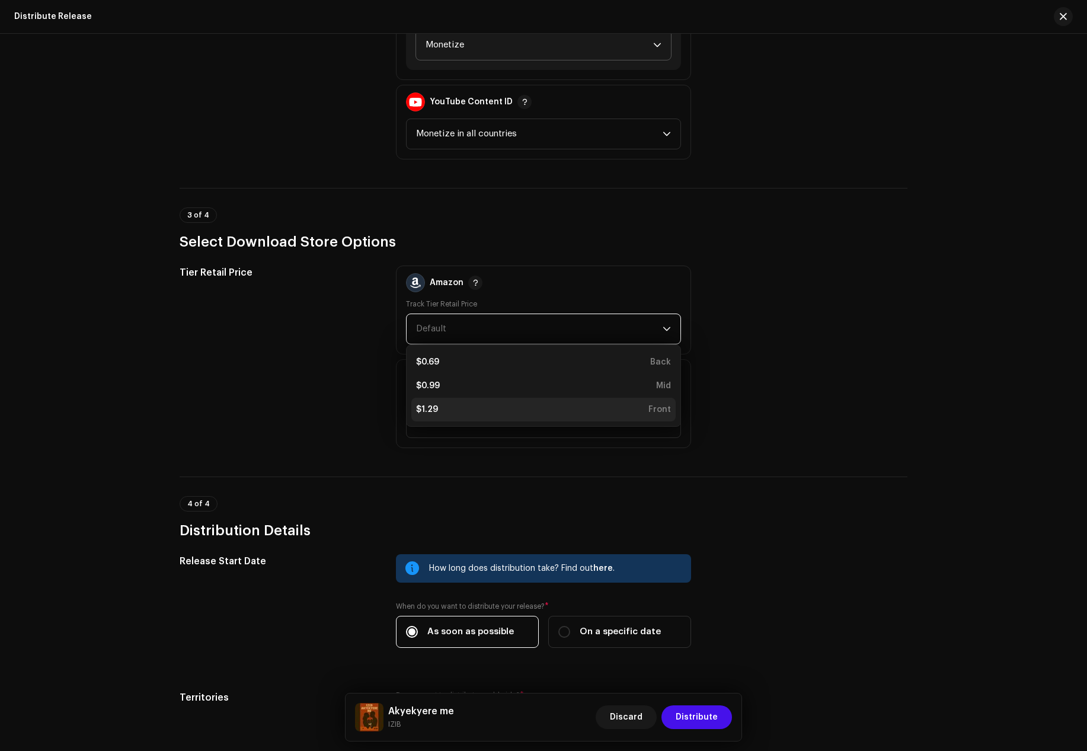
click at [430, 412] on div "$1.29" at bounding box center [427, 409] width 22 height 12
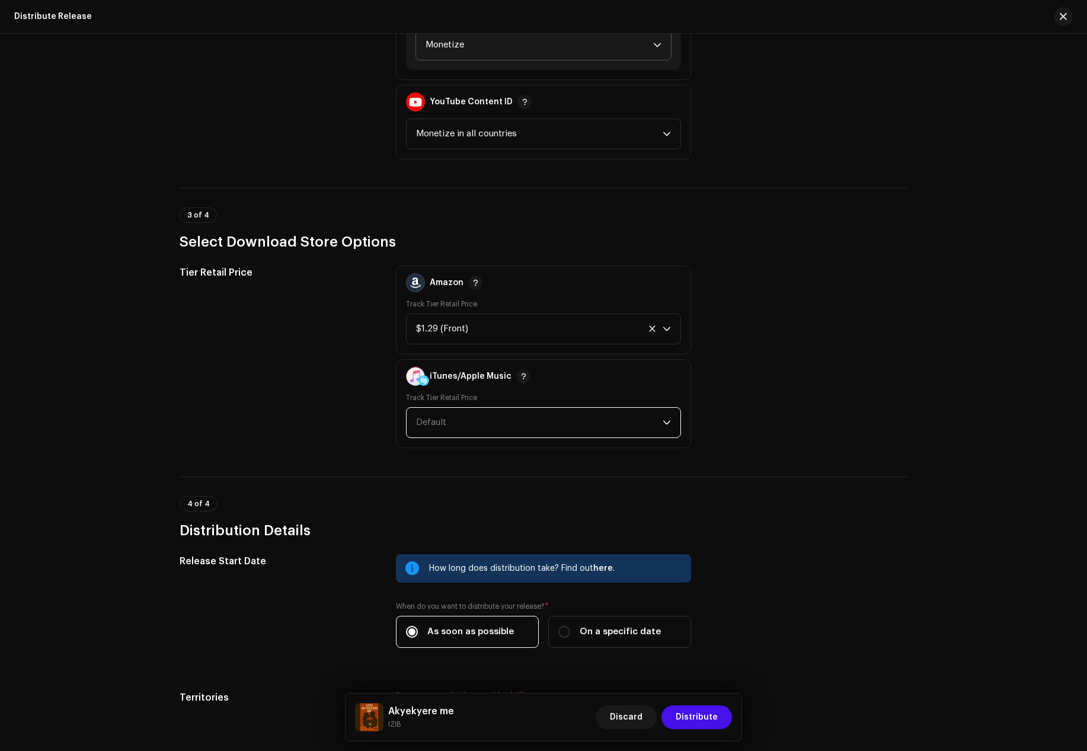
click at [430, 417] on span "Default" at bounding box center [539, 423] width 246 height 30
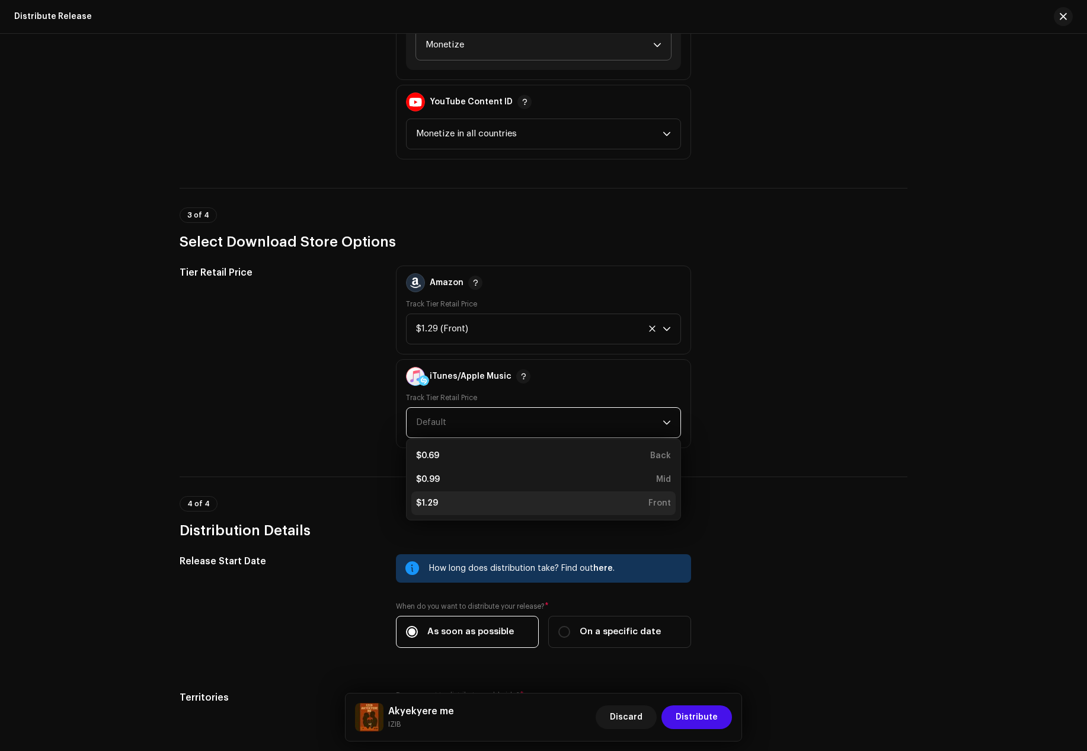
click at [438, 492] on li "$1.29 Front" at bounding box center [543, 503] width 264 height 24
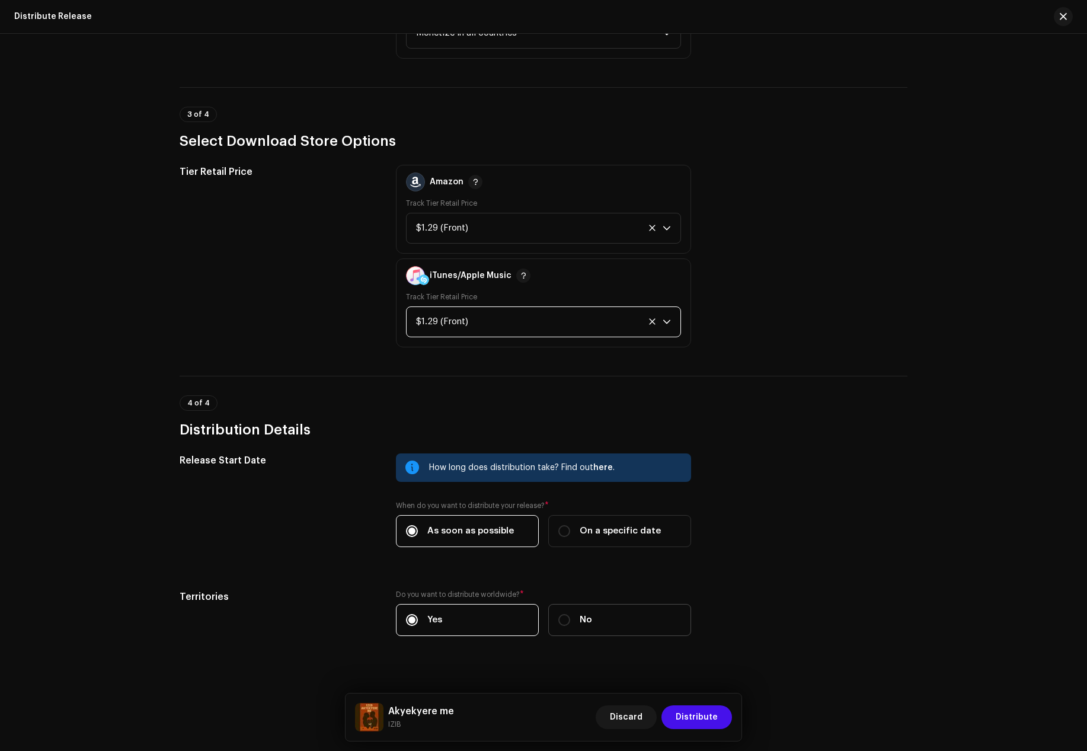
scroll to position [1595, 0]
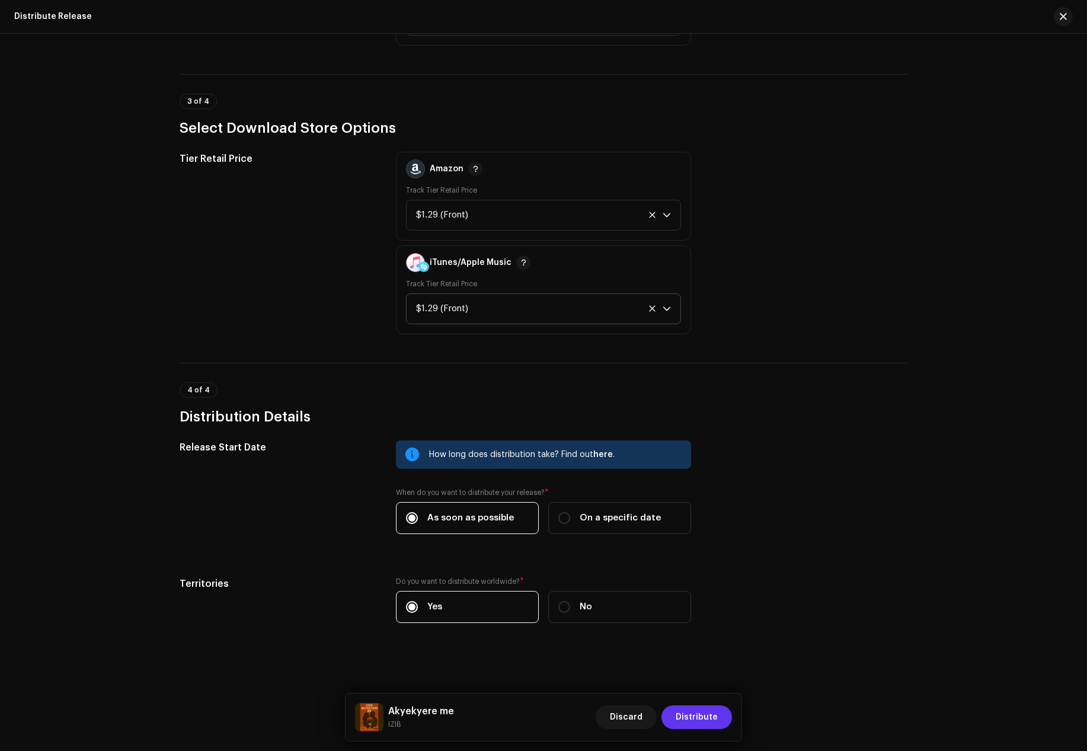
click at [710, 717] on span "Distribute" at bounding box center [696, 717] width 42 height 24
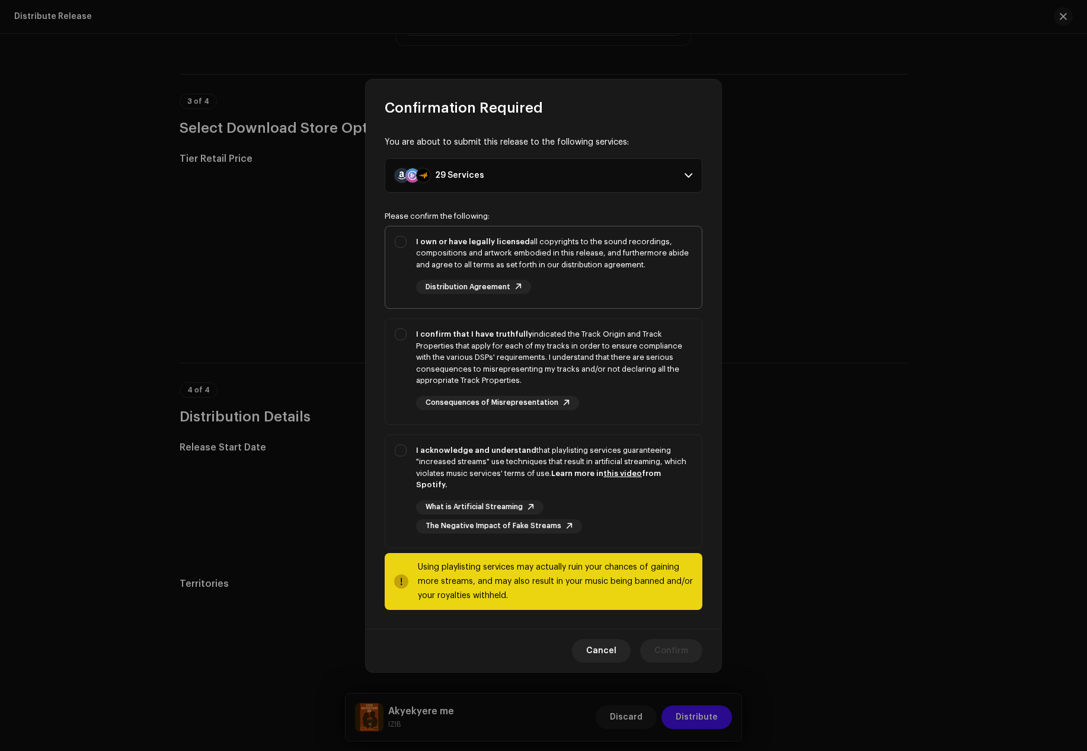
click at [441, 261] on div "I own or have legally licensed all copyrights to the sound recordings, composit…" at bounding box center [554, 253] width 276 height 35
checkbox input "true"
click at [436, 350] on div "I confirm that I have truthfully indicated the Track Origin and Track Propertie…" at bounding box center [554, 357] width 276 height 58
checkbox input "true"
click at [443, 462] on div "I acknowledge and understand that playlisting services guaranteeing "increased …" at bounding box center [554, 467] width 276 height 46
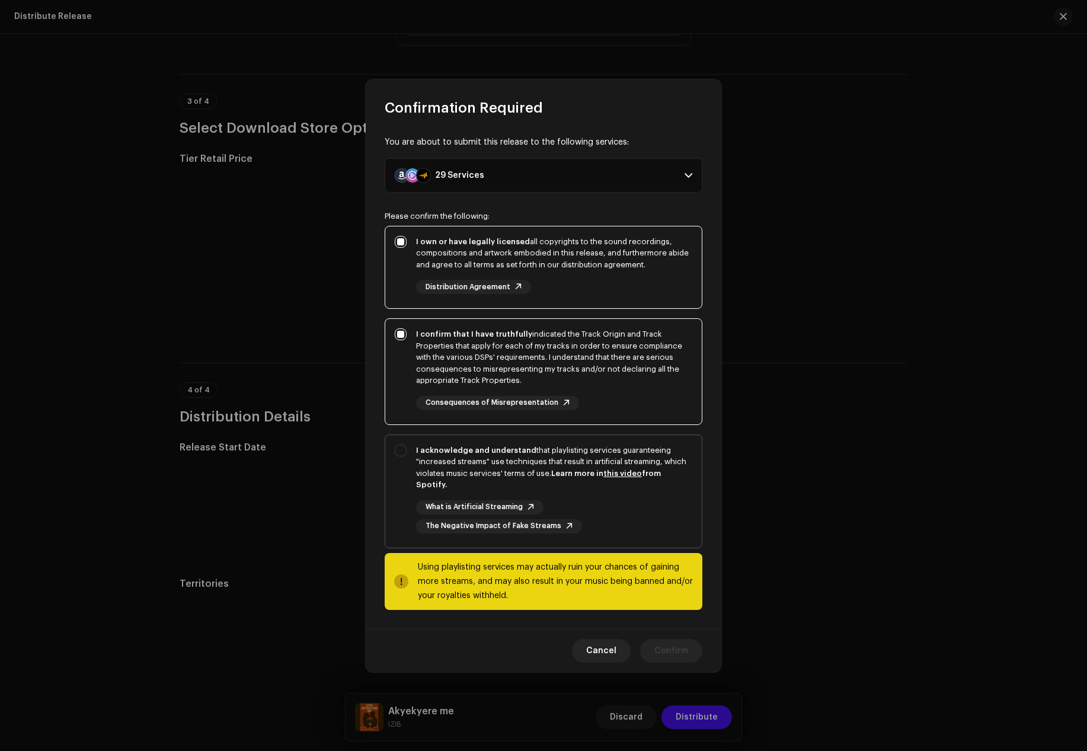
checkbox input "true"
click at [664, 632] on div "Cancel Confirm" at bounding box center [543, 650] width 355 height 43
click at [685, 639] on span "Confirm" at bounding box center [671, 651] width 34 height 24
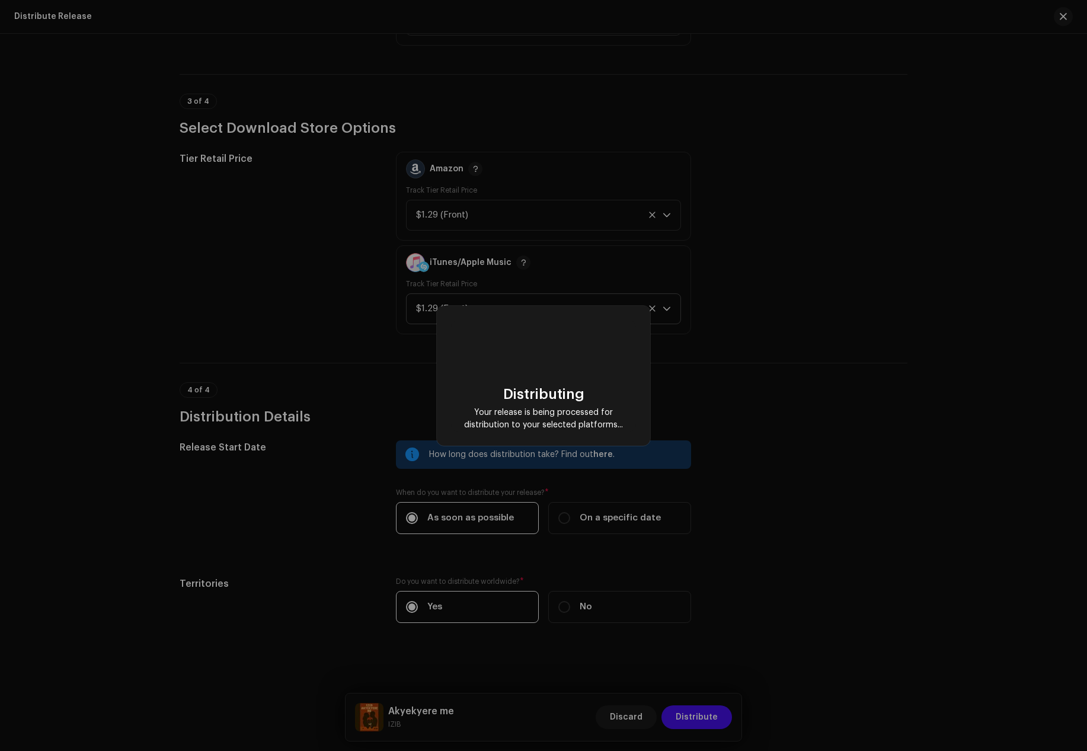
checkbox input "false"
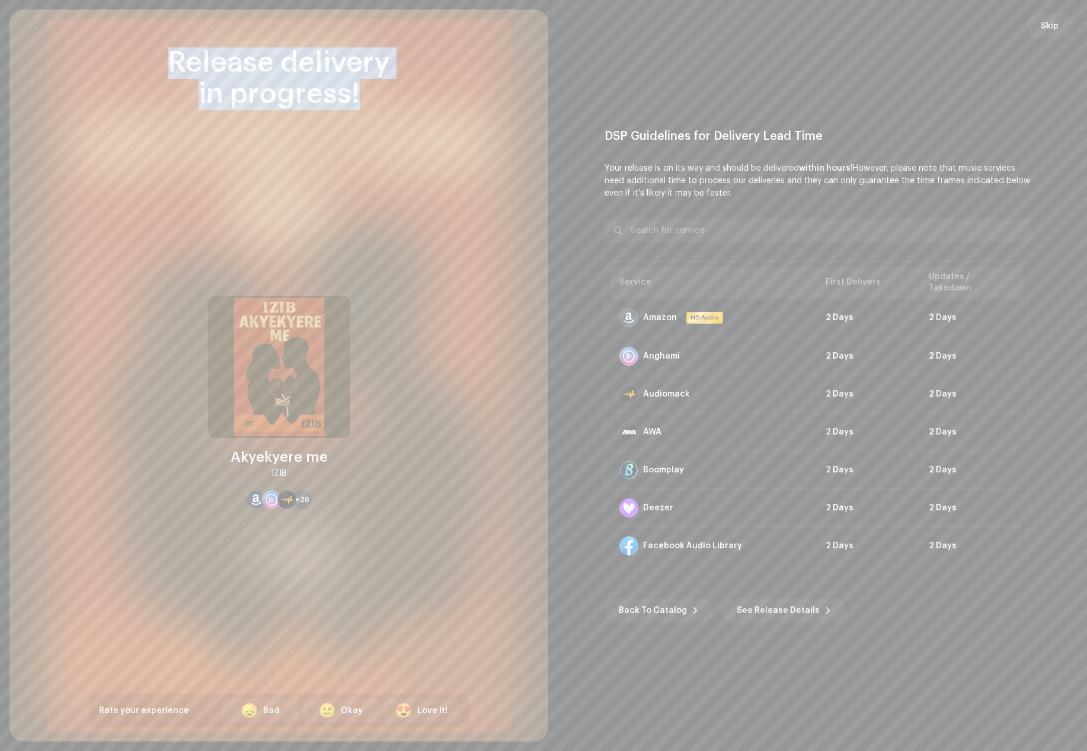
drag, startPoint x: 360, startPoint y: 98, endPoint x: 169, endPoint y: 68, distance: 193.7
click at [169, 68] on div "Release delivery in progress!" at bounding box center [278, 78] width 379 height 63
copy div "Release delivery in progress!"
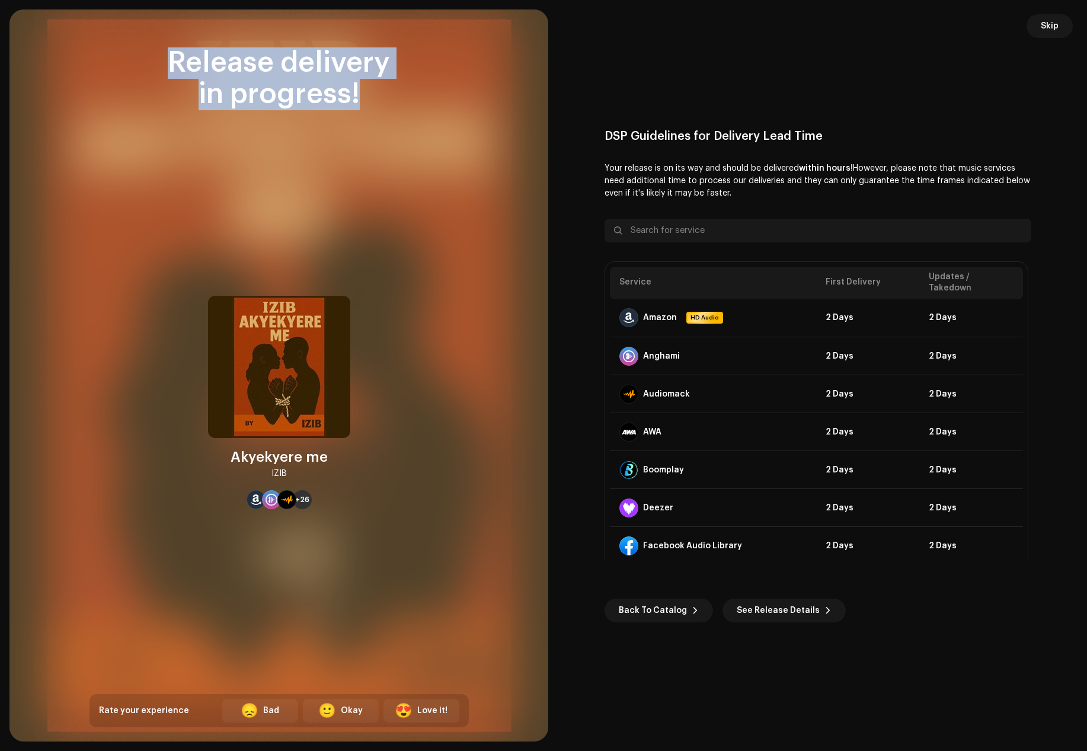
drag, startPoint x: 230, startPoint y: 457, endPoint x: 296, endPoint y: 479, distance: 69.1
click at [296, 479] on div "Akyekyere me IZIB" at bounding box center [278, 463] width 97 height 33
copy div "Akyekyere me IZIB"
click at [1057, 37] on span "Skip" at bounding box center [1049, 26] width 18 height 24
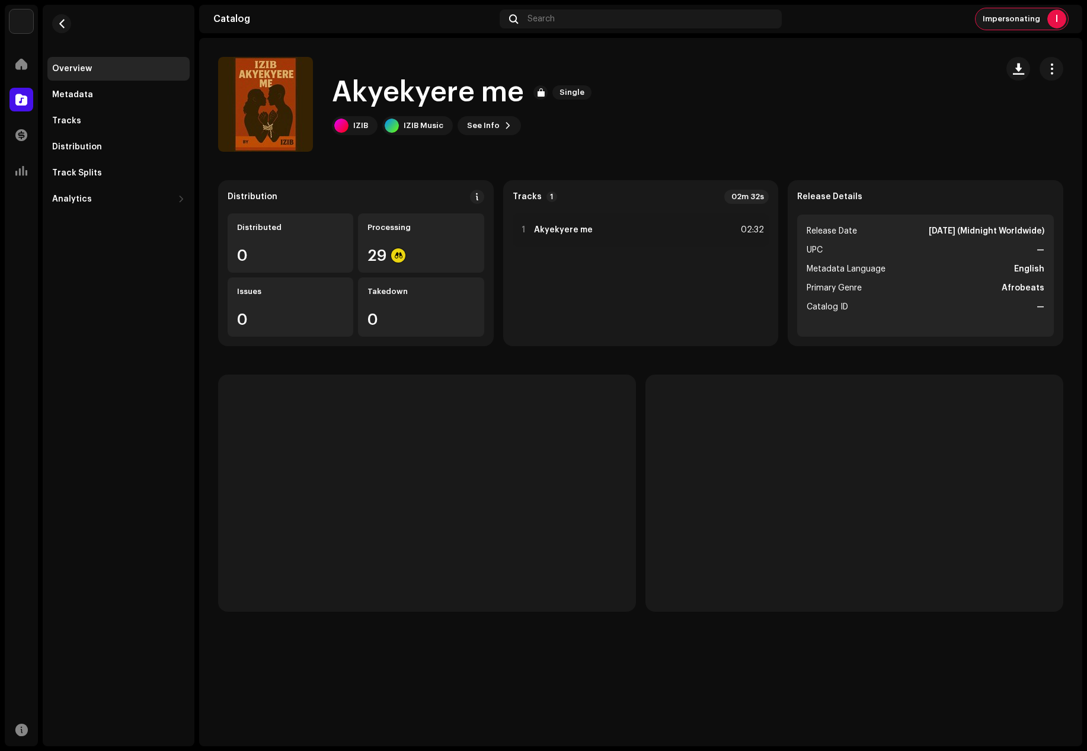
click at [1023, 26] on div "Impersonating I" at bounding box center [1021, 18] width 92 height 21
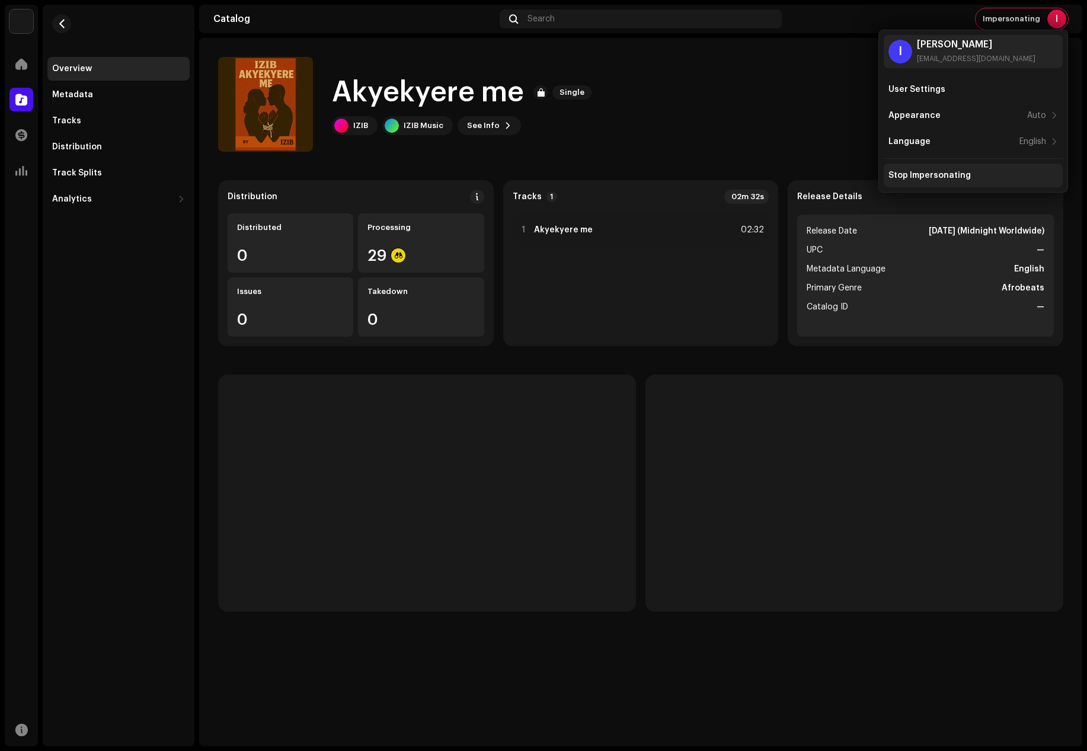
click at [925, 170] on div "Stop Impersonating" at bounding box center [972, 176] width 179 height 24
